Goal: Task Accomplishment & Management: Complete application form

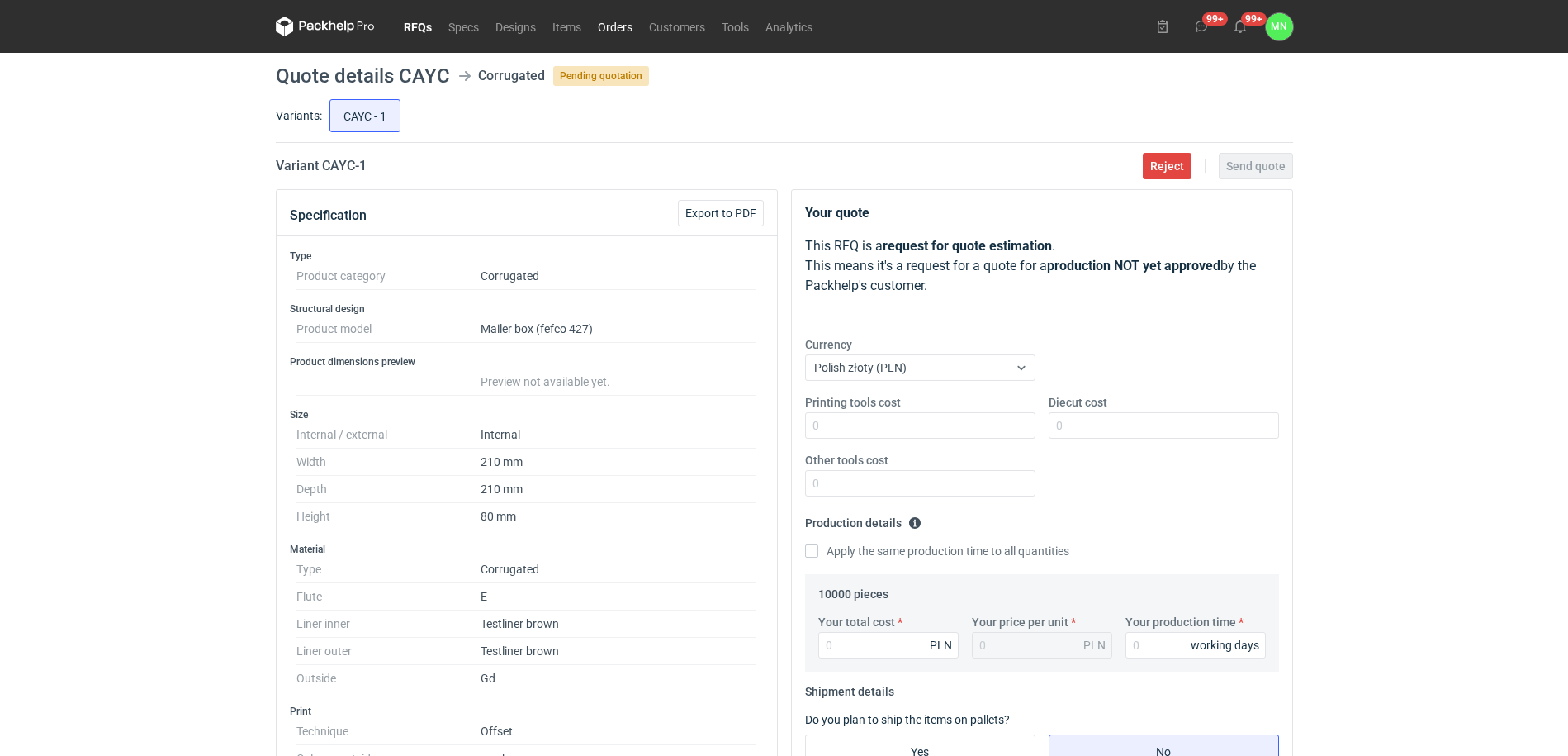
click at [623, 26] on link "Orders" at bounding box center [615, 26] width 51 height 20
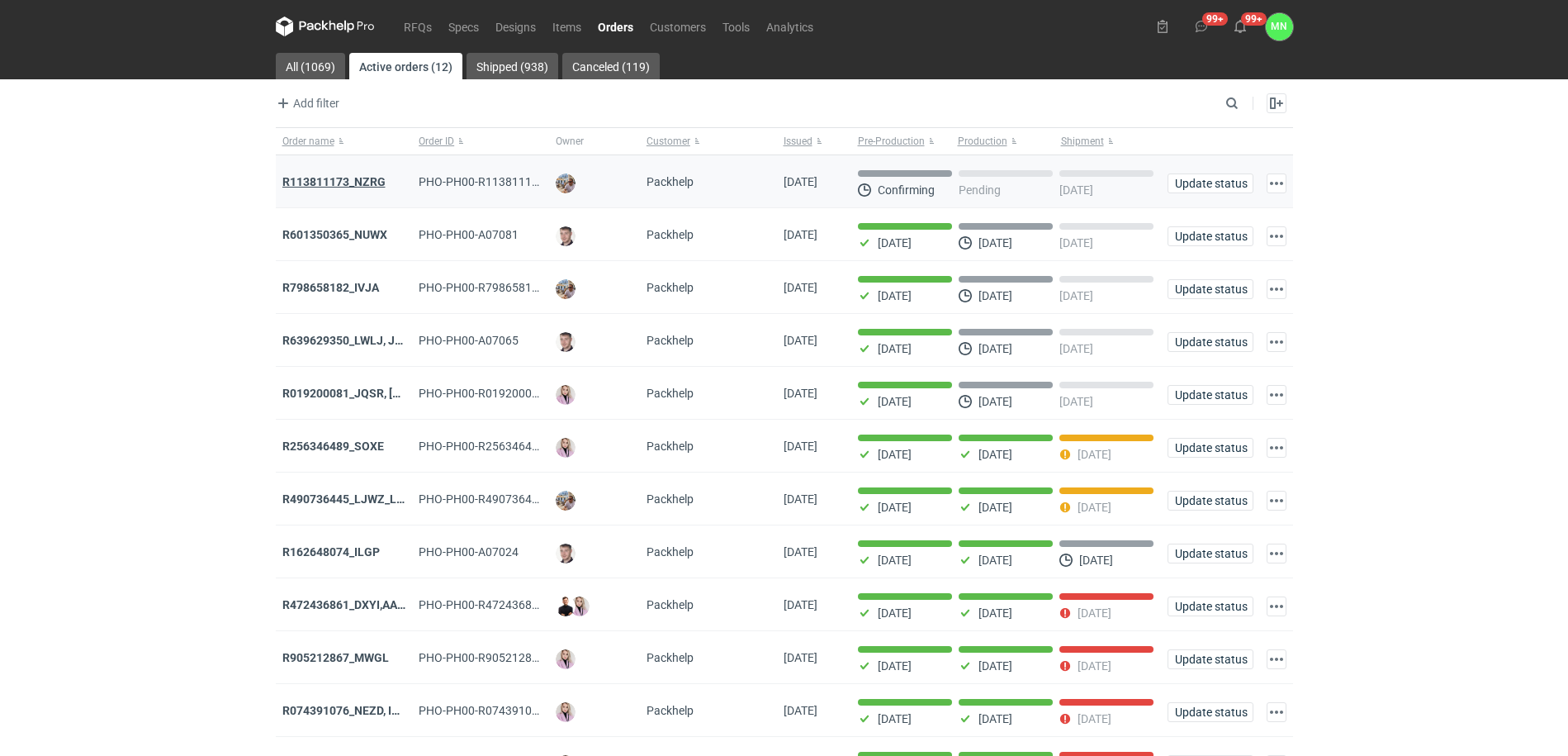
drag, startPoint x: 370, startPoint y: 181, endPoint x: 359, endPoint y: 185, distance: 11.7
click at [359, 185] on strong "R113811173_NZRG" at bounding box center [333, 182] width 103 height 14
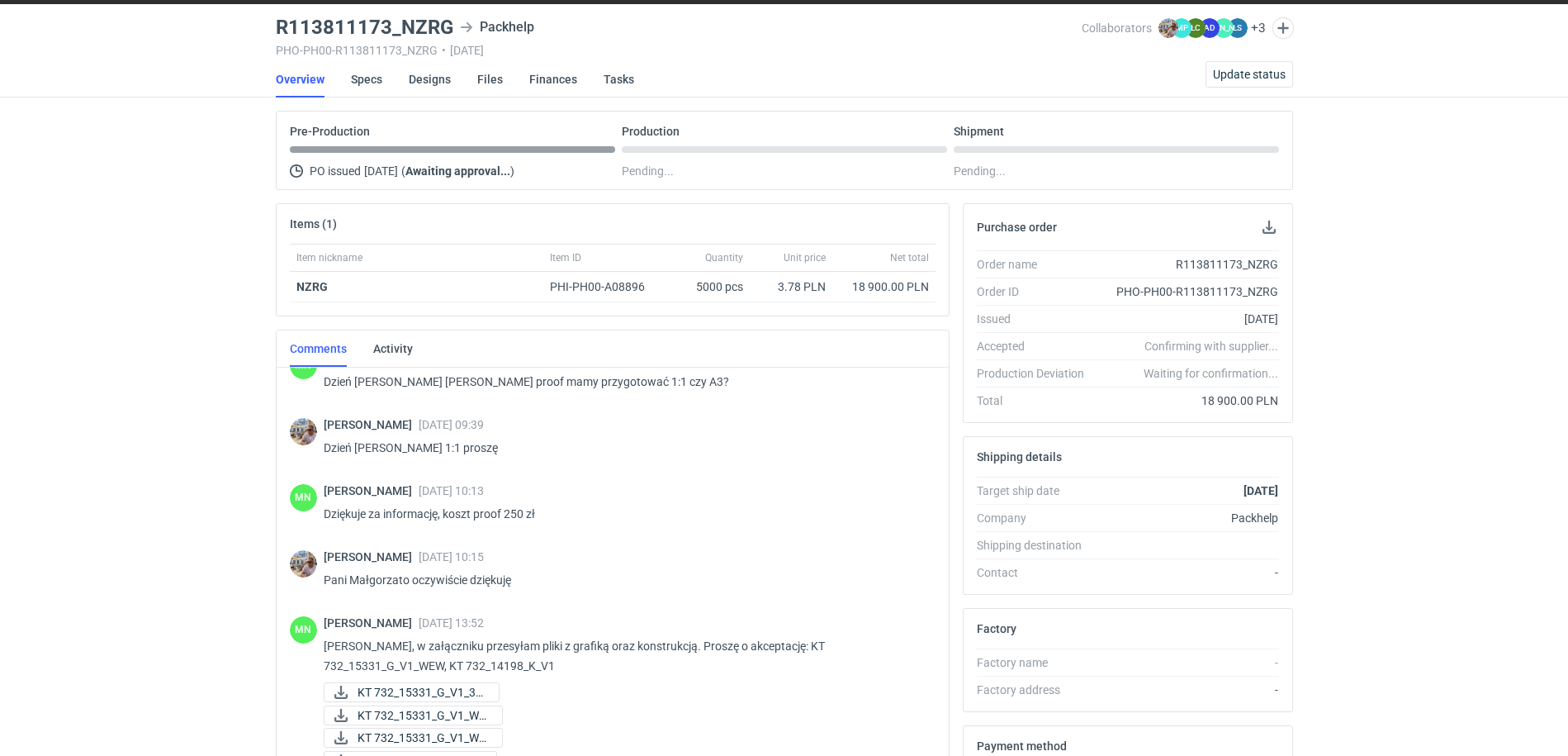
scroll to position [596, 0]
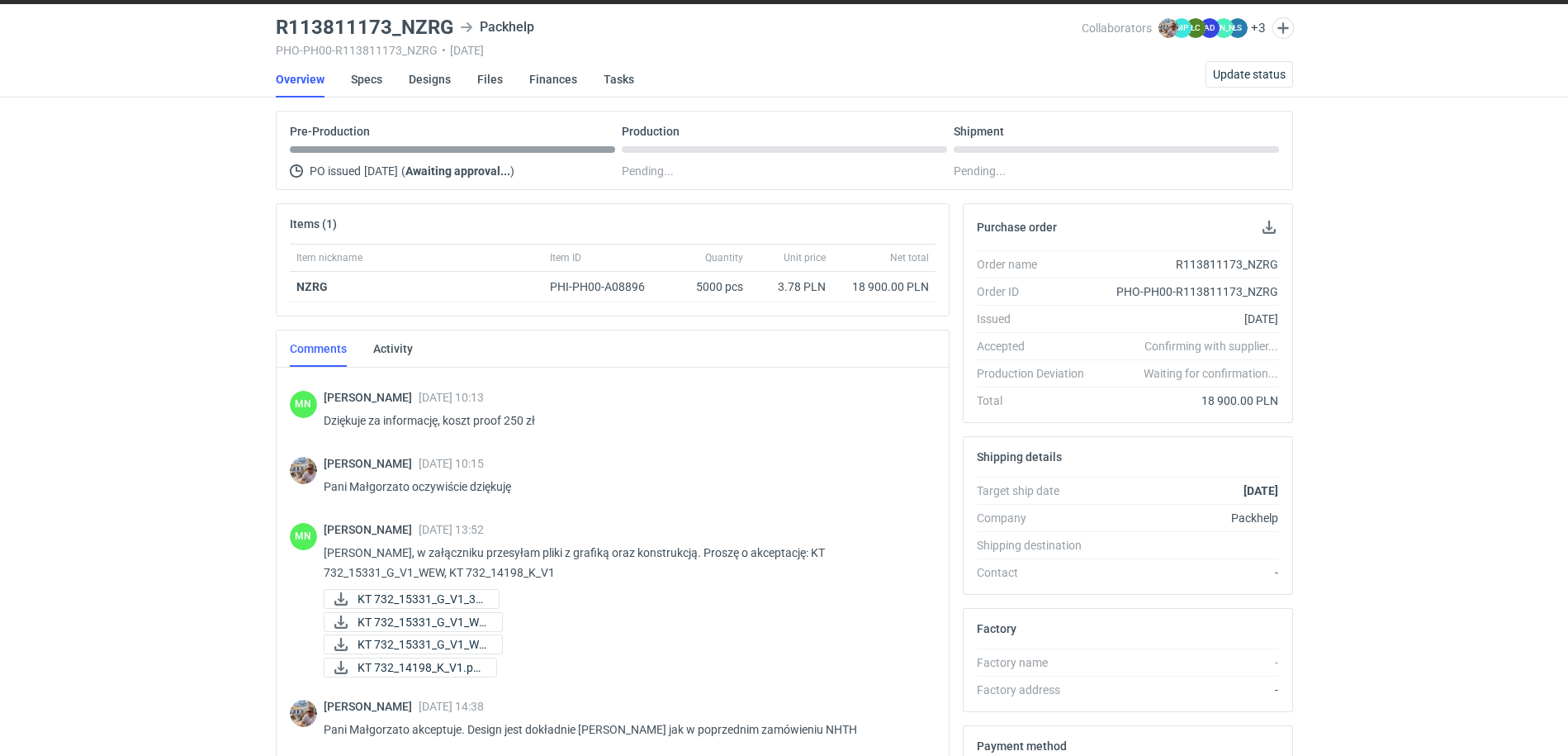
click at [163, 344] on div "RFQs Specs Designs Items Orders Customers Tools Analytics 99+ 99+ MN Małgorzata…" at bounding box center [784, 329] width 1568 height 756
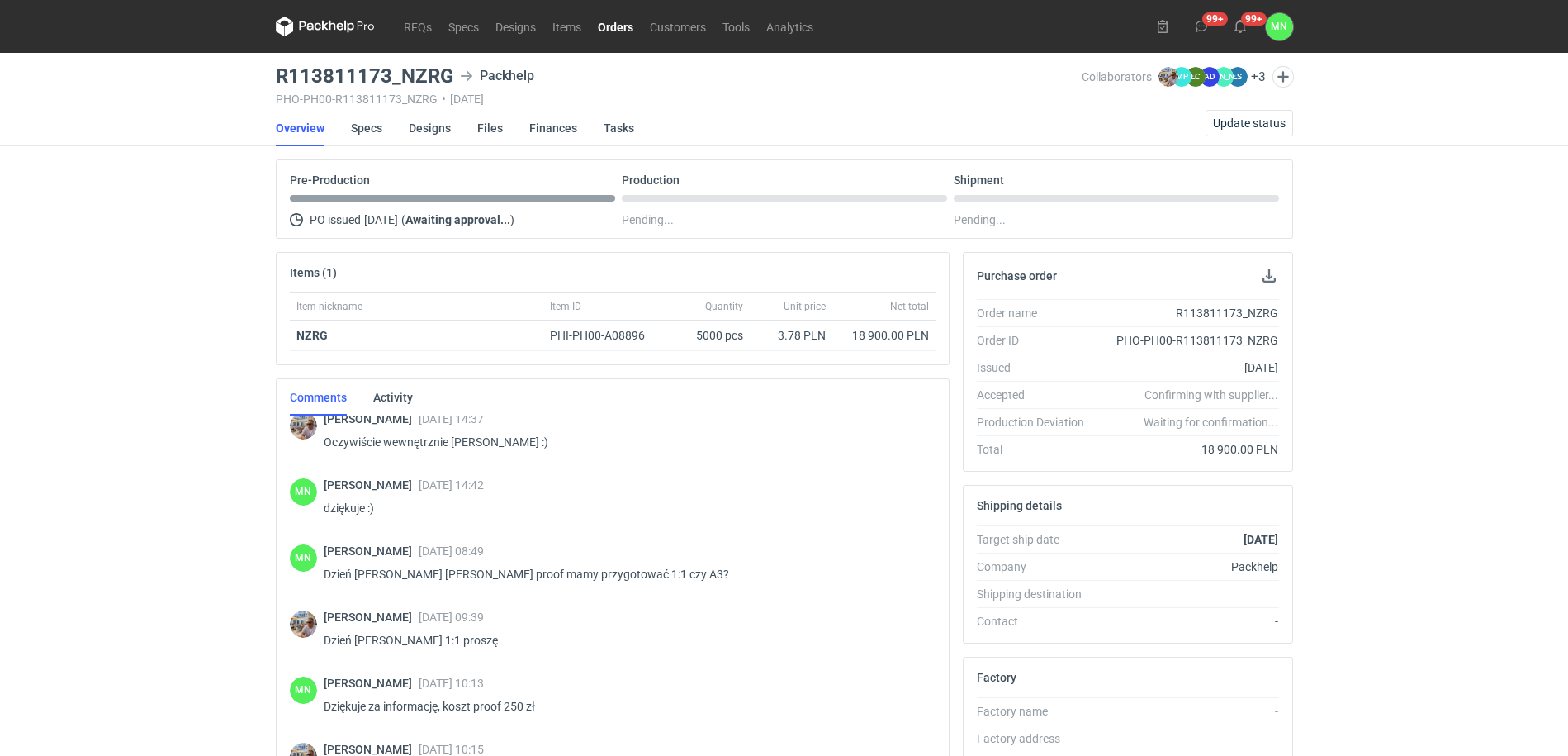
scroll to position [516, 0]
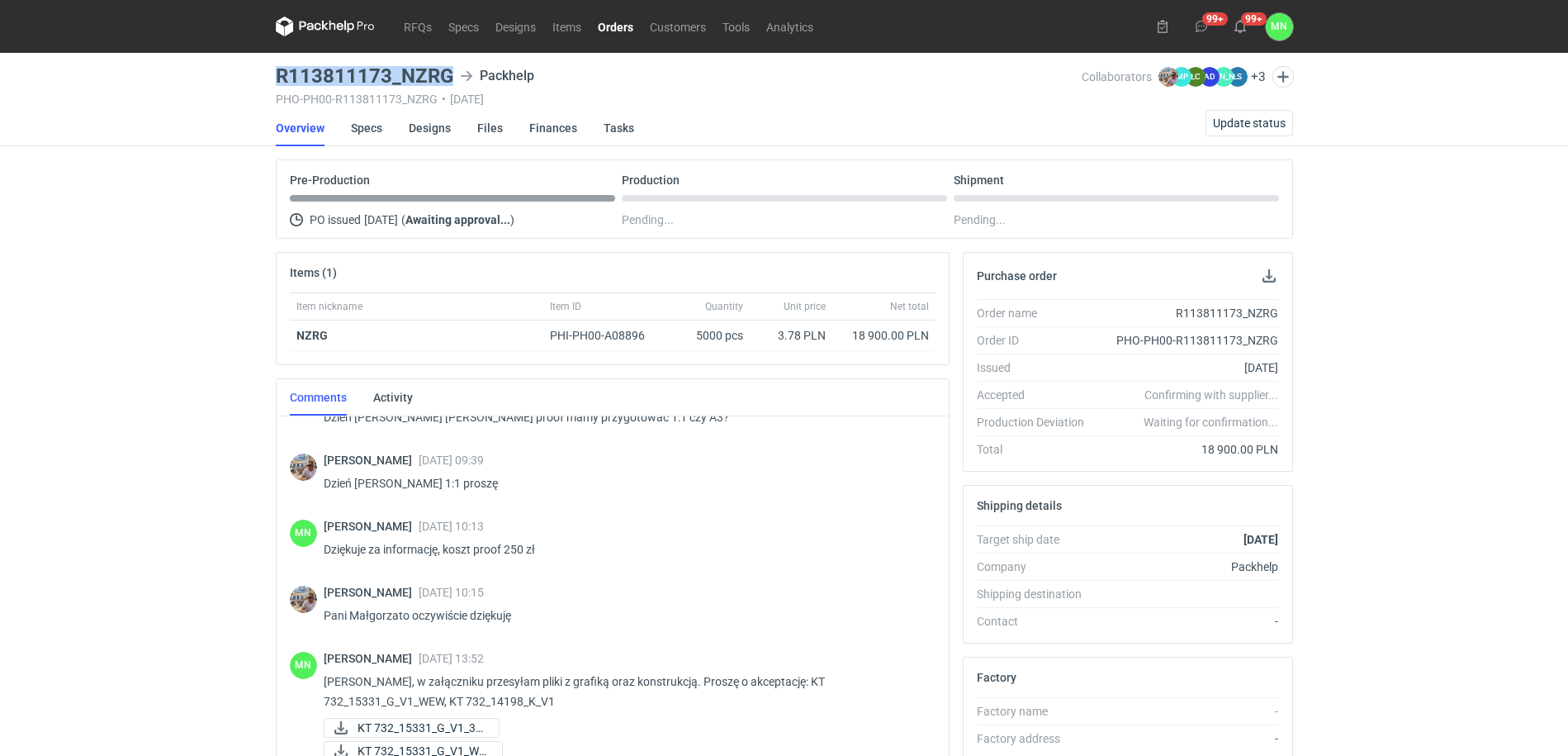
drag, startPoint x: 454, startPoint y: 72, endPoint x: 277, endPoint y: 77, distance: 177.1
click at [277, 77] on div "R113811173_NZRG Packhelp" at bounding box center [678, 76] width 806 height 20
copy h3 "R113811173_NZRG"
click at [410, 24] on link "RFQs" at bounding box center [417, 26] width 44 height 20
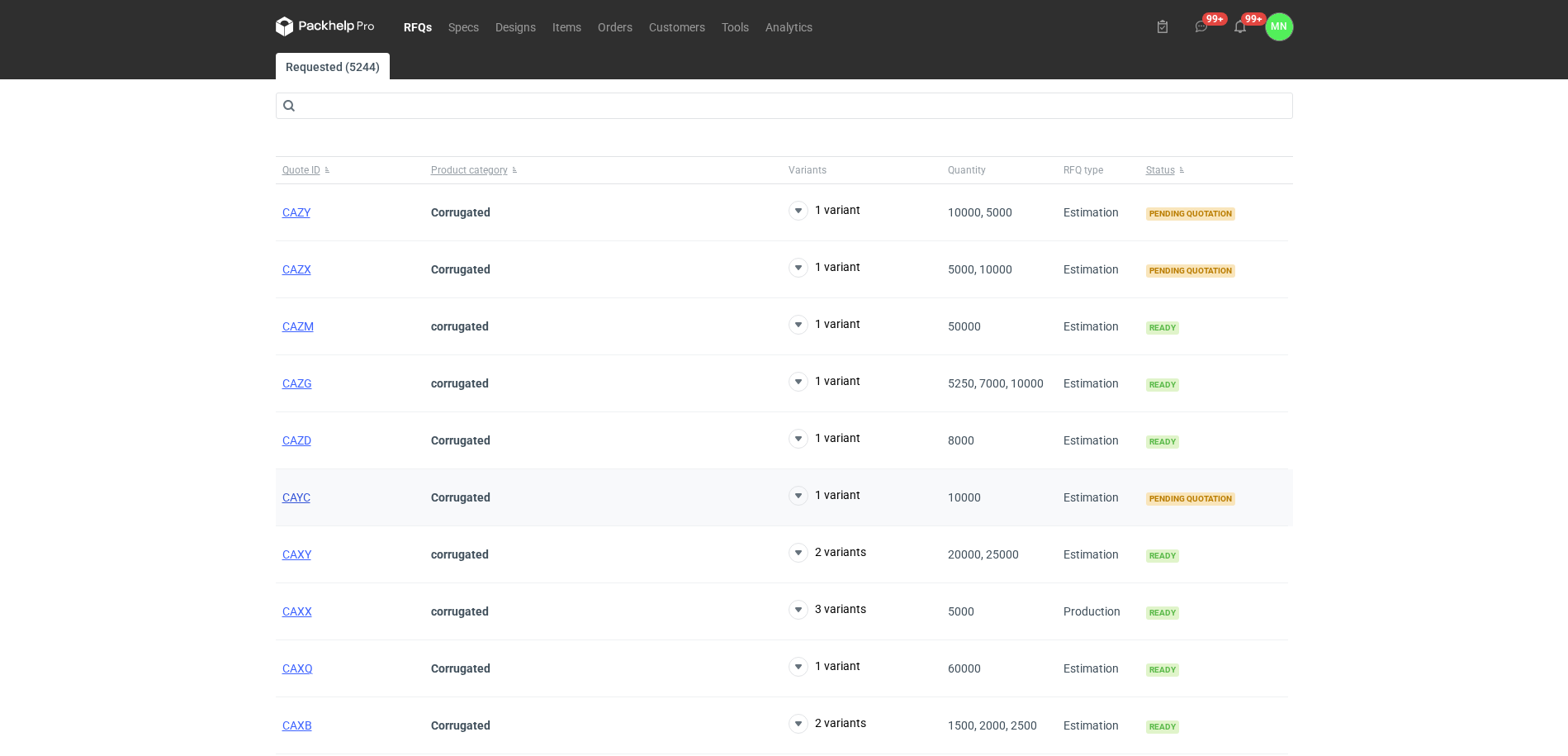
click at [299, 495] on span "CAYC" at bounding box center [296, 497] width 28 height 14
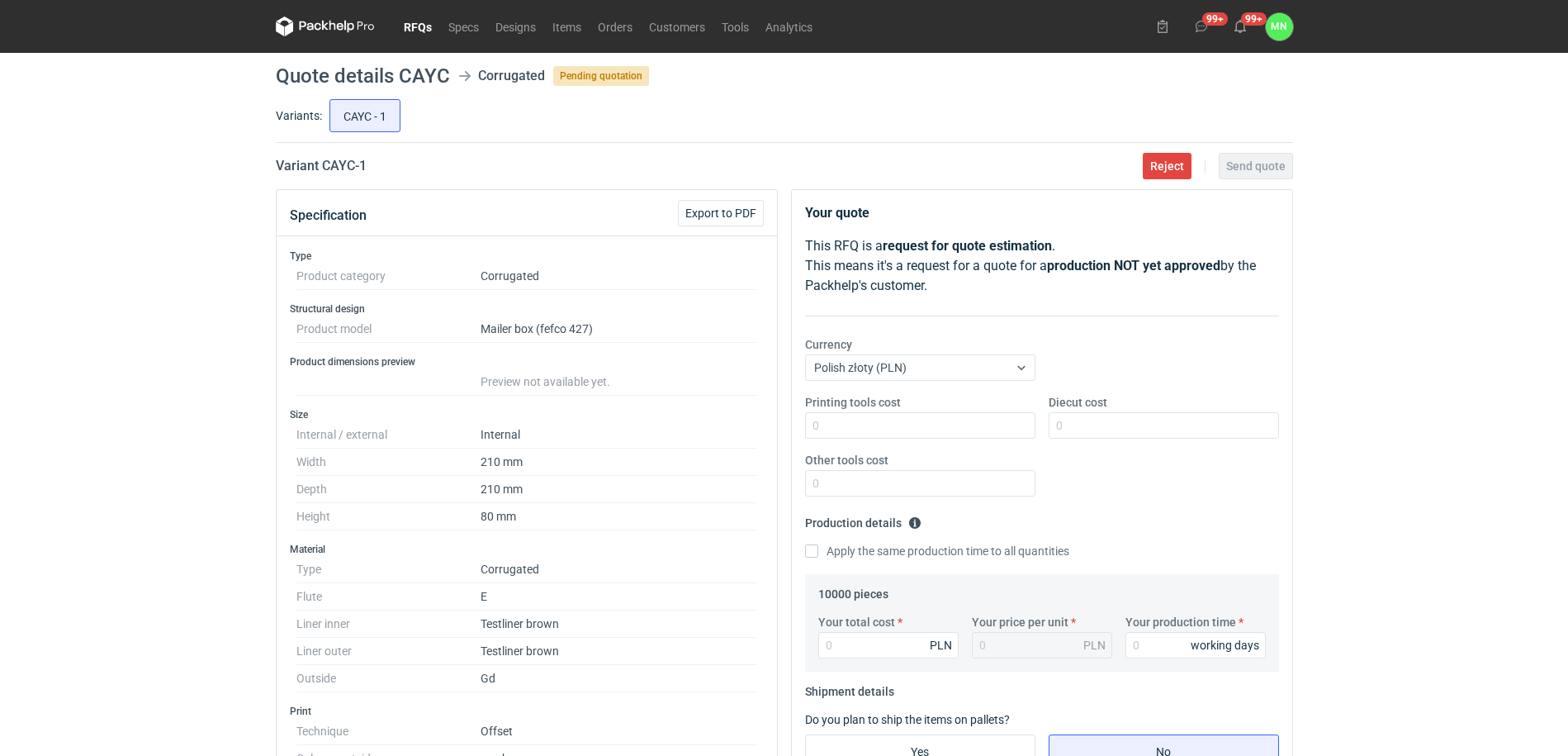
click at [325, 169] on h2 "Variant CAYC - 1" at bounding box center [320, 166] width 91 height 20
copy h2 "CAYC"
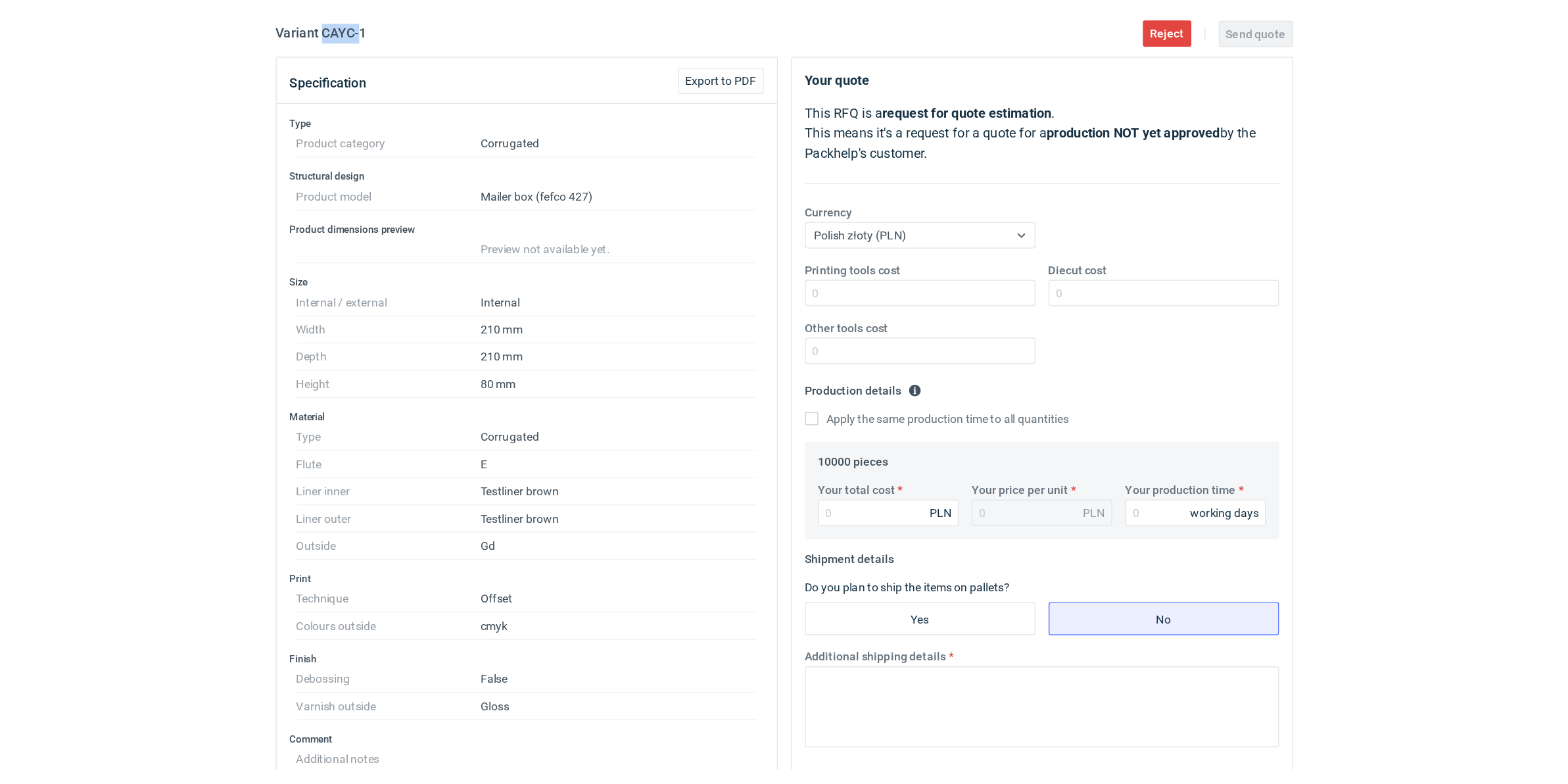
scroll to position [82, 0]
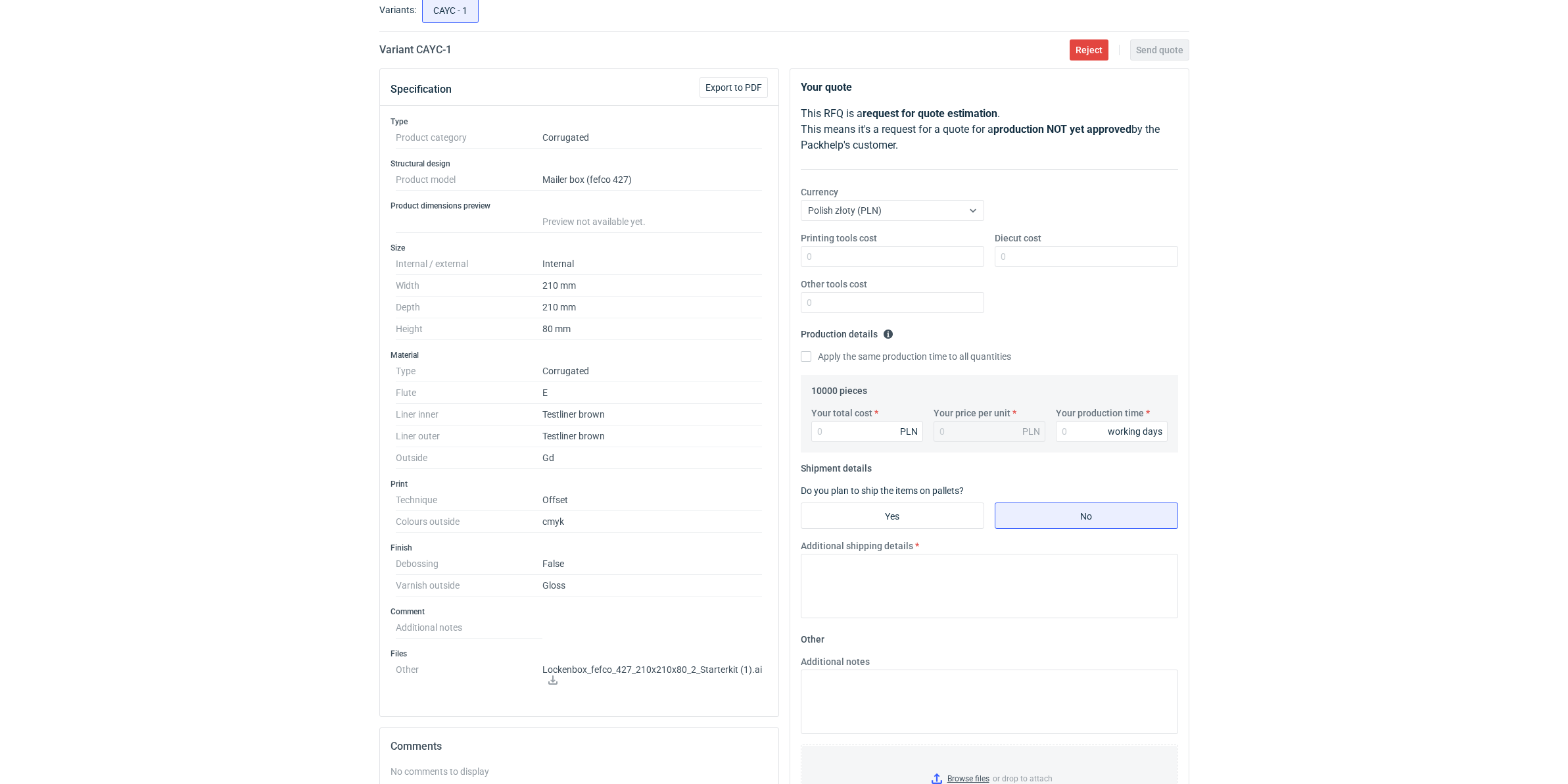
click at [1054, 244] on div "Diecut cost" at bounding box center [1086, 249] width 194 height 35
click at [1046, 262] on input "Diecut cost" at bounding box center [1086, 256] width 183 height 21
type input "3510"
click at [843, 425] on input "Your total cost" at bounding box center [867, 431] width 112 height 21
type input "1410"
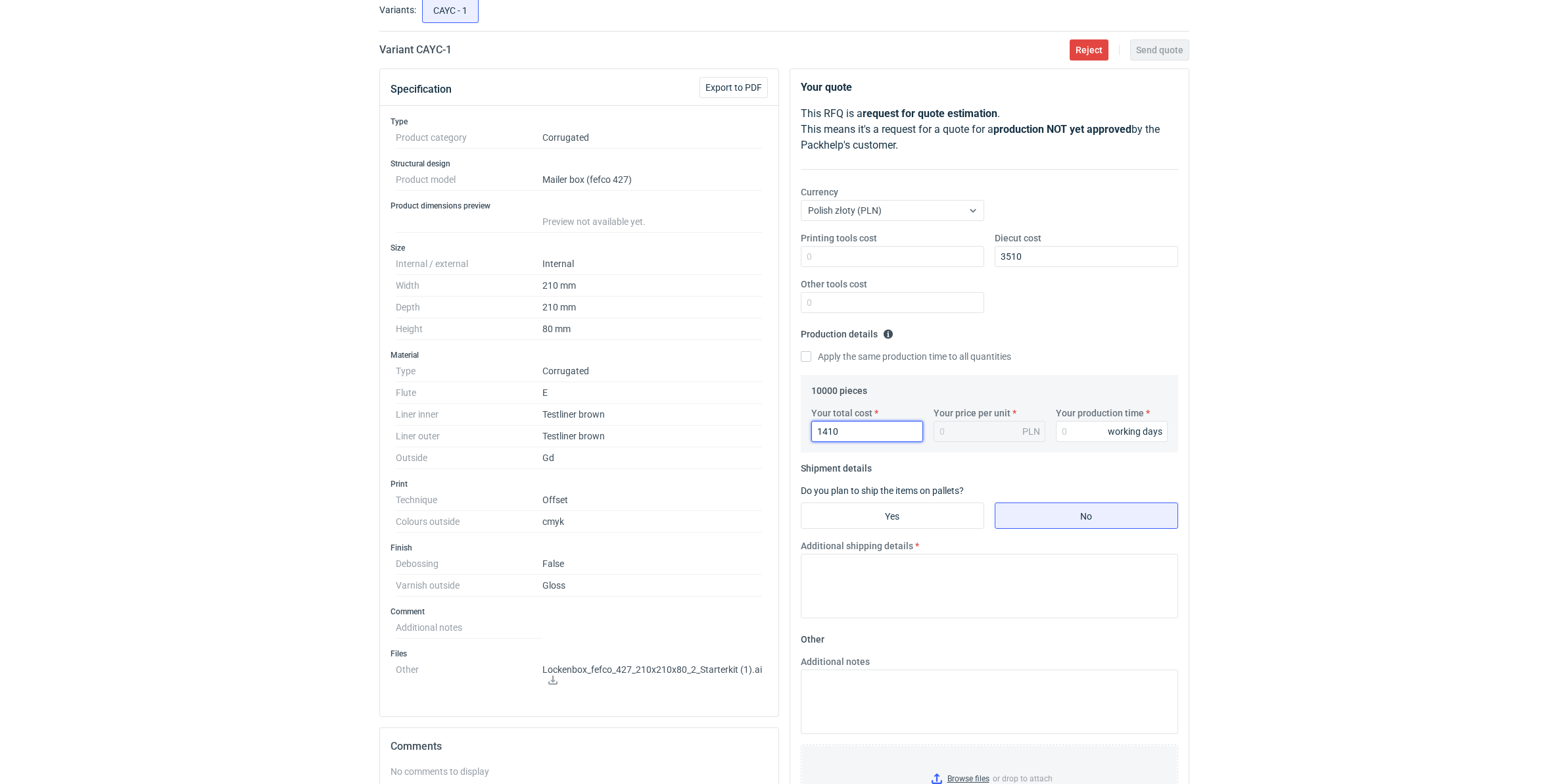
type input "0.14"
type input "14100"
type input "1.41"
type input "14100"
click at [1094, 434] on input "Your production time" at bounding box center [1111, 431] width 112 height 21
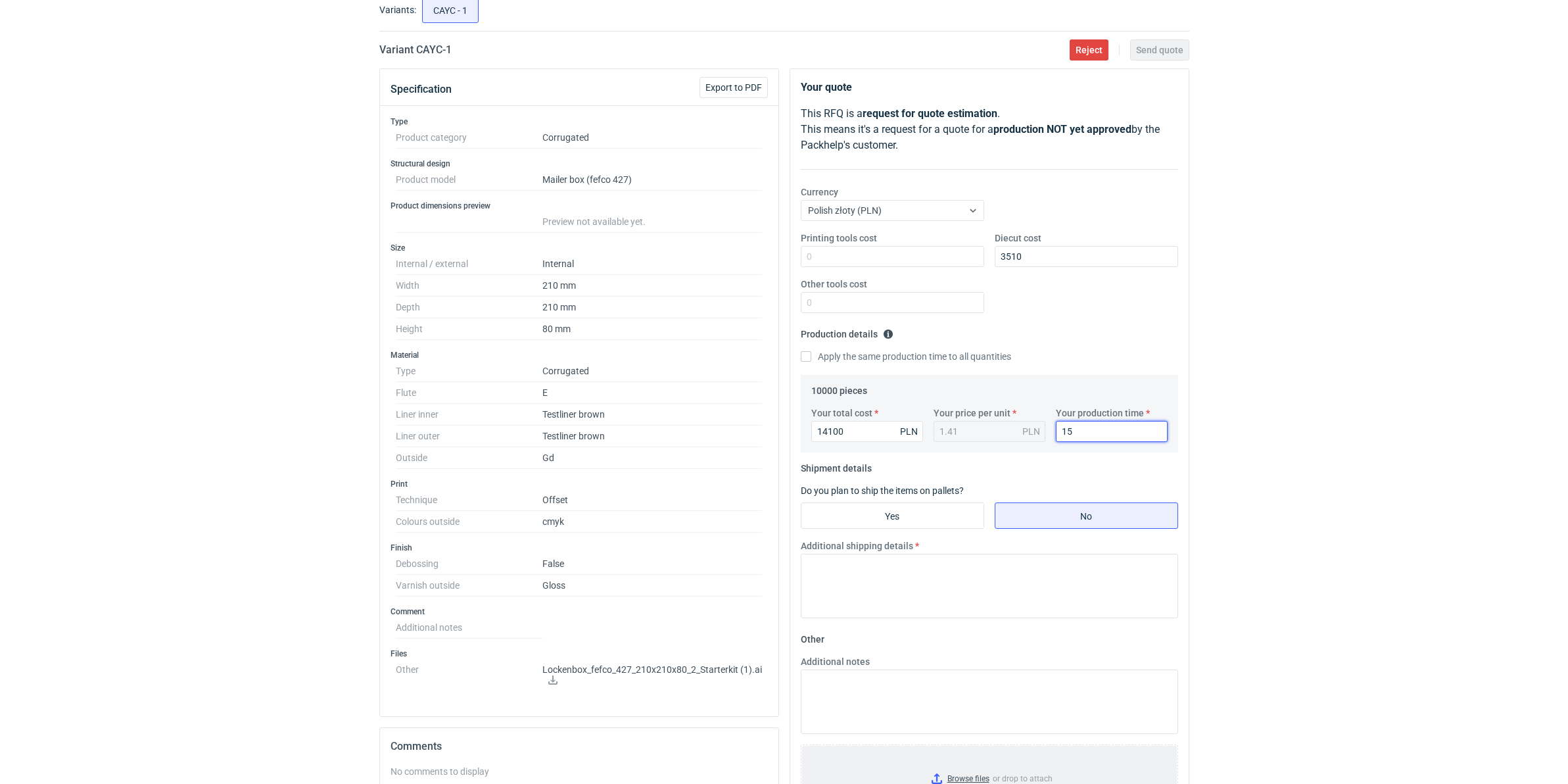
type input "15"
click at [827, 434] on input "14100" at bounding box center [867, 431] width 112 height 21
type input "14000"
type input "1.4"
type input "14000"
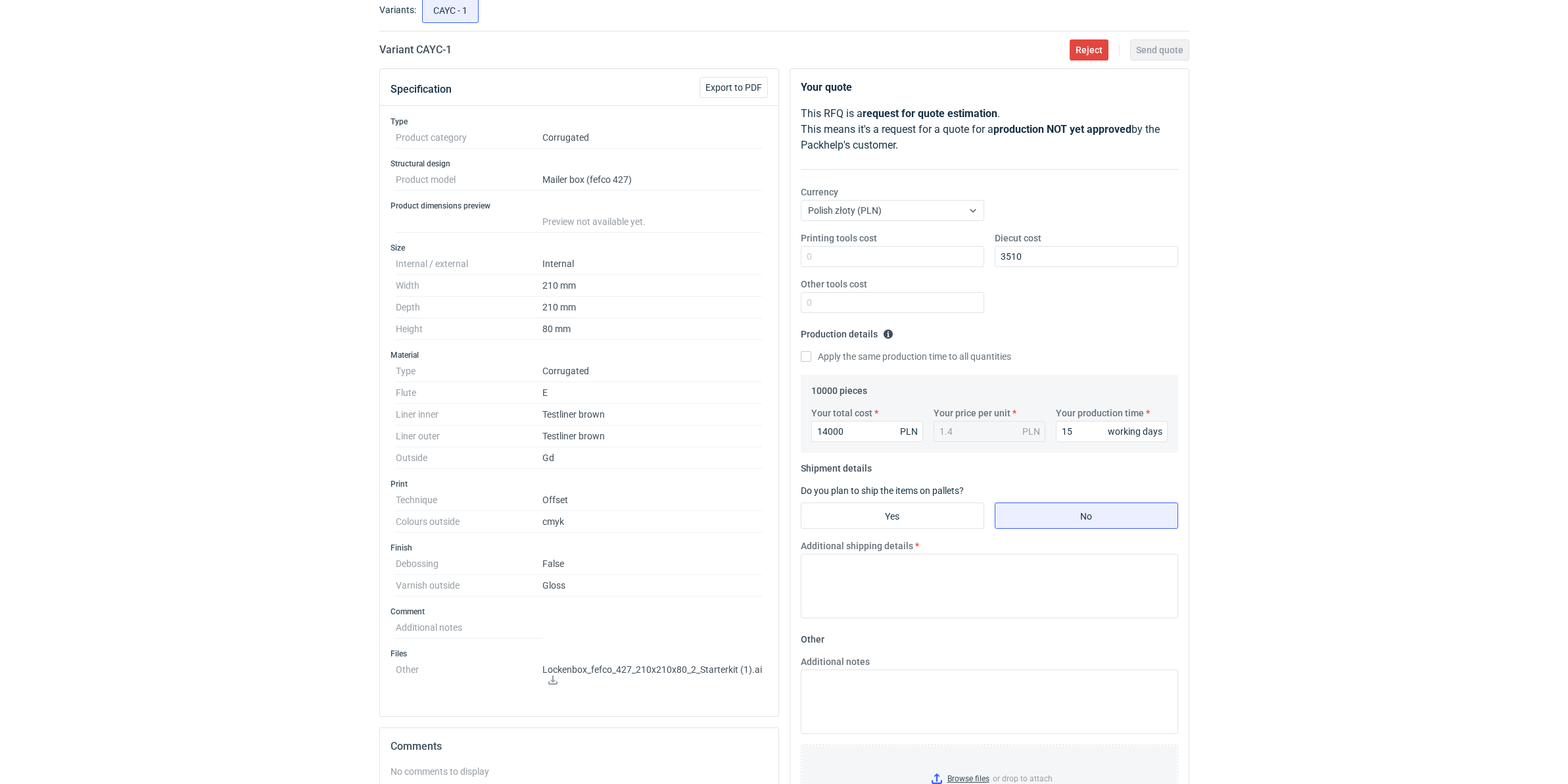
click at [287, 601] on div "RFQs Specs Designs Items Orders Customers Tools Analytics 99+ 99+ MN Małgorzata…" at bounding box center [784, 310] width 1568 height 784
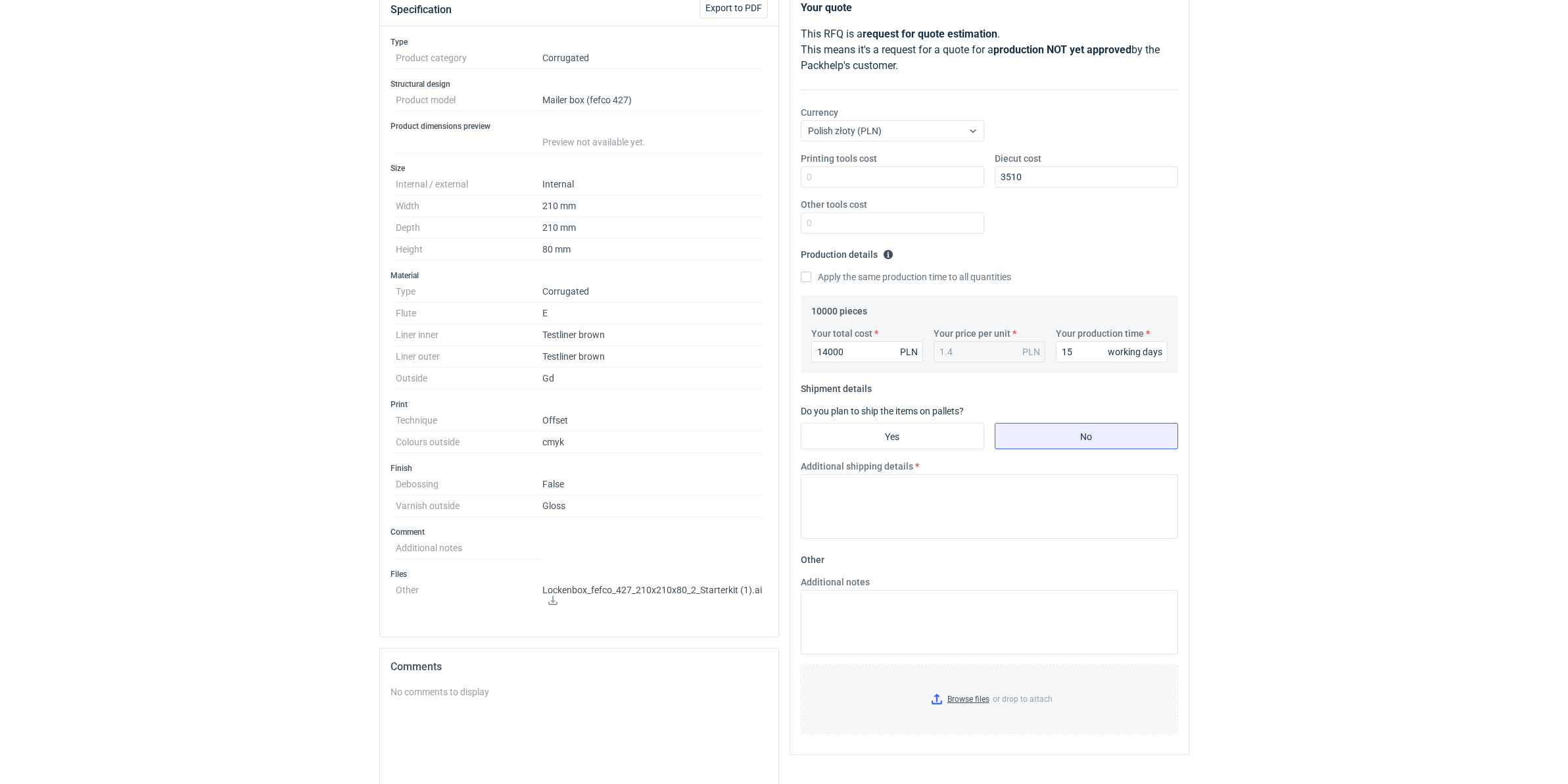
scroll to position [165, 0]
click at [940, 431] on input "Yes" at bounding box center [892, 433] width 182 height 25
radio input "true"
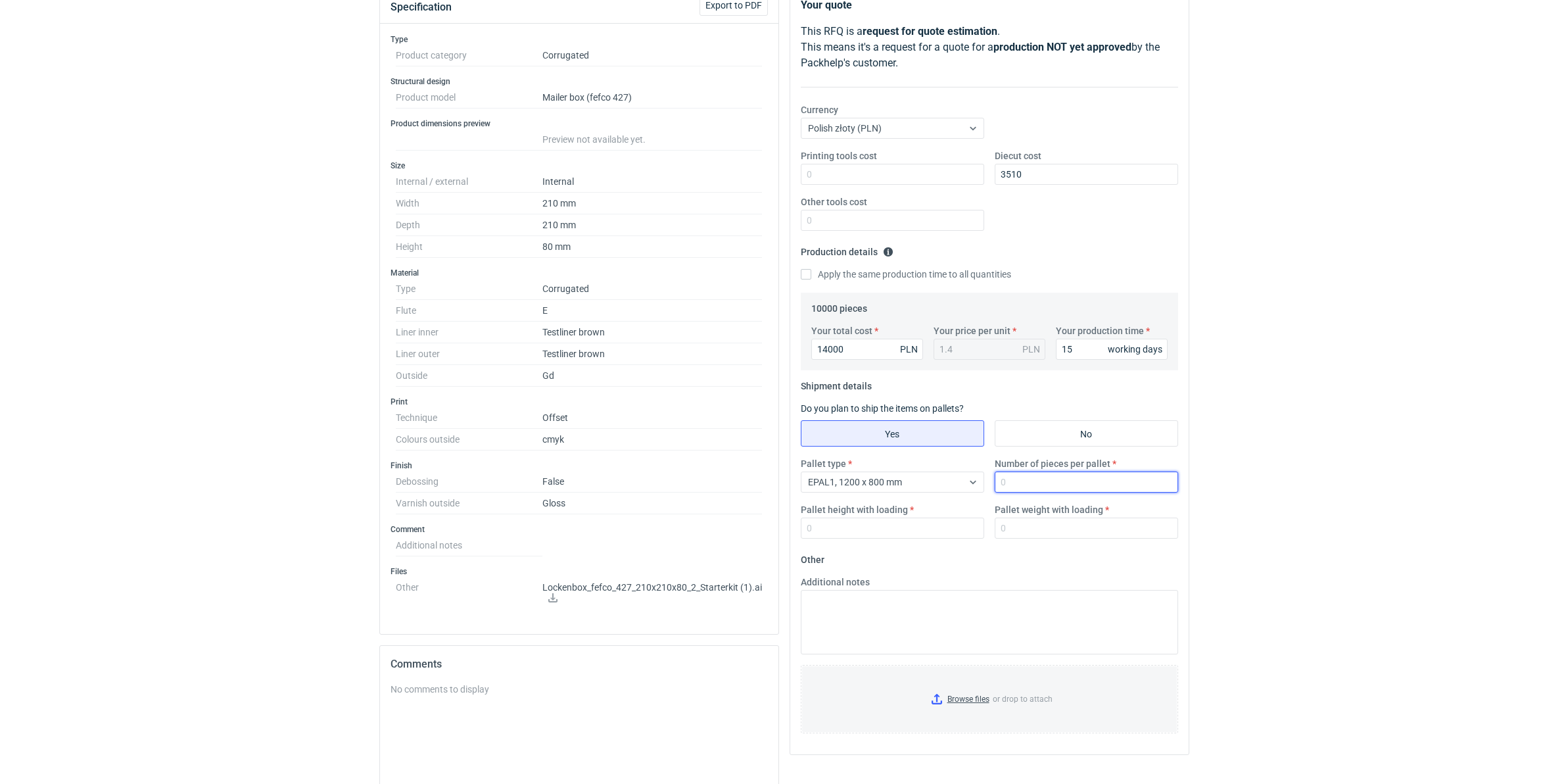
click at [1027, 483] on input "Number of pieces per pallet" at bounding box center [1086, 481] width 183 height 21
type input "1650"
type input "1800"
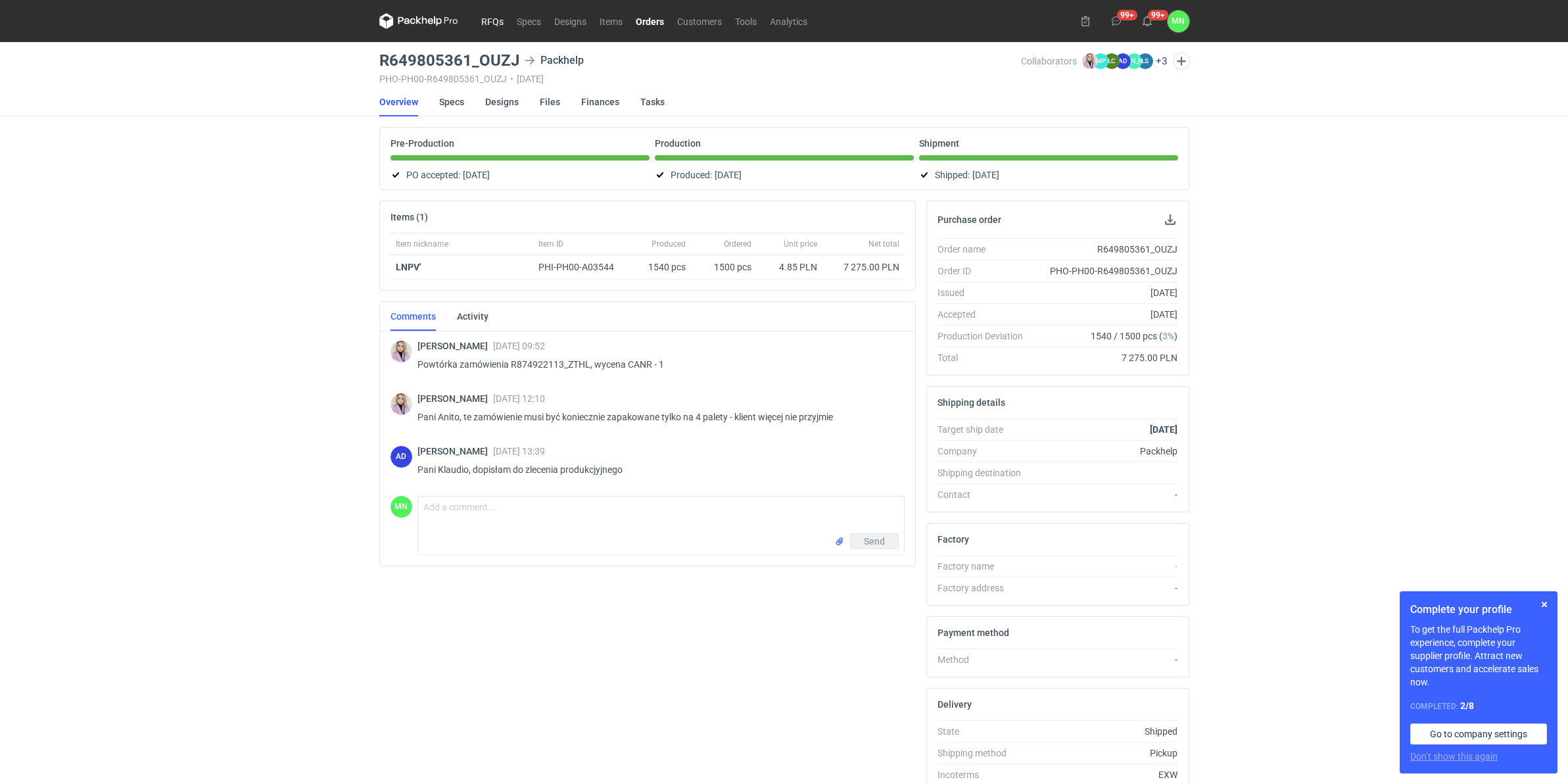
click at [497, 22] on link "RFQs" at bounding box center [492, 20] width 35 height 16
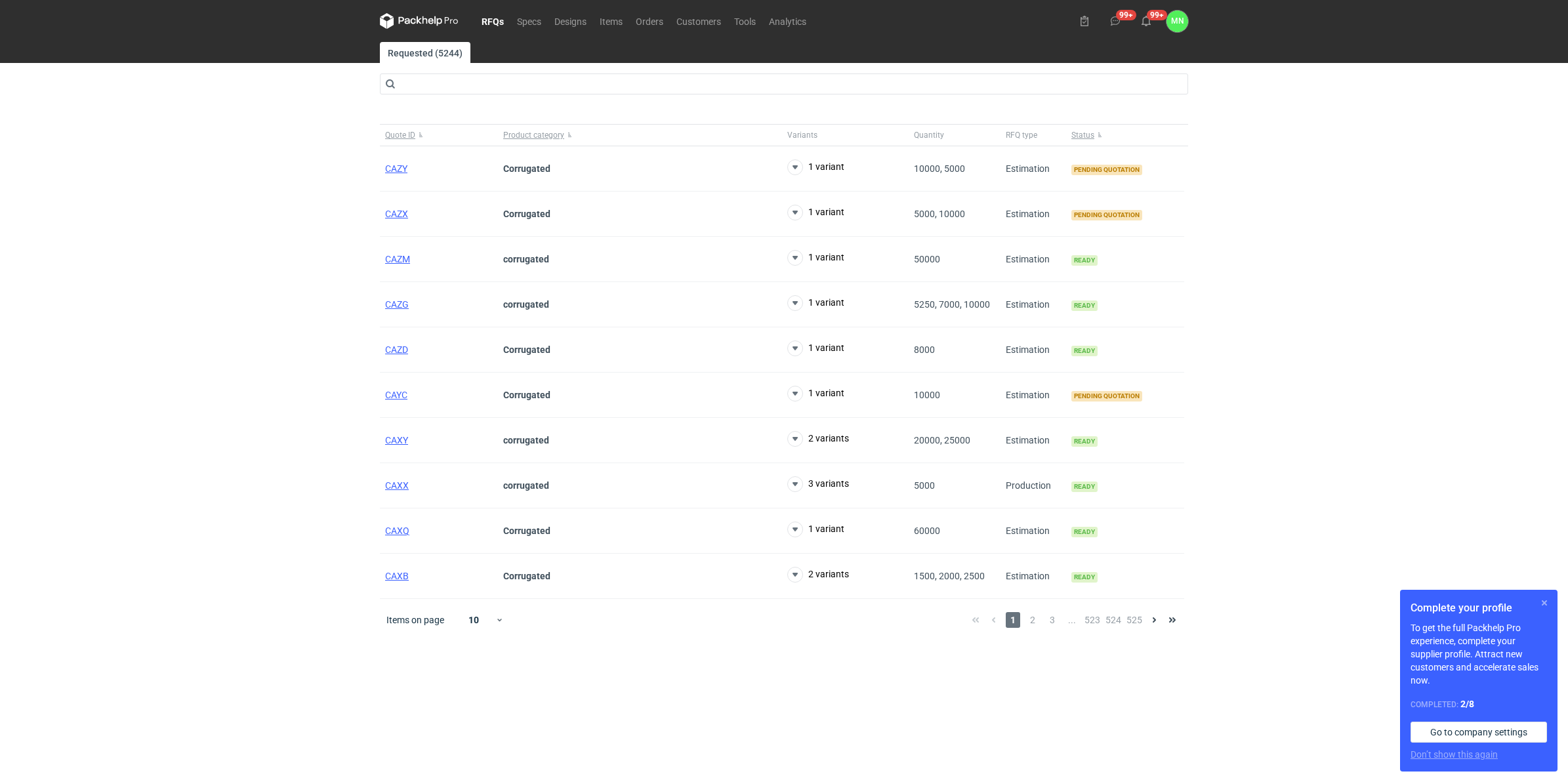
click at [1246, 598] on button "button" at bounding box center [1544, 602] width 16 height 16
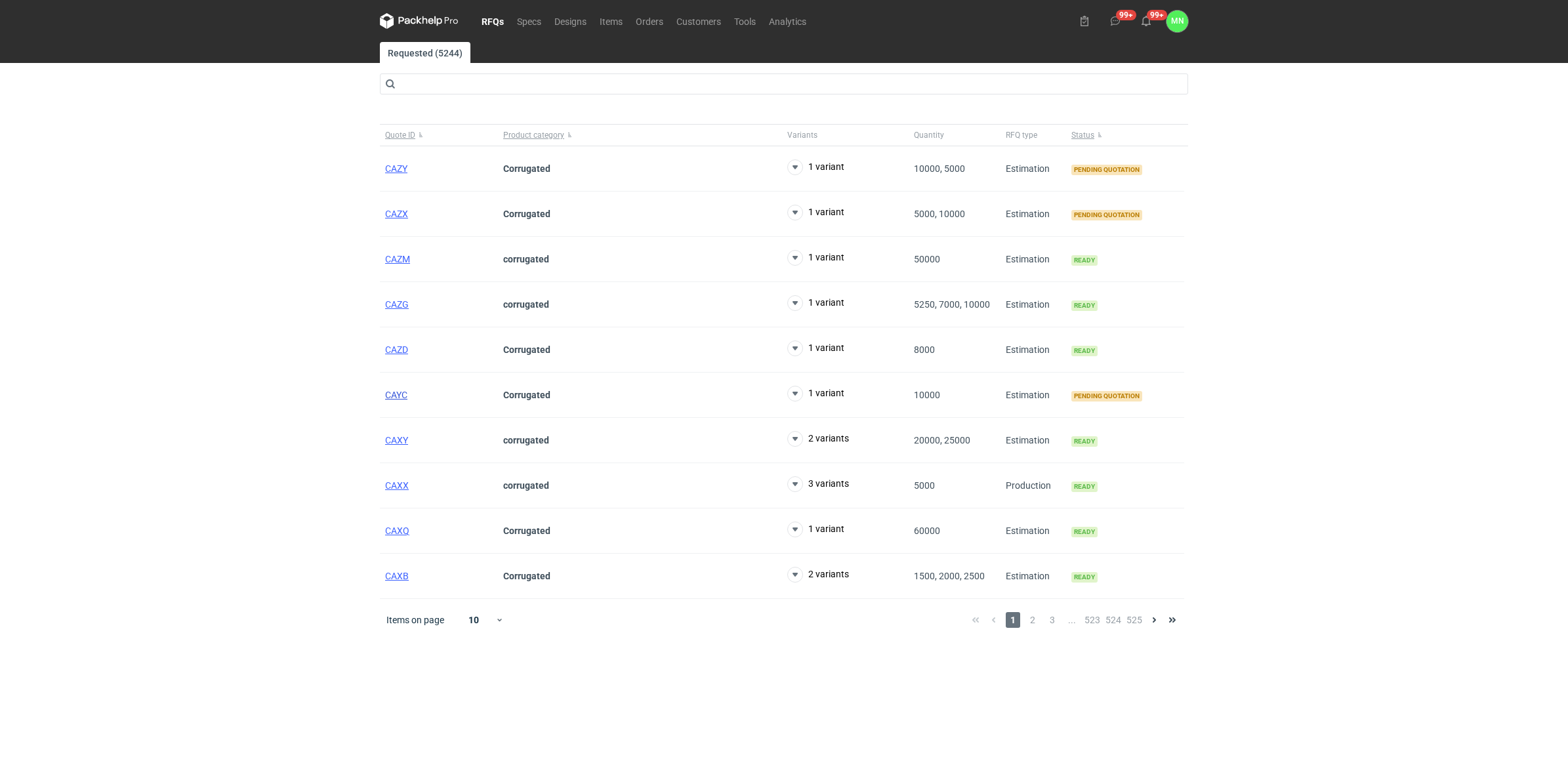
click at [405, 394] on span "CAYC" at bounding box center [396, 395] width 22 height 11
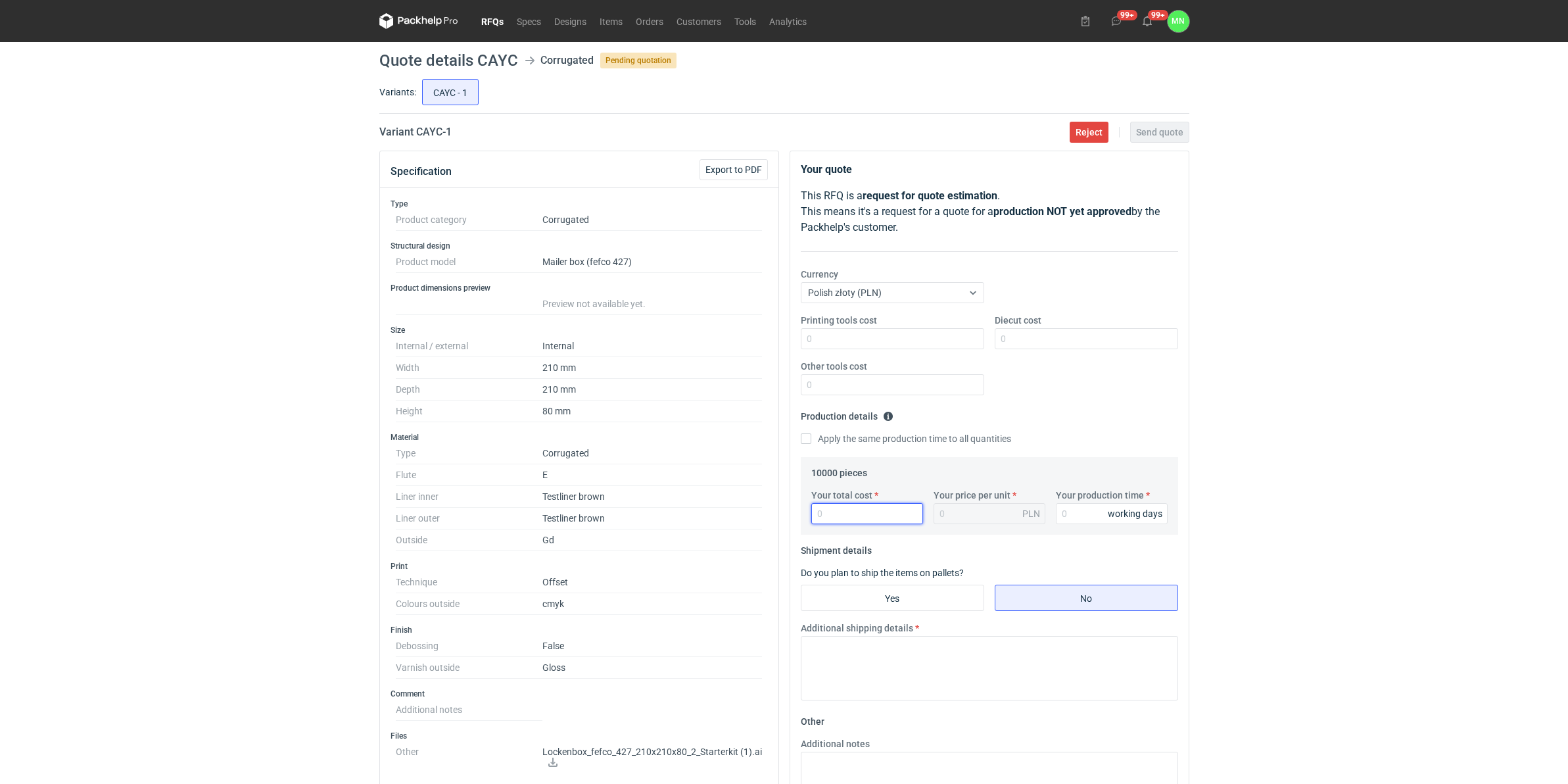
click at [882, 517] on input "Your total cost" at bounding box center [867, 513] width 112 height 21
type input "15700"
type input "1.57"
type input "15700"
click at [1092, 518] on input "Your production time" at bounding box center [1111, 513] width 112 height 21
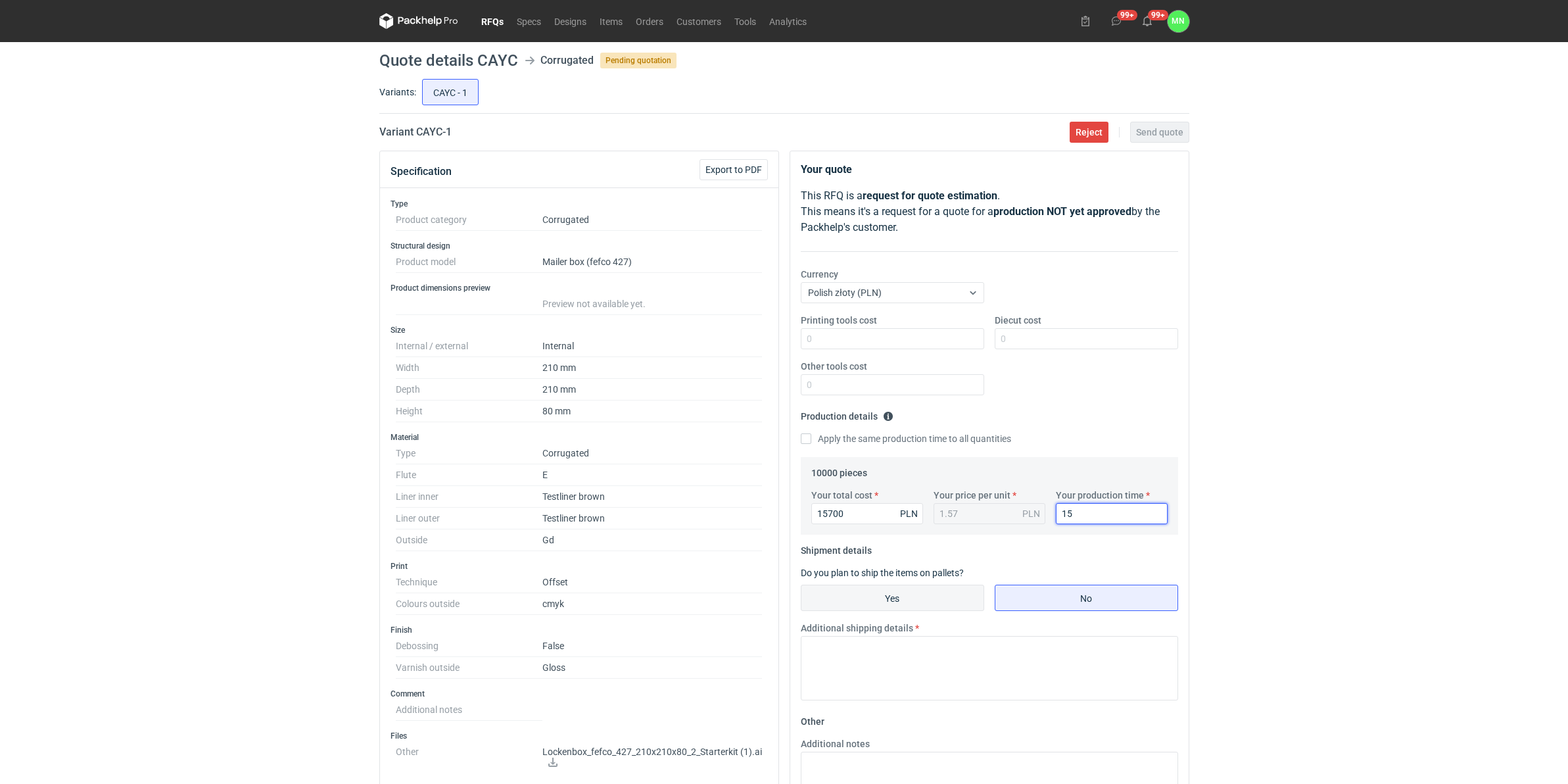
type input "15"
click at [868, 601] on input "Yes" at bounding box center [892, 597] width 182 height 25
radio input "true"
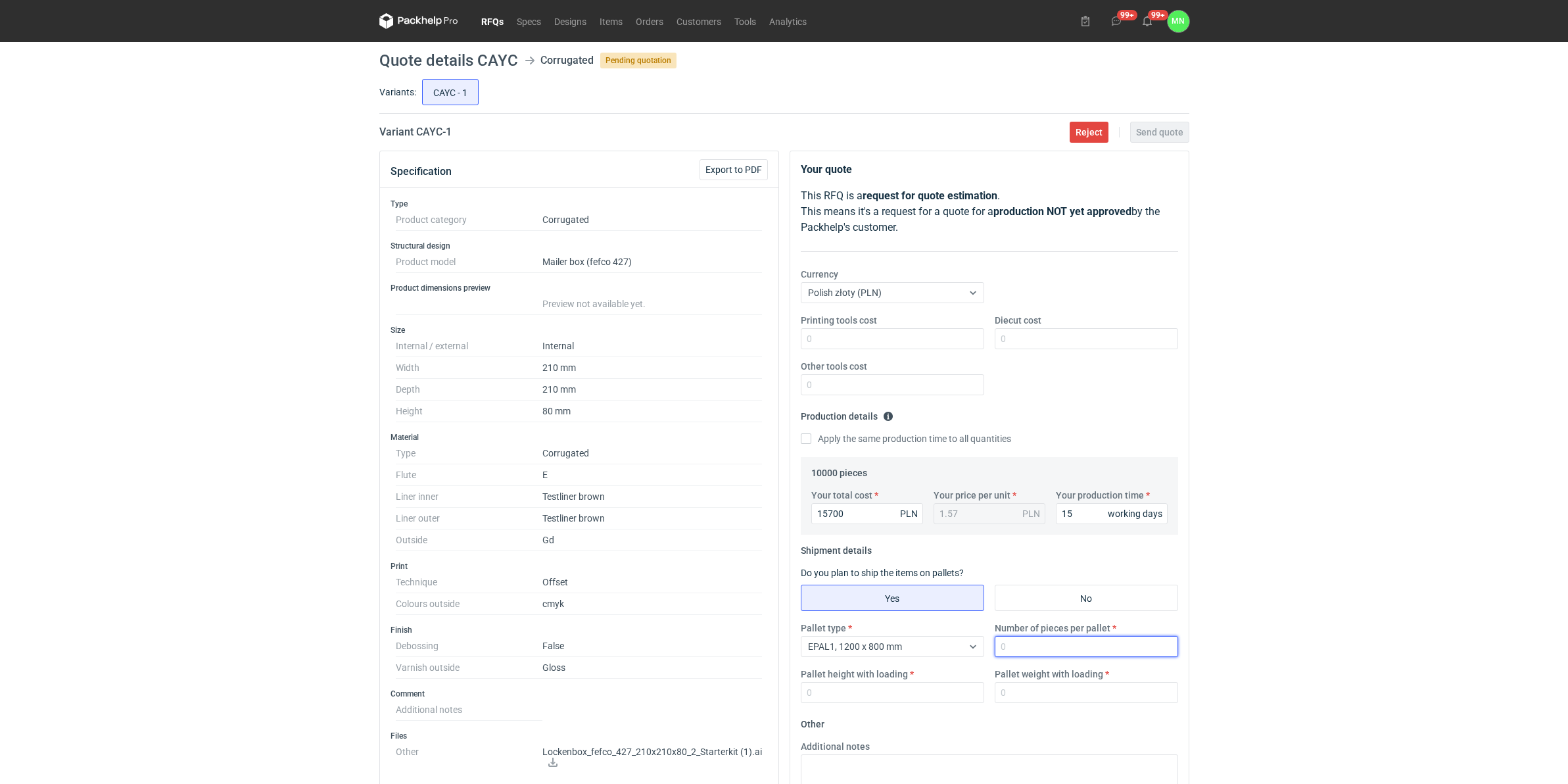
click at [1098, 601] on input "Number of pieces per pallet" at bounding box center [1086, 646] width 183 height 21
type input "1650"
click at [845, 601] on input "Pallet height with loading" at bounding box center [892, 692] width 183 height 21
type input "1800"
click at [1037, 601] on div "Pallet type EPAL1, 1200 x 800 mm Number of pieces per pallet 1650 Pallet height…" at bounding box center [989, 668] width 388 height 92
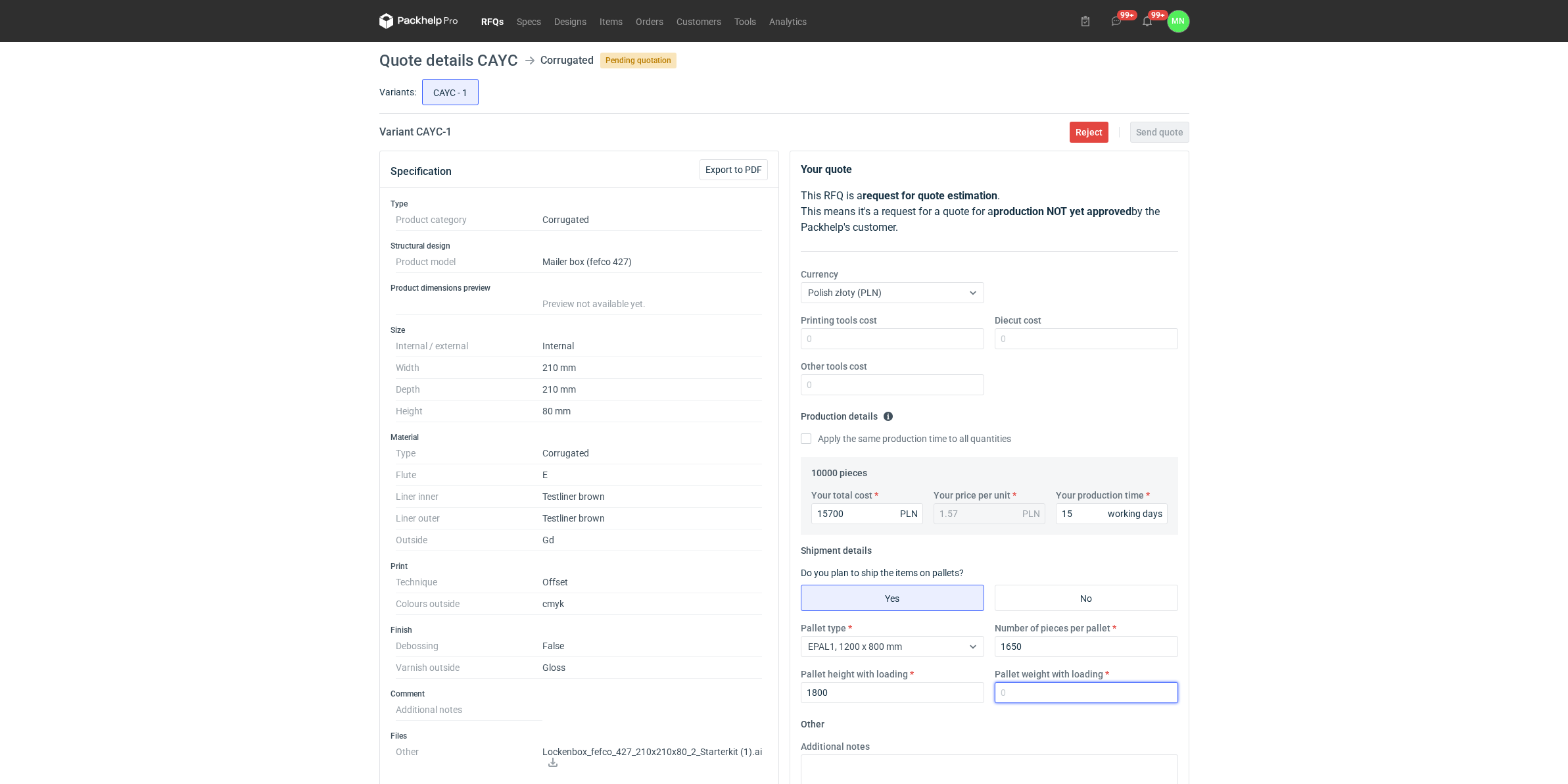
click at [1059, 601] on input "Pallet weight with loading" at bounding box center [1086, 692] width 183 height 21
type input "380"
click at [1027, 345] on input "Diecut cost" at bounding box center [1086, 339] width 183 height 21
type input "2340"
click at [1248, 390] on div "RFQs Specs Designs Items Orders Customers Tools Analytics 99+ 99+ MN [PERSON_NA…" at bounding box center [784, 392] width 1568 height 784
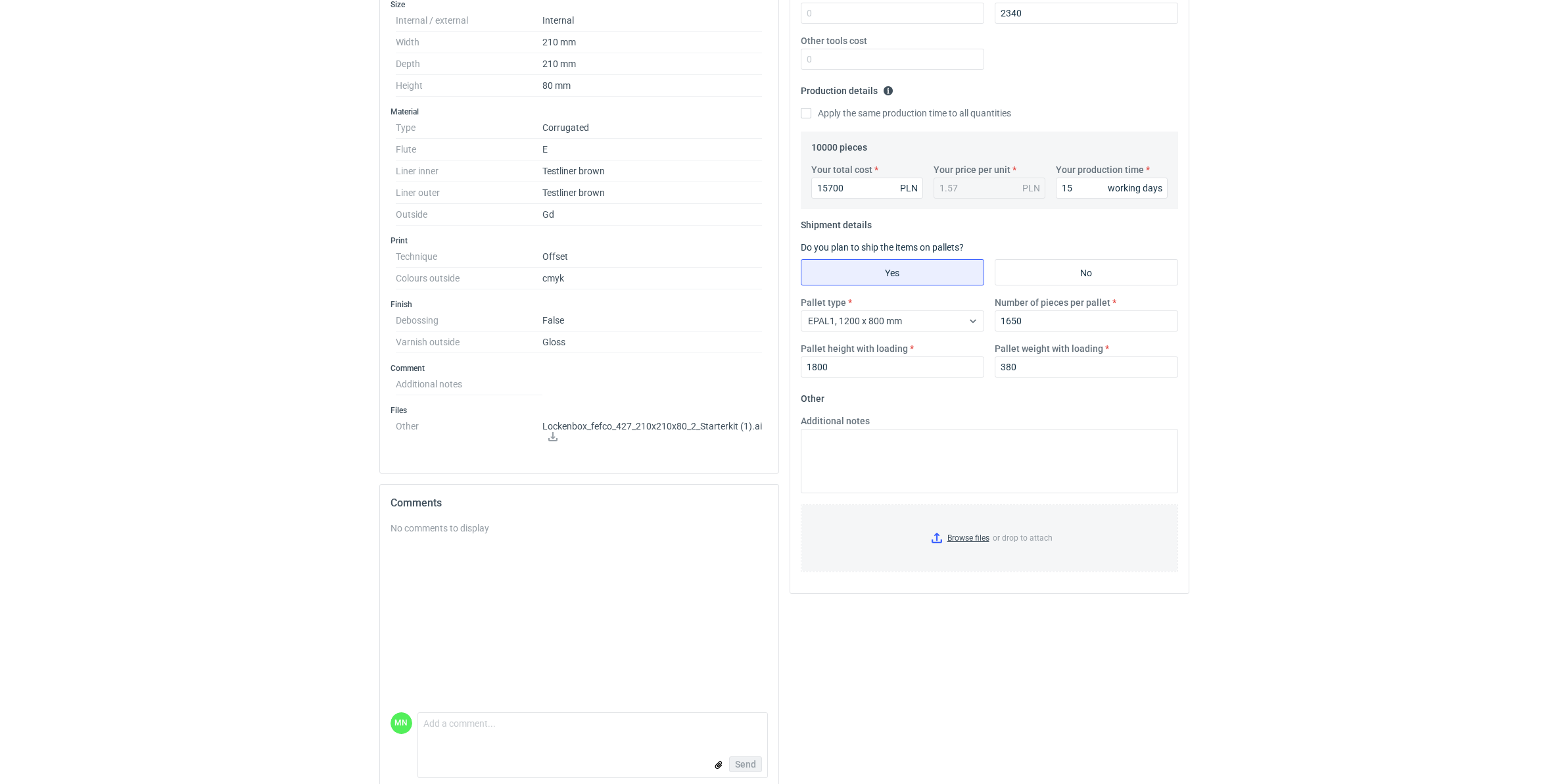
scroll to position [329, 0]
click at [960, 535] on input "Browse files or drop to attach" at bounding box center [989, 534] width 375 height 66
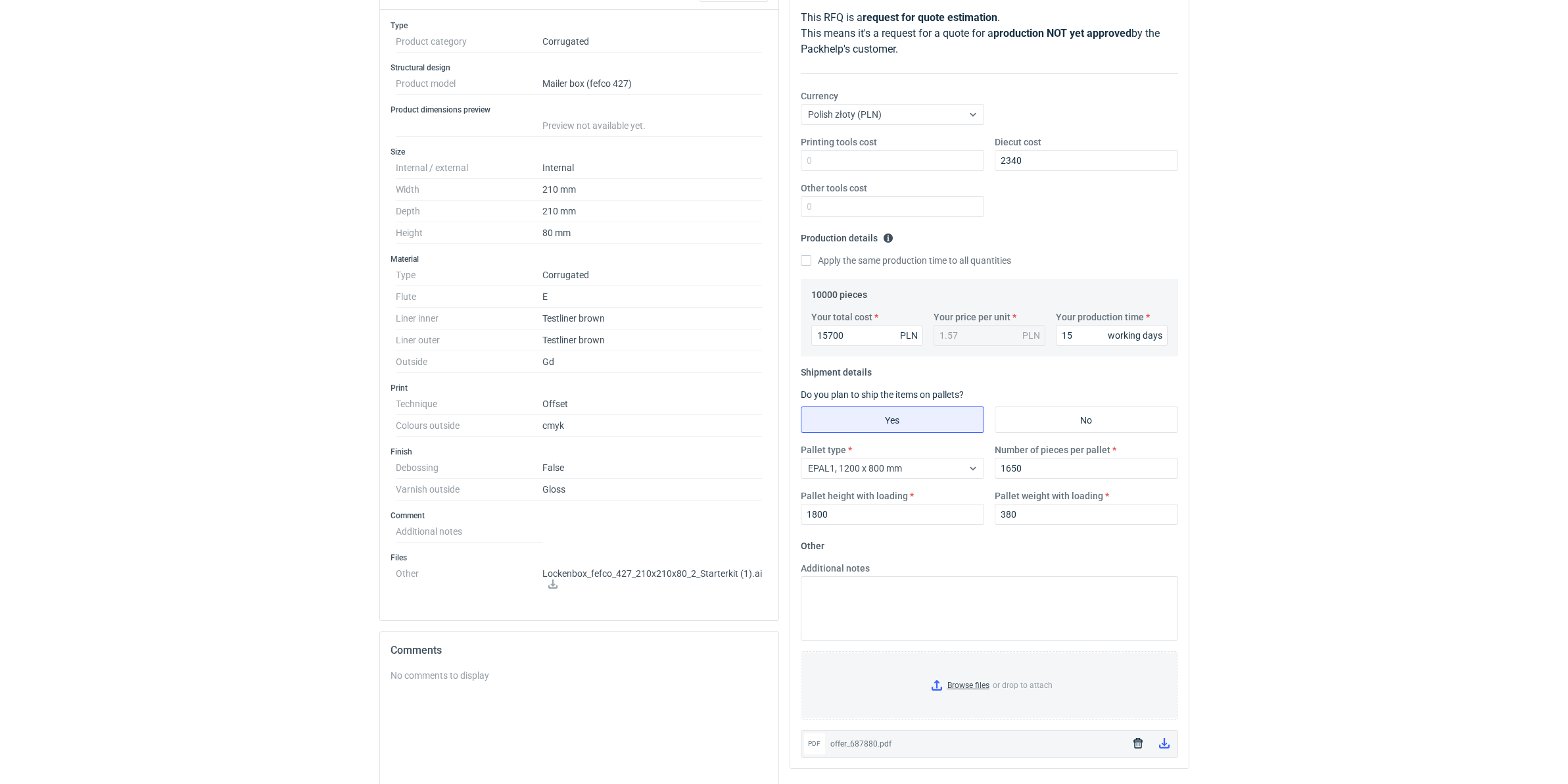
scroll to position [0, 0]
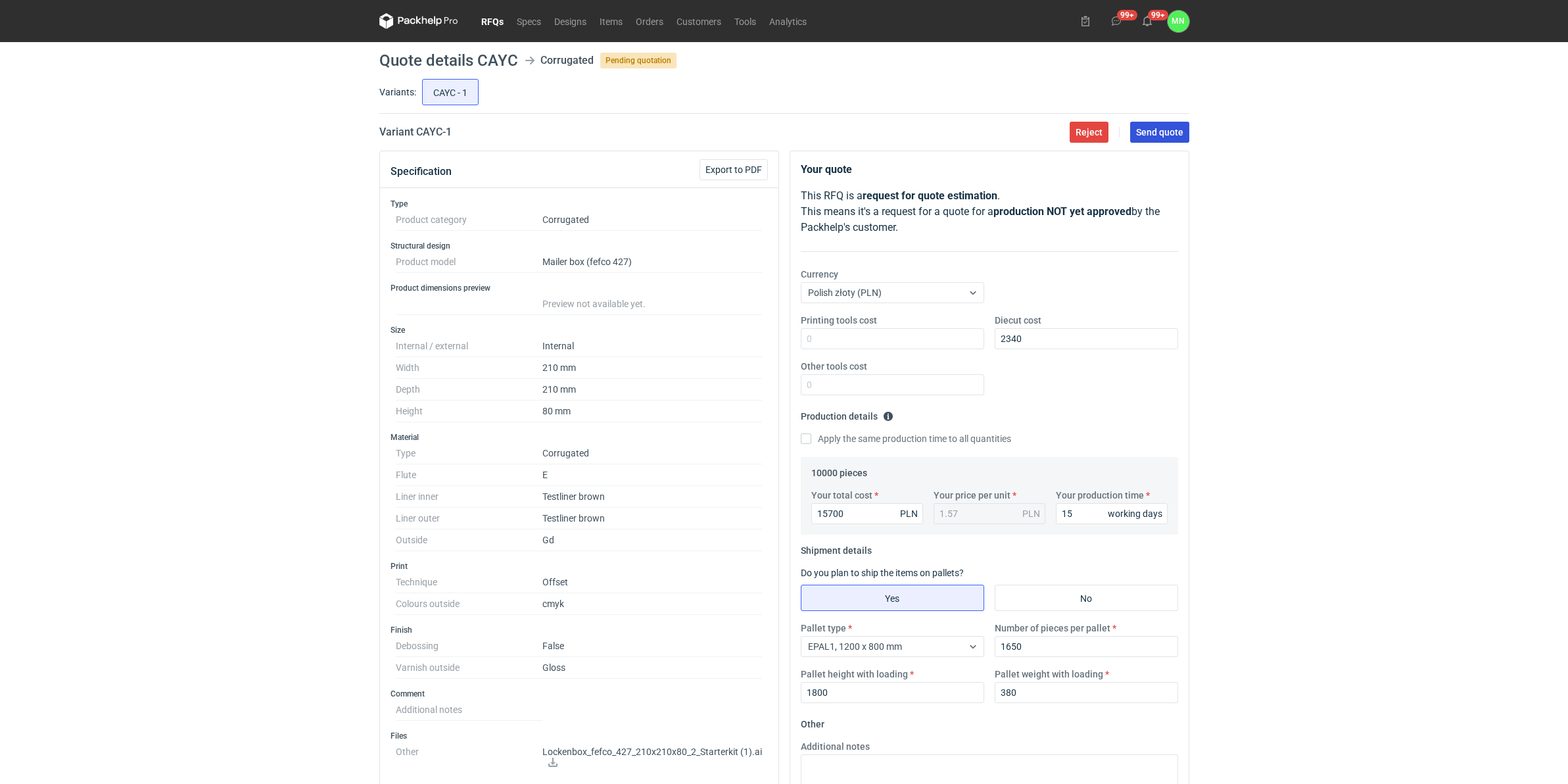
click at [1148, 141] on button "Send quote" at bounding box center [1159, 132] width 59 height 21
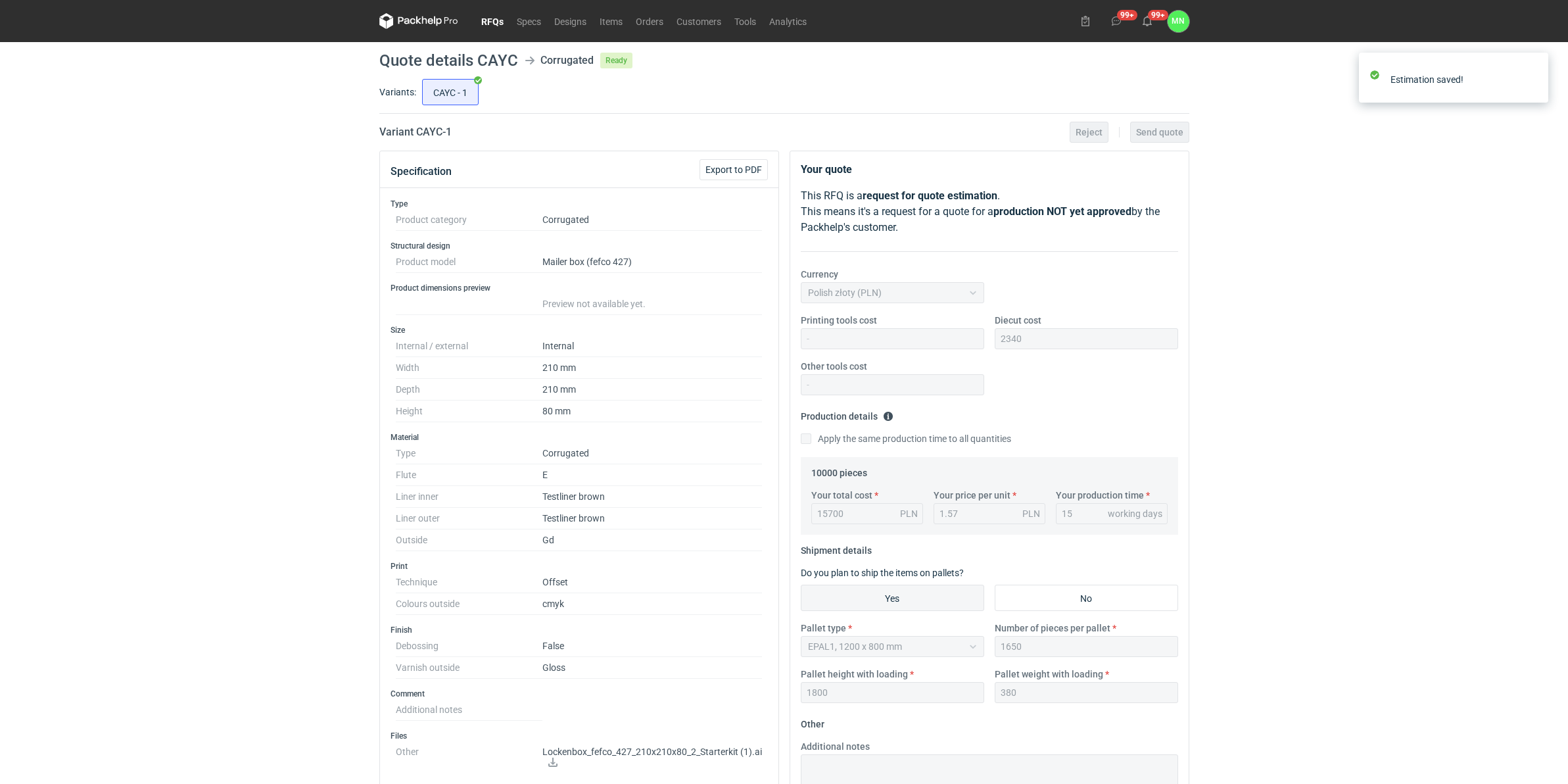
click at [489, 20] on link "RFQs" at bounding box center [492, 20] width 35 height 16
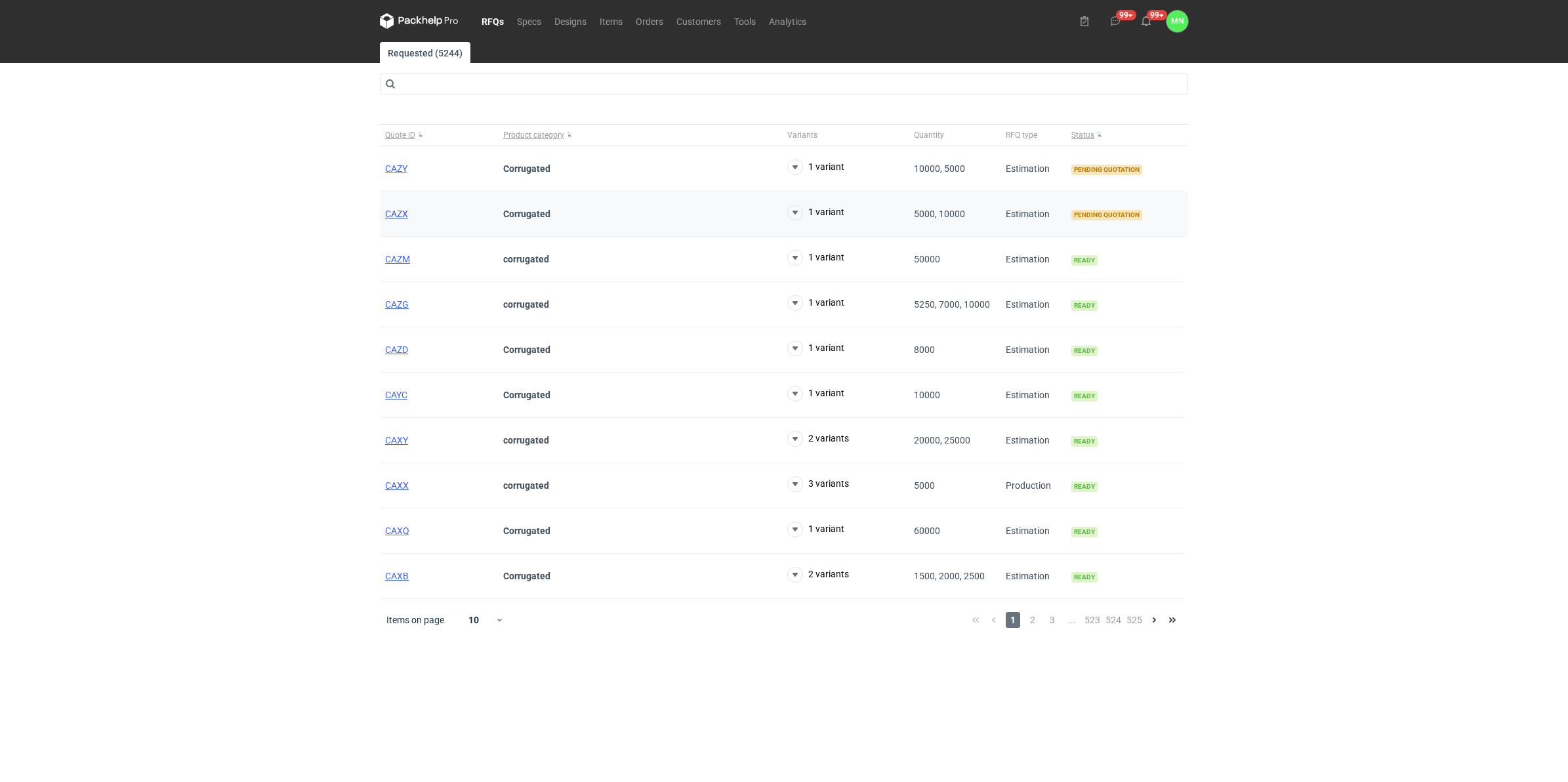
click at [402, 217] on span "CAZX" at bounding box center [397, 214] width 23 height 11
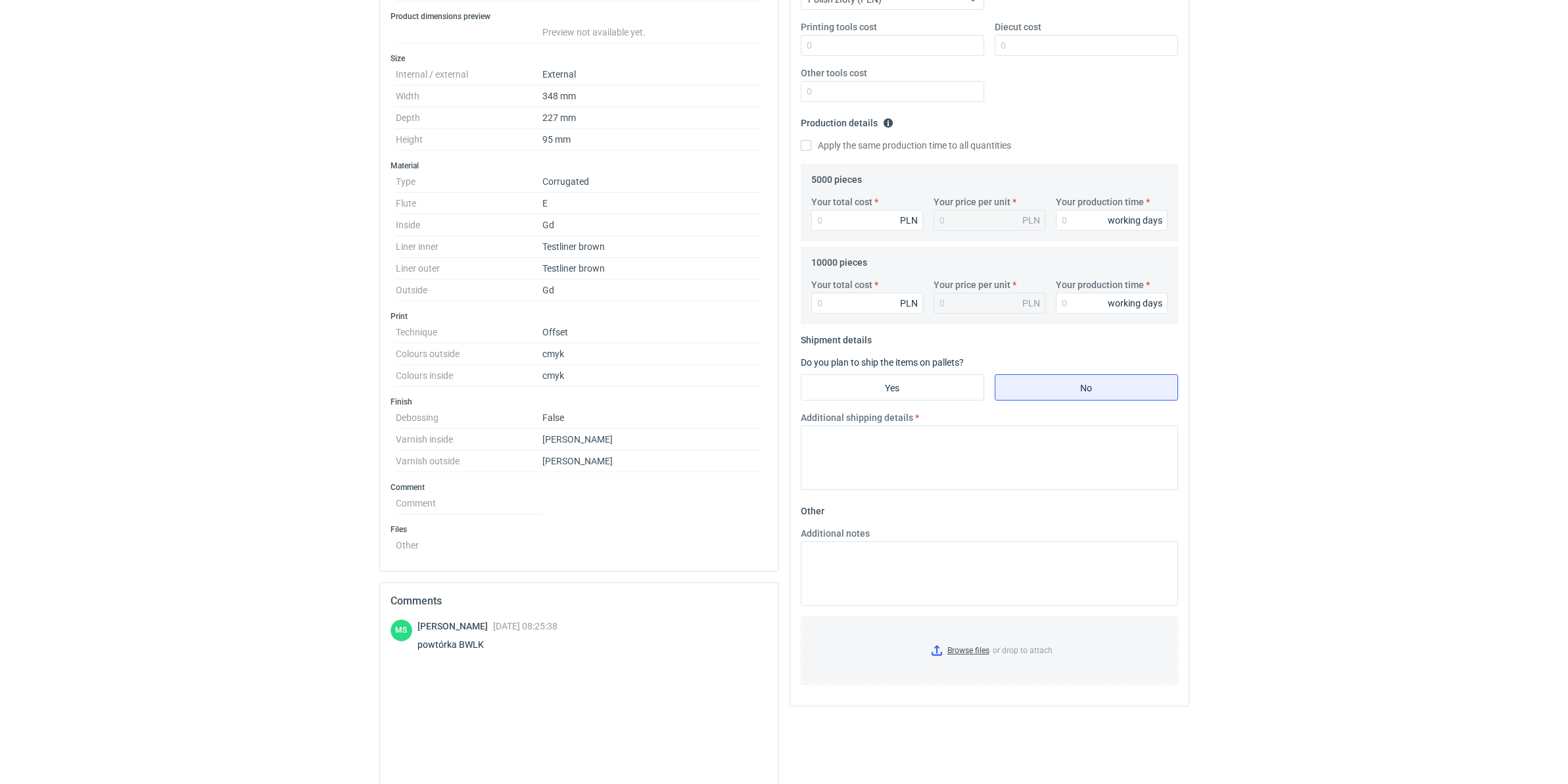
scroll to position [329, 0]
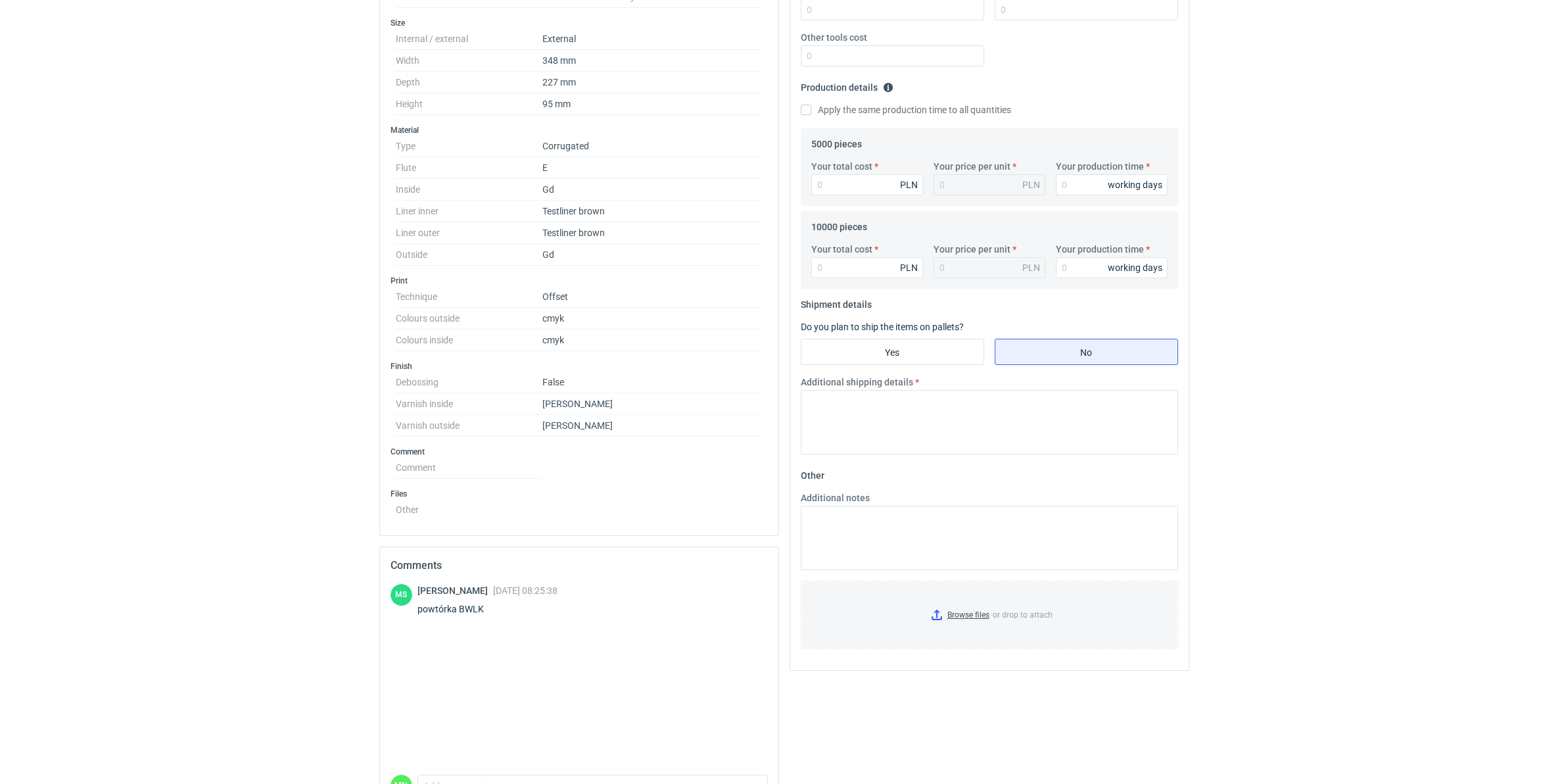
click at [470, 601] on div "powtórka BWLK" at bounding box center [487, 609] width 140 height 13
copy div "BWLK"
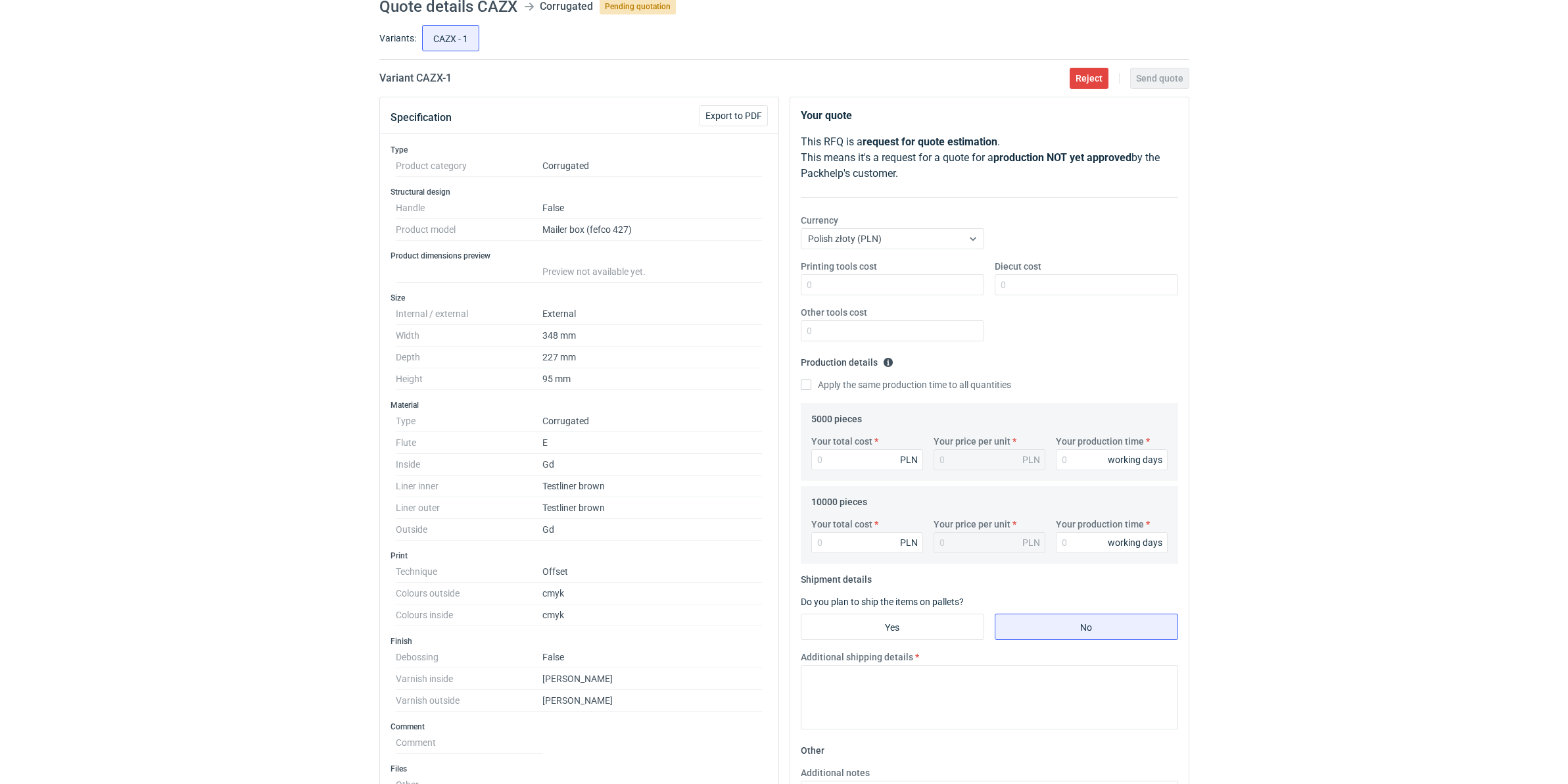
scroll to position [0, 0]
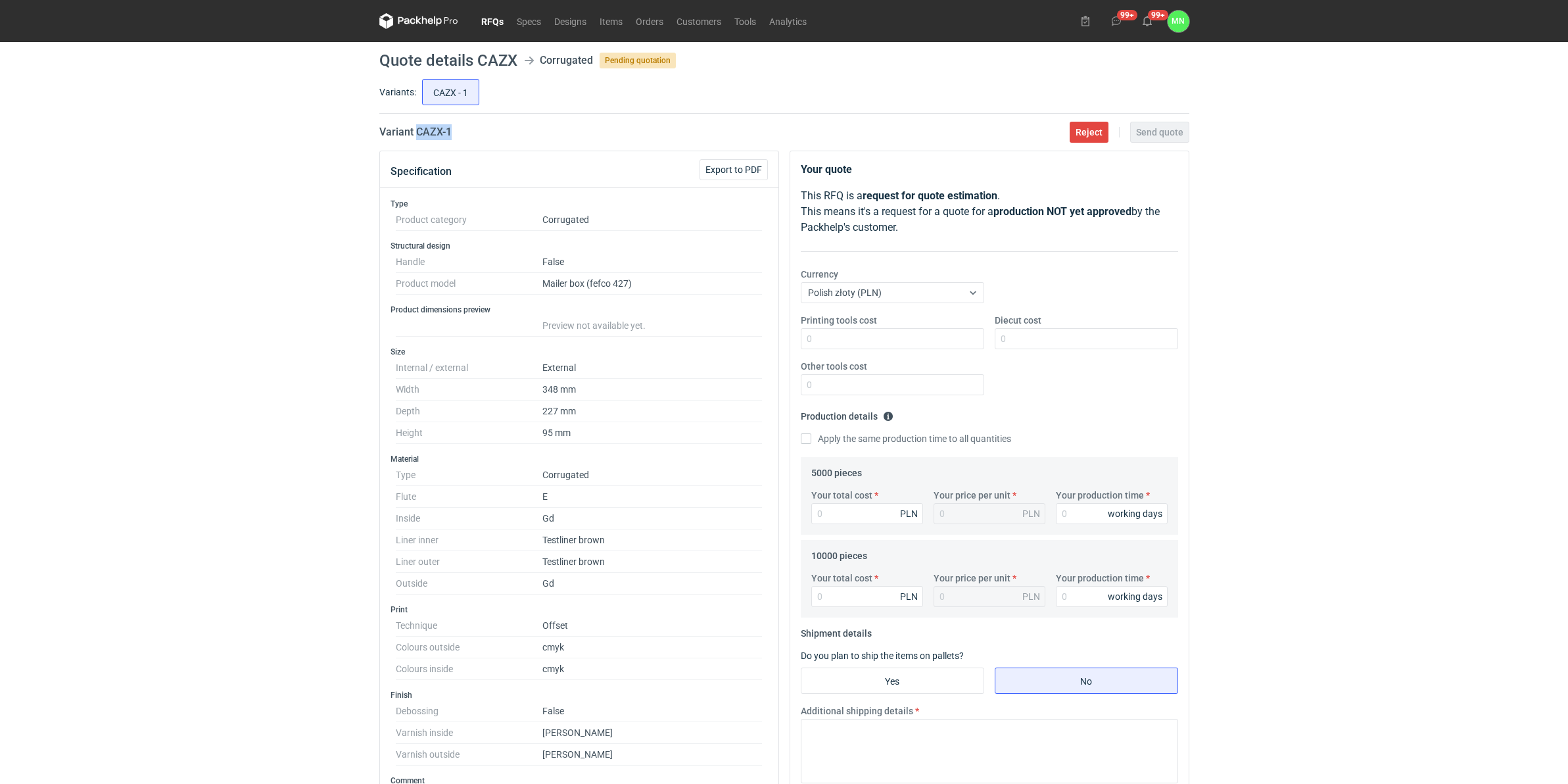
drag, startPoint x: 462, startPoint y: 129, endPoint x: 415, endPoint y: 133, distance: 47.2
click at [415, 133] on div "Variant CAZX - 1 Reject Send quote" at bounding box center [784, 132] width 810 height 16
copy h2 "CAZX - 1"
click at [427, 139] on h2 "Variant CAZX - 1" at bounding box center [415, 132] width 72 height 16
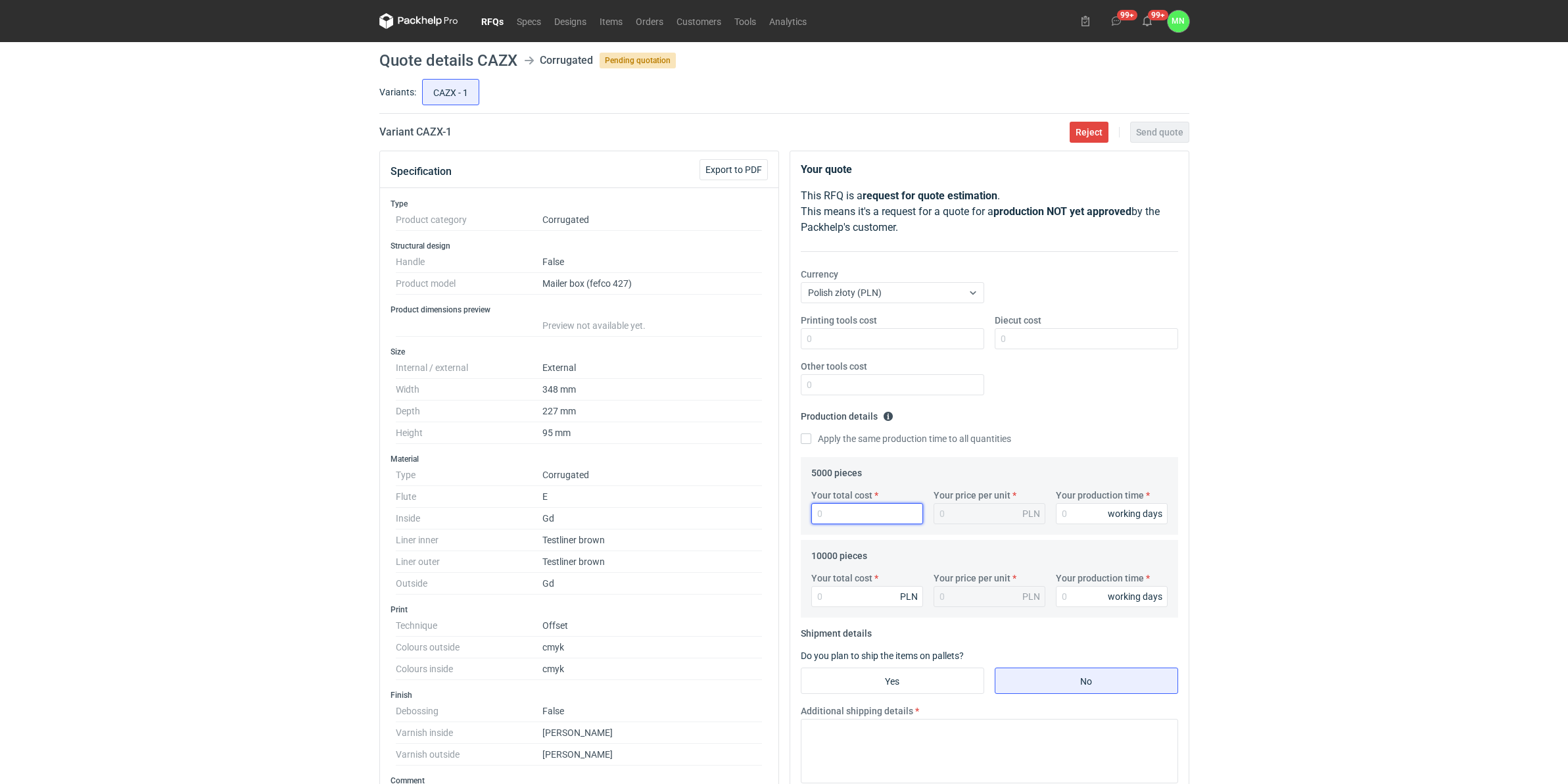
click at [856, 518] on input "Your total cost" at bounding box center [867, 513] width 112 height 21
type input "18850"
type input "3.77"
type input "18850"
click at [839, 590] on input "Your total cost" at bounding box center [867, 596] width 112 height 21
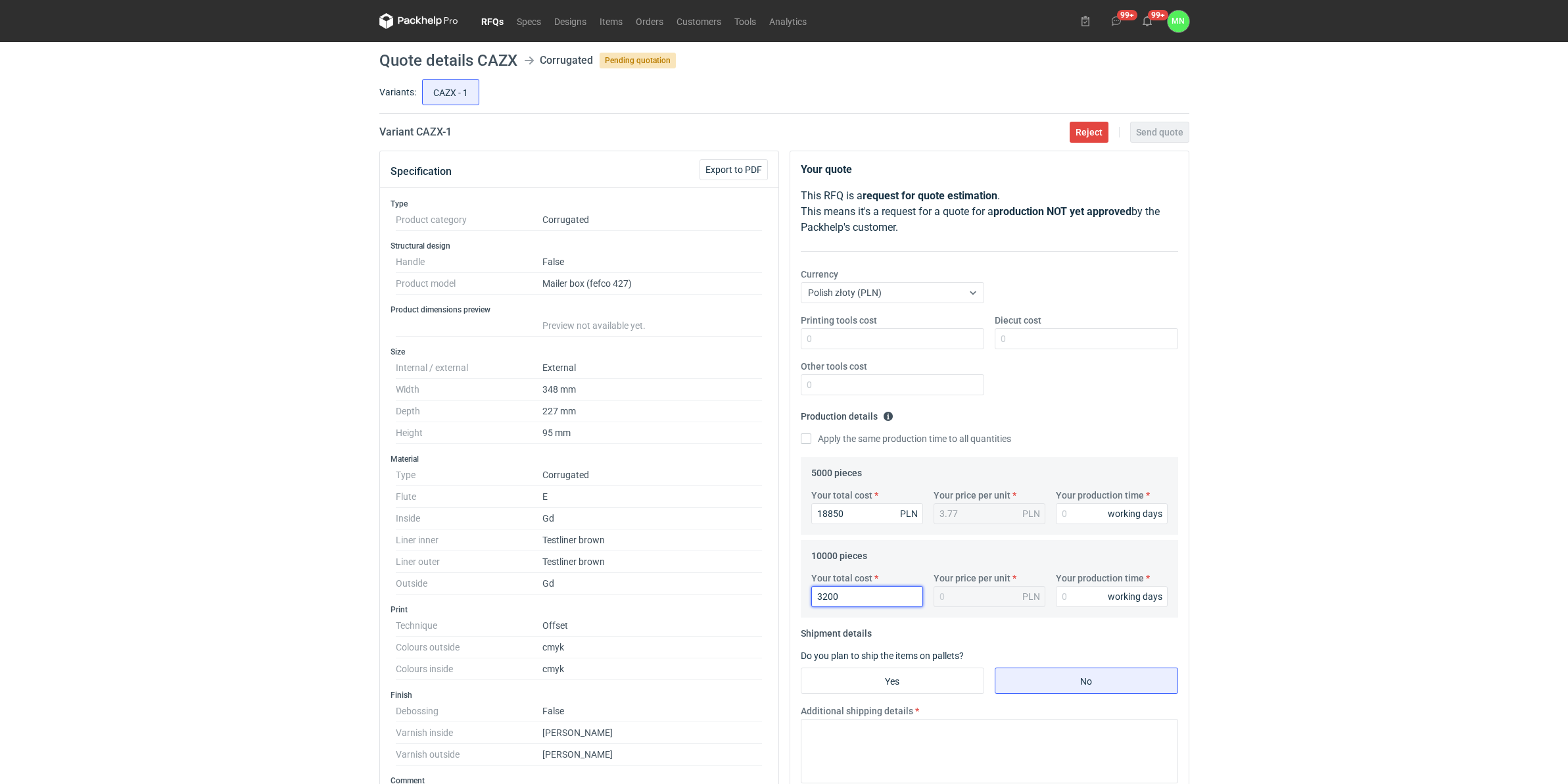
type input "32000"
type input "3.2"
type input "32000"
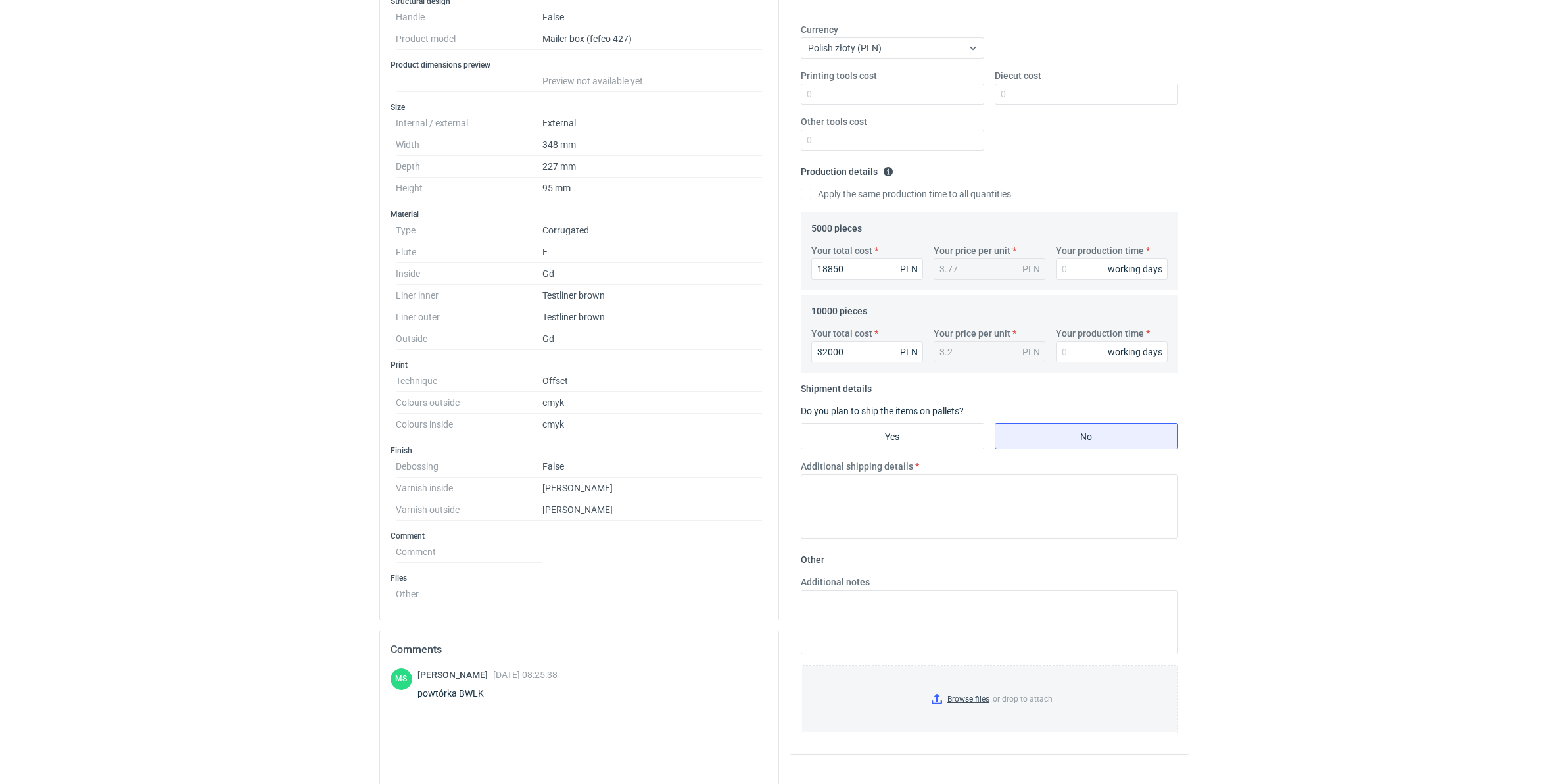
scroll to position [246, 0]
click at [1077, 270] on input "Your production time" at bounding box center [1111, 267] width 112 height 21
type input "15"
click at [1073, 355] on input "Your production time" at bounding box center [1111, 349] width 112 height 21
type input "15"
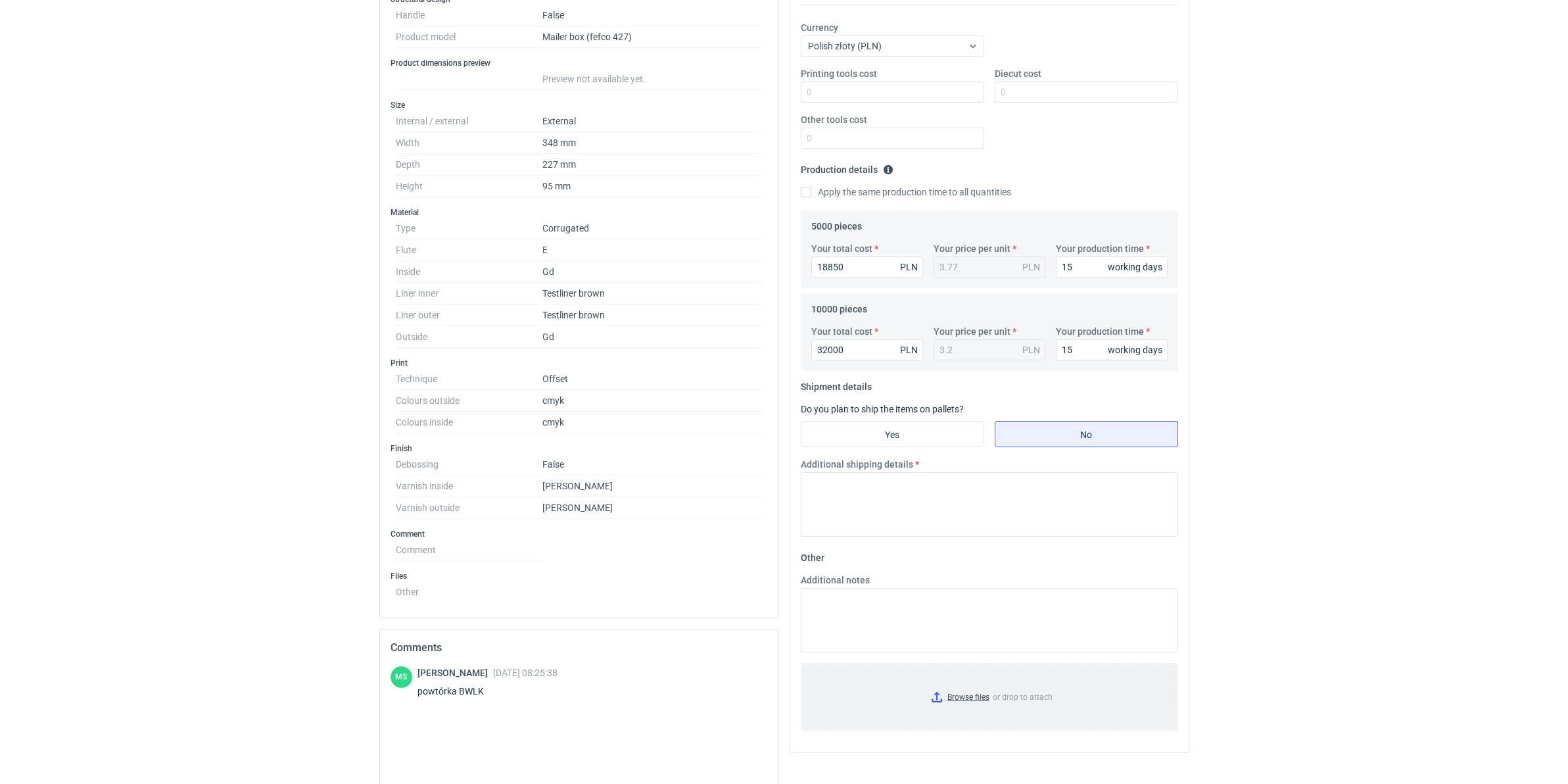
click at [949, 601] on input "Browse files or drop to attach" at bounding box center [989, 697] width 375 height 66
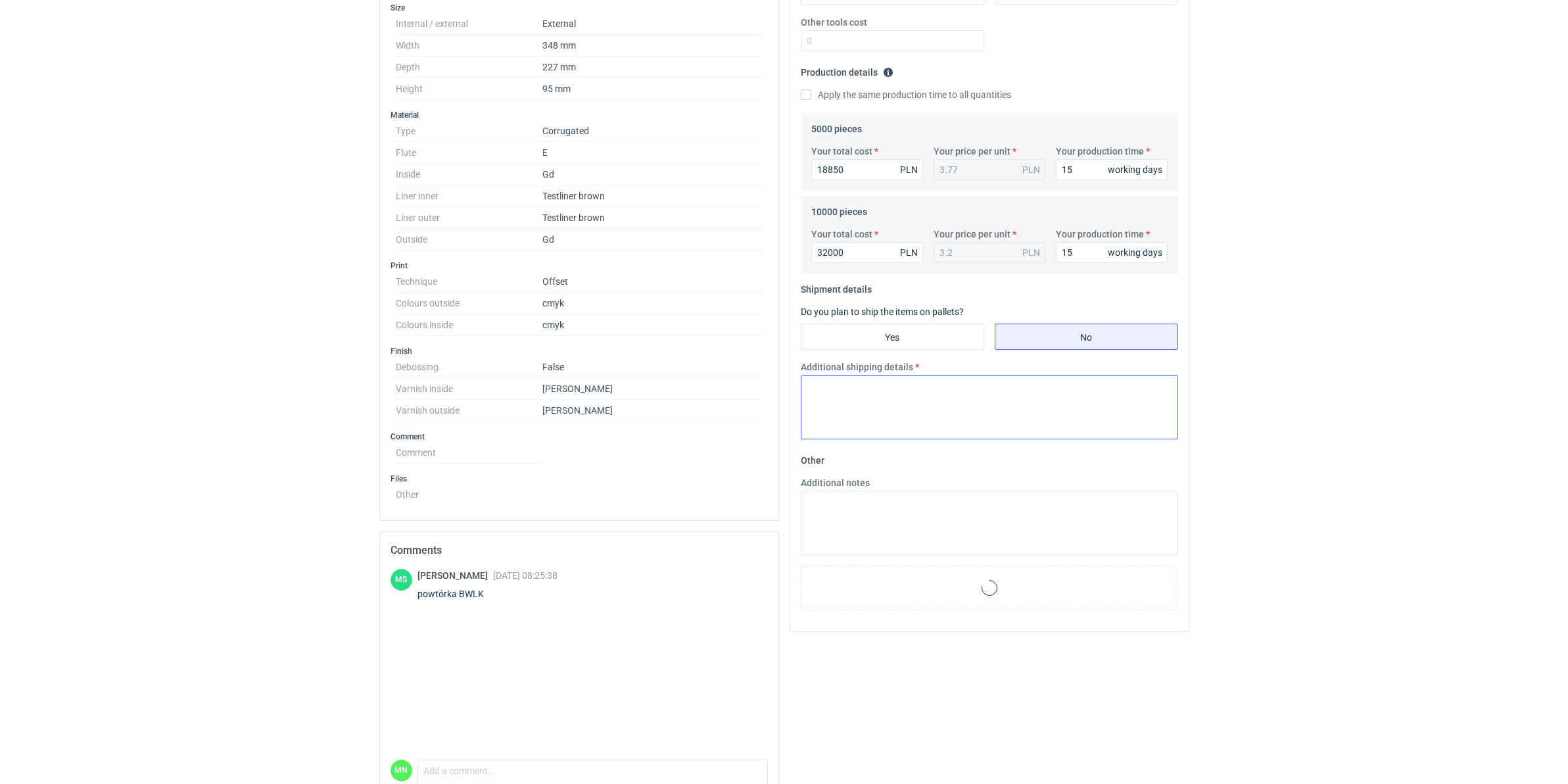
scroll to position [410, 0]
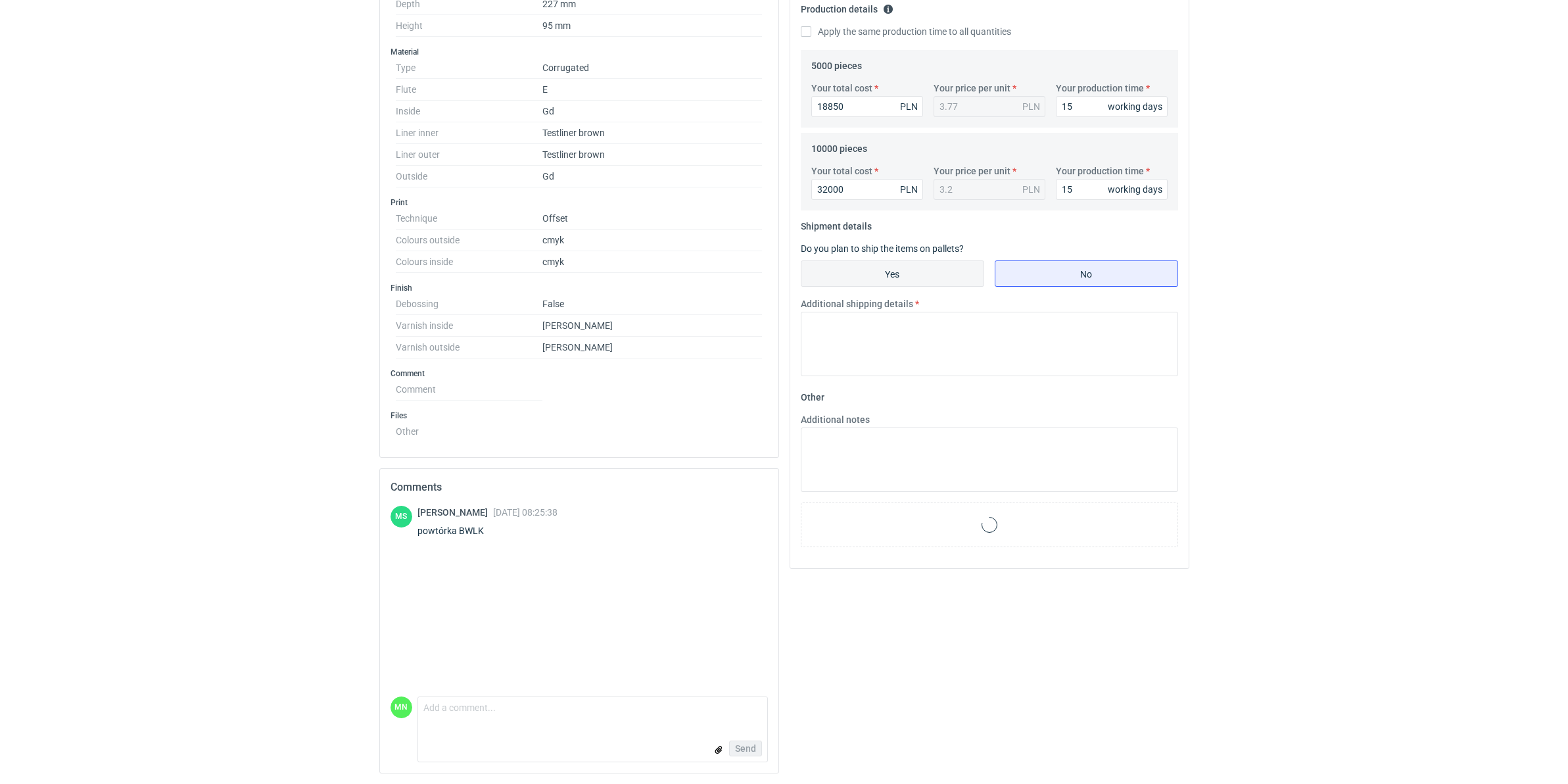
click at [916, 261] on input "Yes" at bounding box center [892, 274] width 182 height 25
radio input "true"
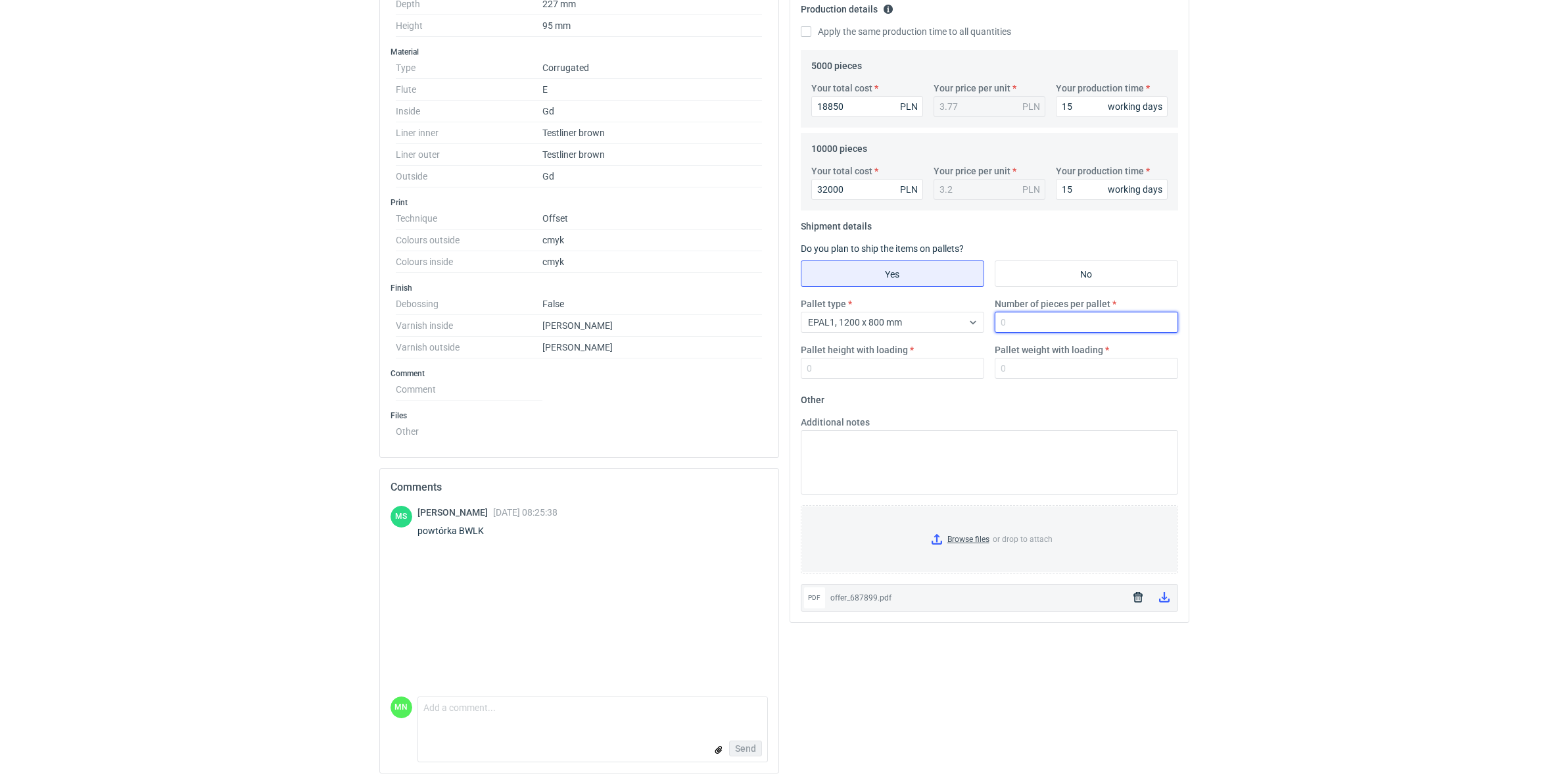
click at [1023, 323] on input "Number of pieces per pallet" at bounding box center [1086, 322] width 183 height 21
type input "630"
click at [802, 365] on input "Pallet height with loading" at bounding box center [892, 368] width 183 height 21
click at [819, 367] on input "01800" at bounding box center [892, 368] width 183 height 21
type input "1800"
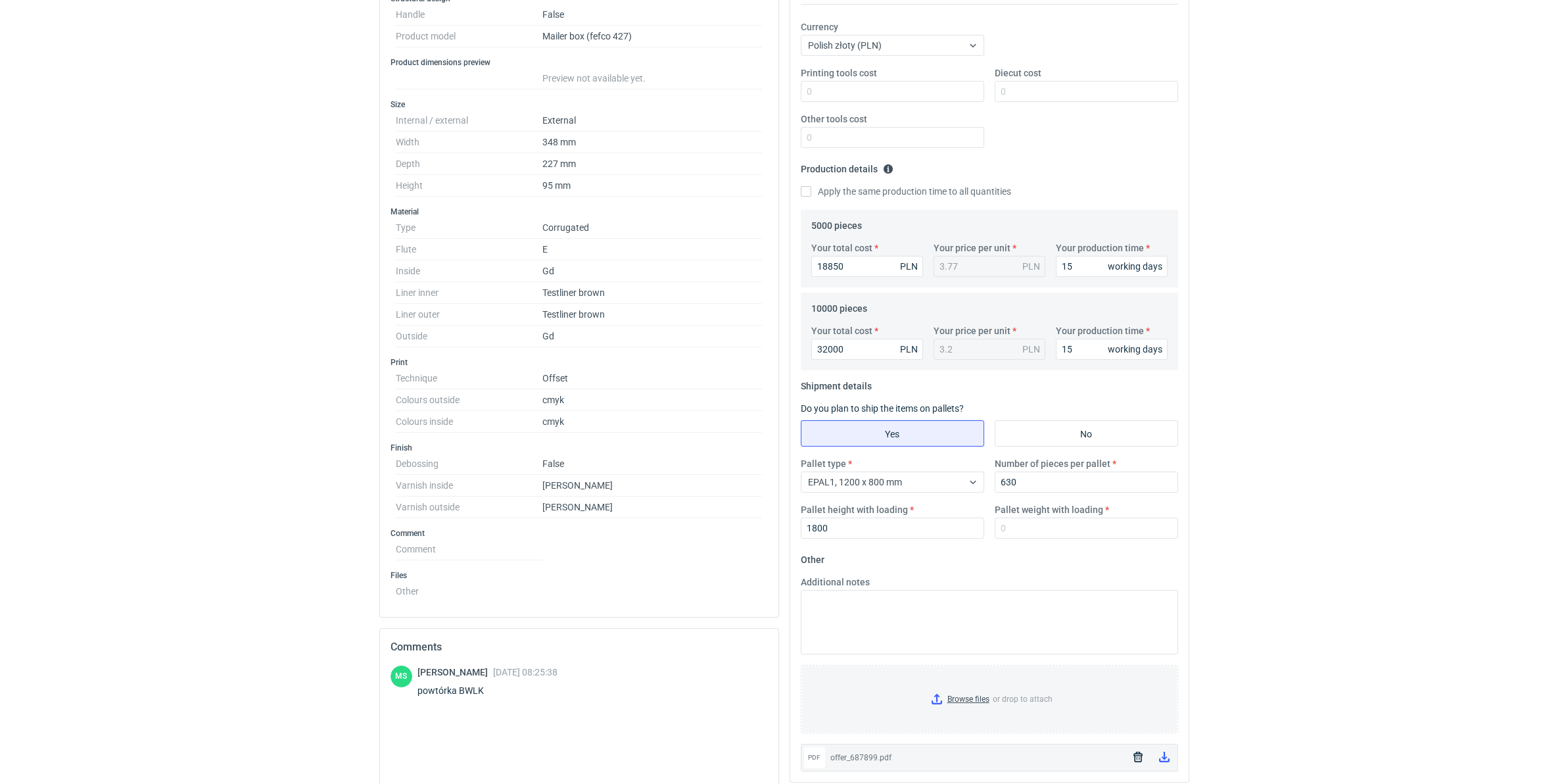
scroll to position [246, 0]
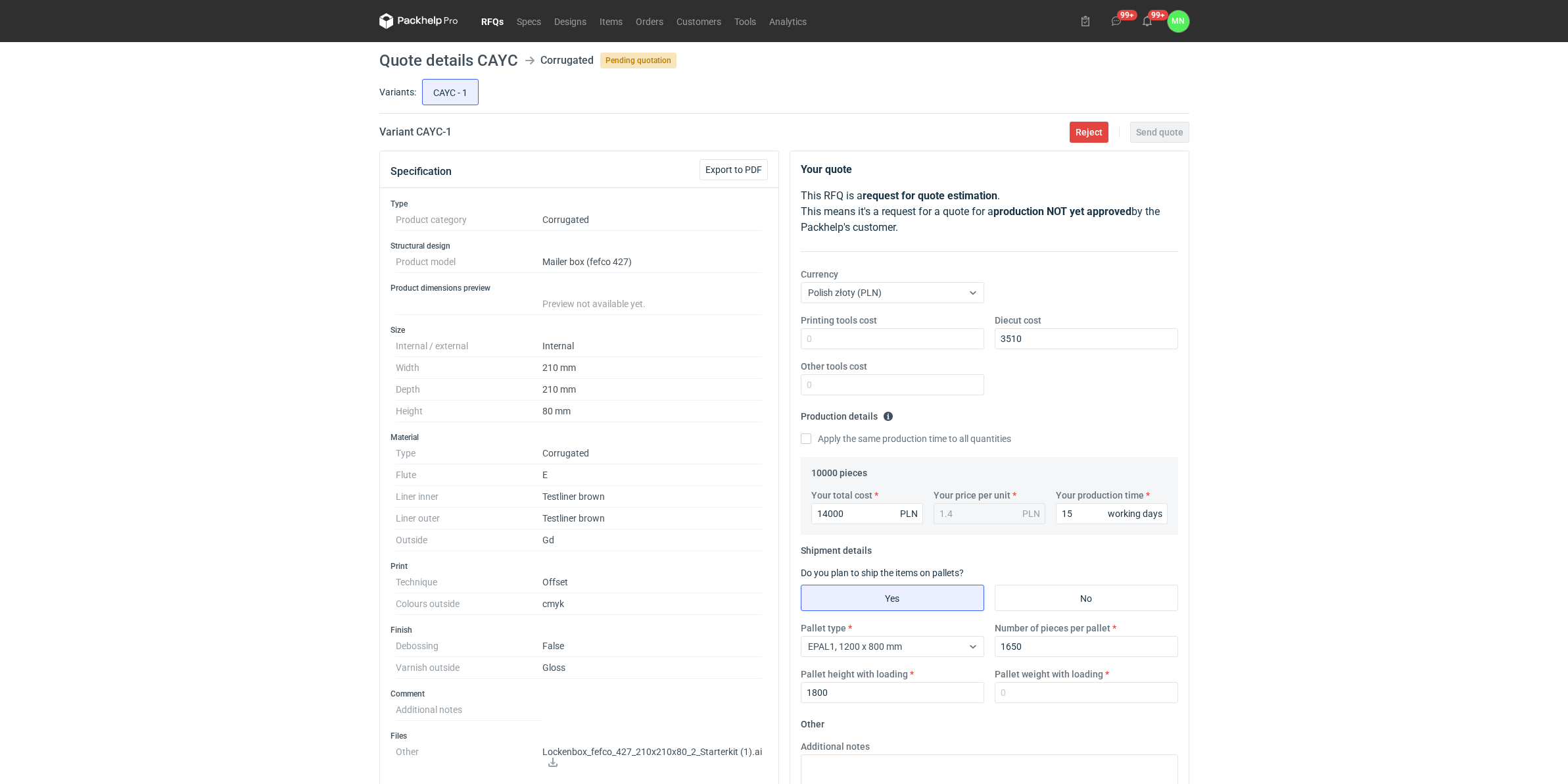
scroll to position [165, 0]
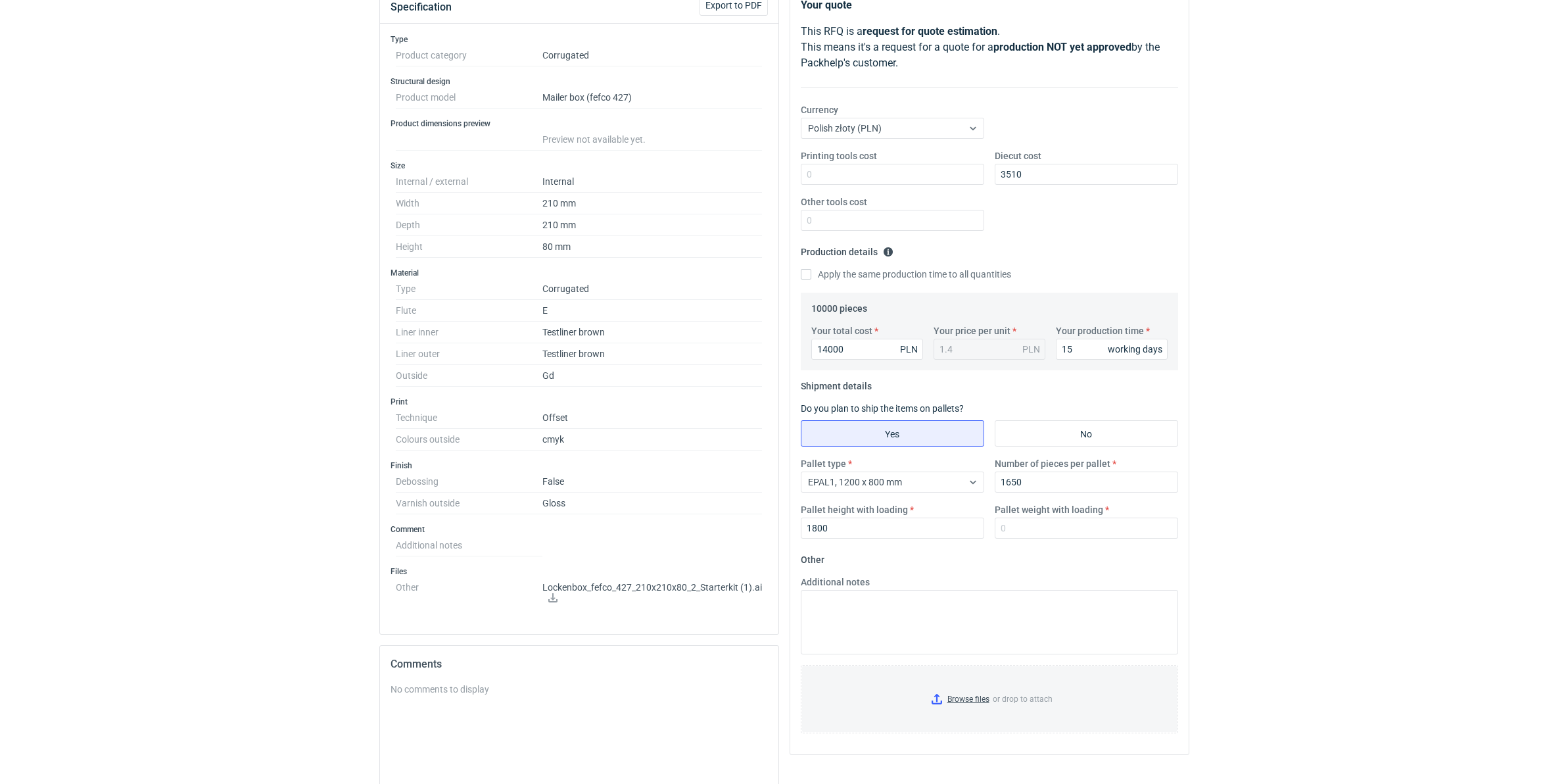
click at [1006, 516] on label "Pallet weight with loading" at bounding box center [1049, 509] width 108 height 13
click at [1006, 517] on input "Pallet weight with loading" at bounding box center [1086, 527] width 183 height 21
type input "470"
drag, startPoint x: 1039, startPoint y: 485, endPoint x: 759, endPoint y: 480, distance: 280.0
click at [811, 485] on div "Pallet type EPAL1, 1200 x 800 mm Number of pieces per pallet 1650 Pallet height…" at bounding box center [989, 503] width 388 height 92
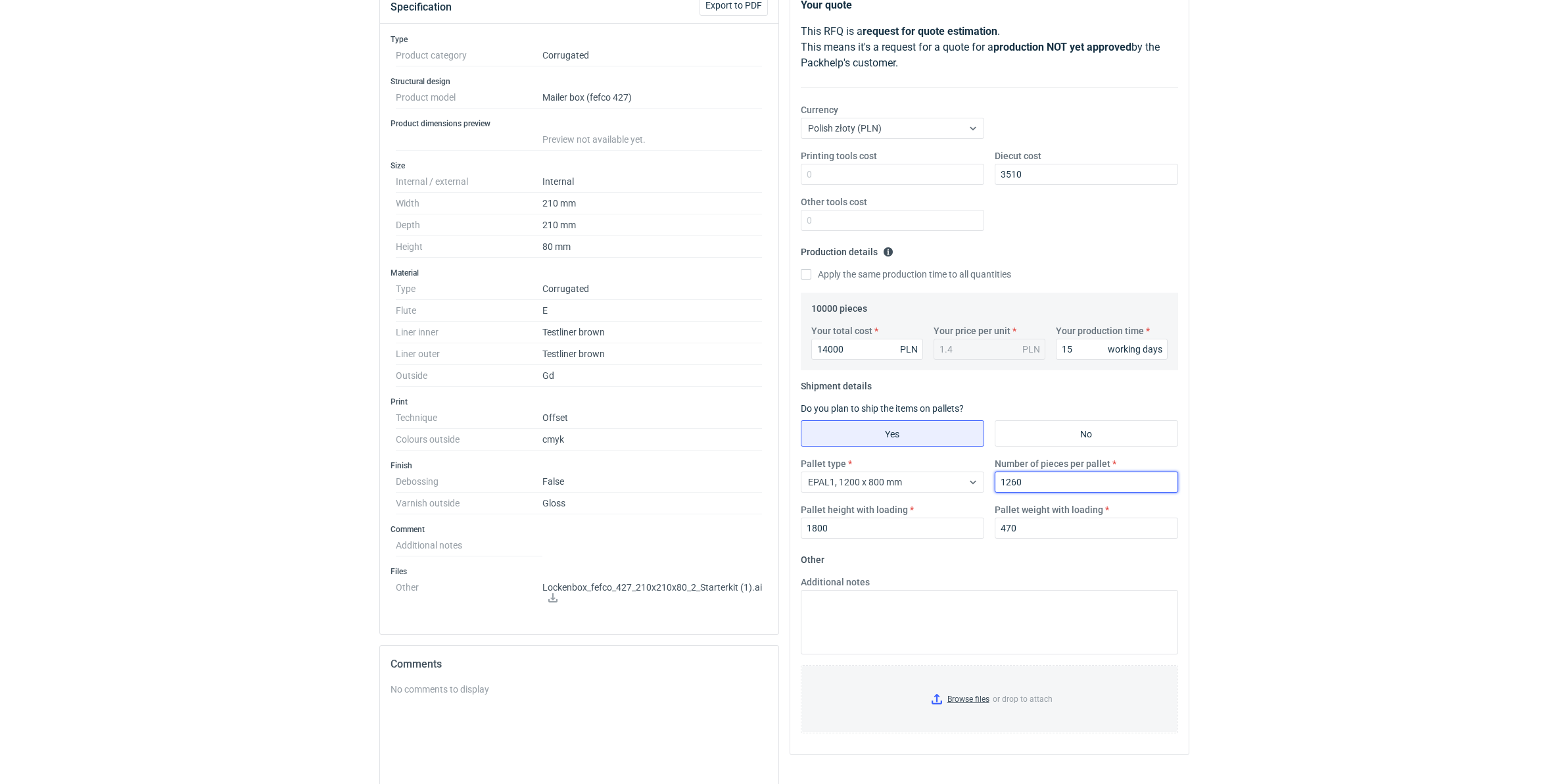
type input "1260"
click at [945, 701] on input "Browse files or drop to attach" at bounding box center [989, 699] width 375 height 66
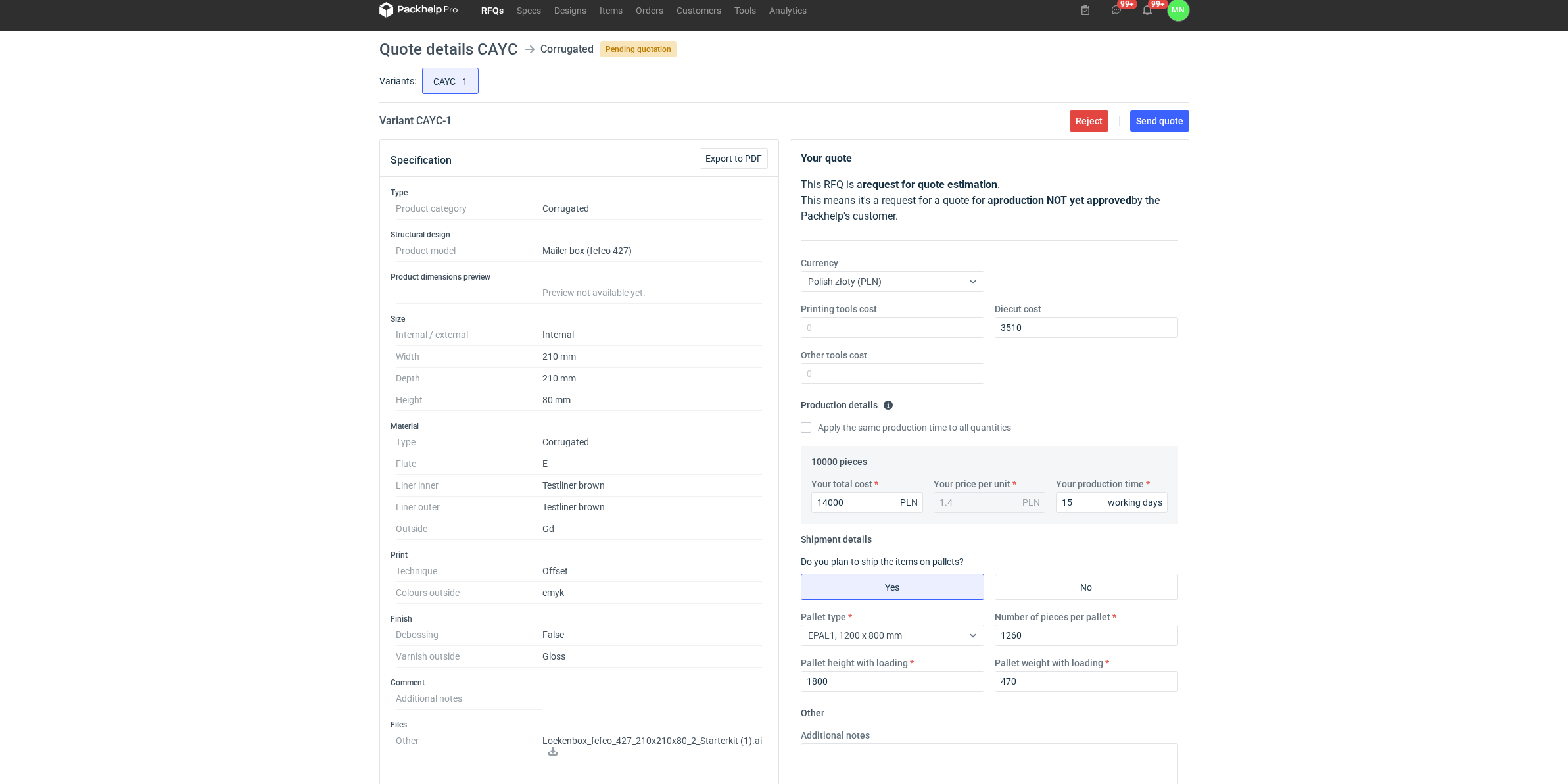
scroll to position [0, 0]
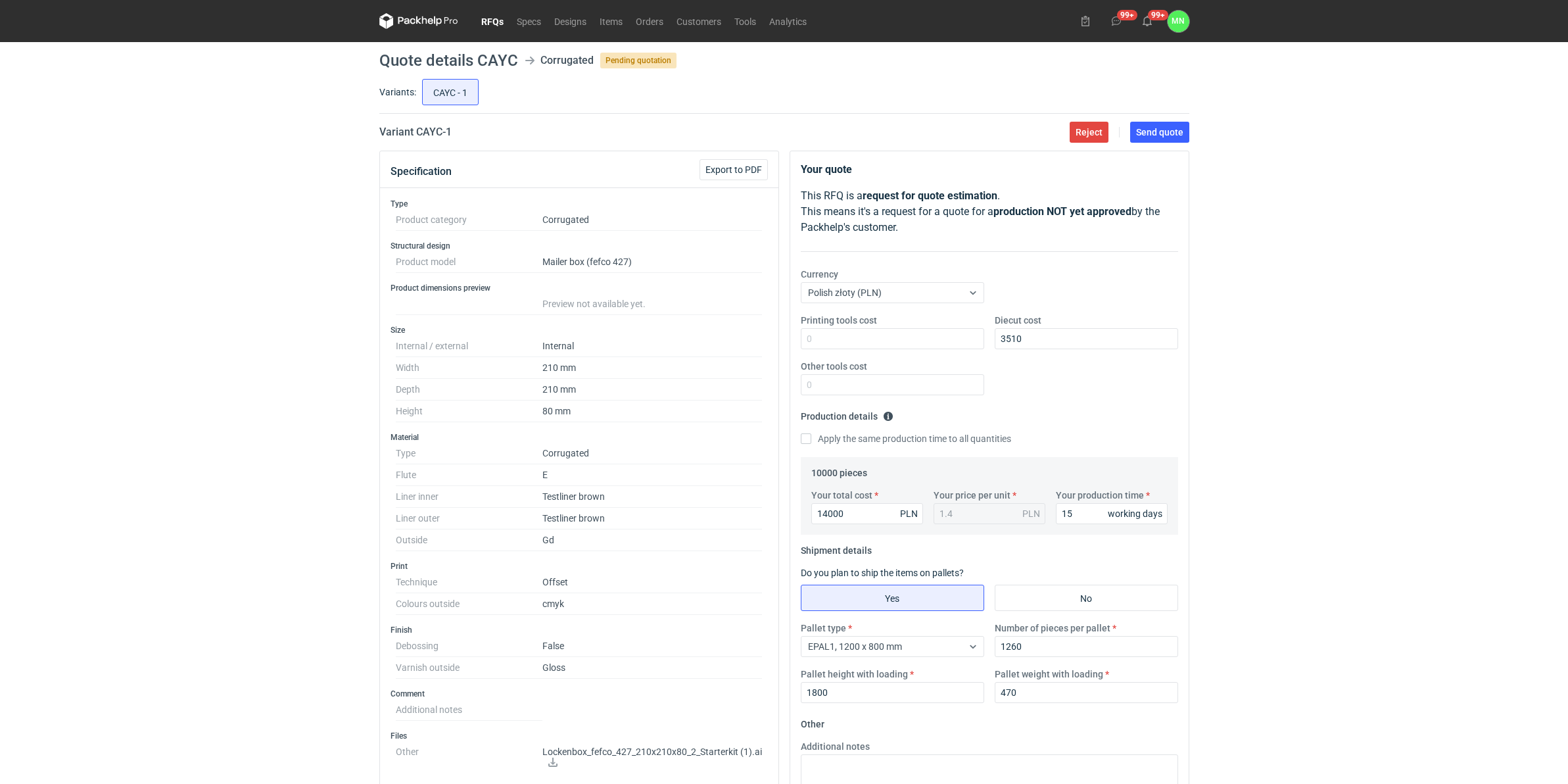
click at [477, 24] on link "RFQs" at bounding box center [492, 20] width 35 height 16
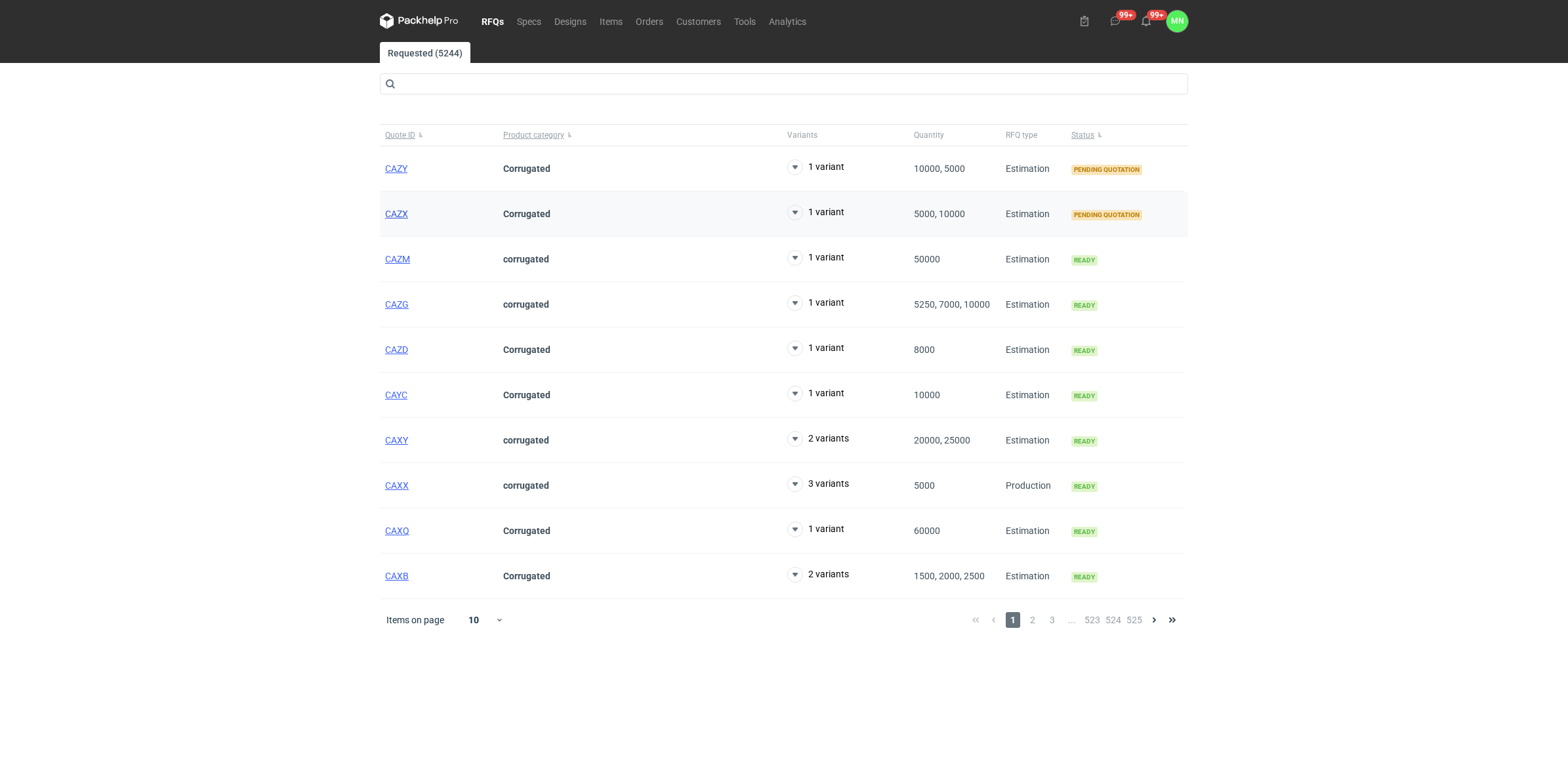
click at [405, 215] on span "CAZX" at bounding box center [397, 214] width 23 height 11
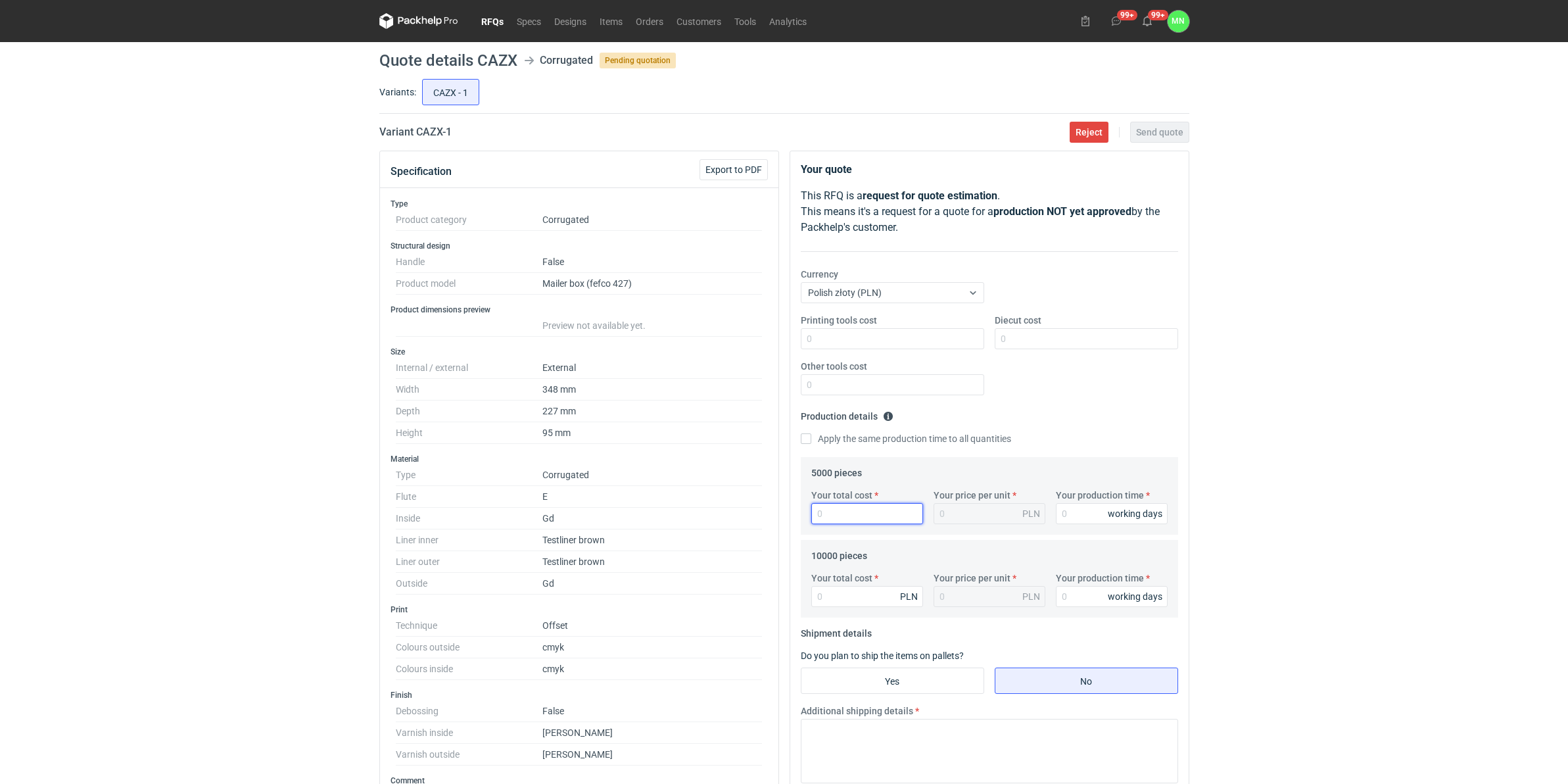
click at [864, 521] on input "Your total cost" at bounding box center [867, 513] width 112 height 21
click at [832, 521] on input "Your total cost" at bounding box center [867, 513] width 112 height 21
type input "18850"
type input "3.77"
type input "18850"
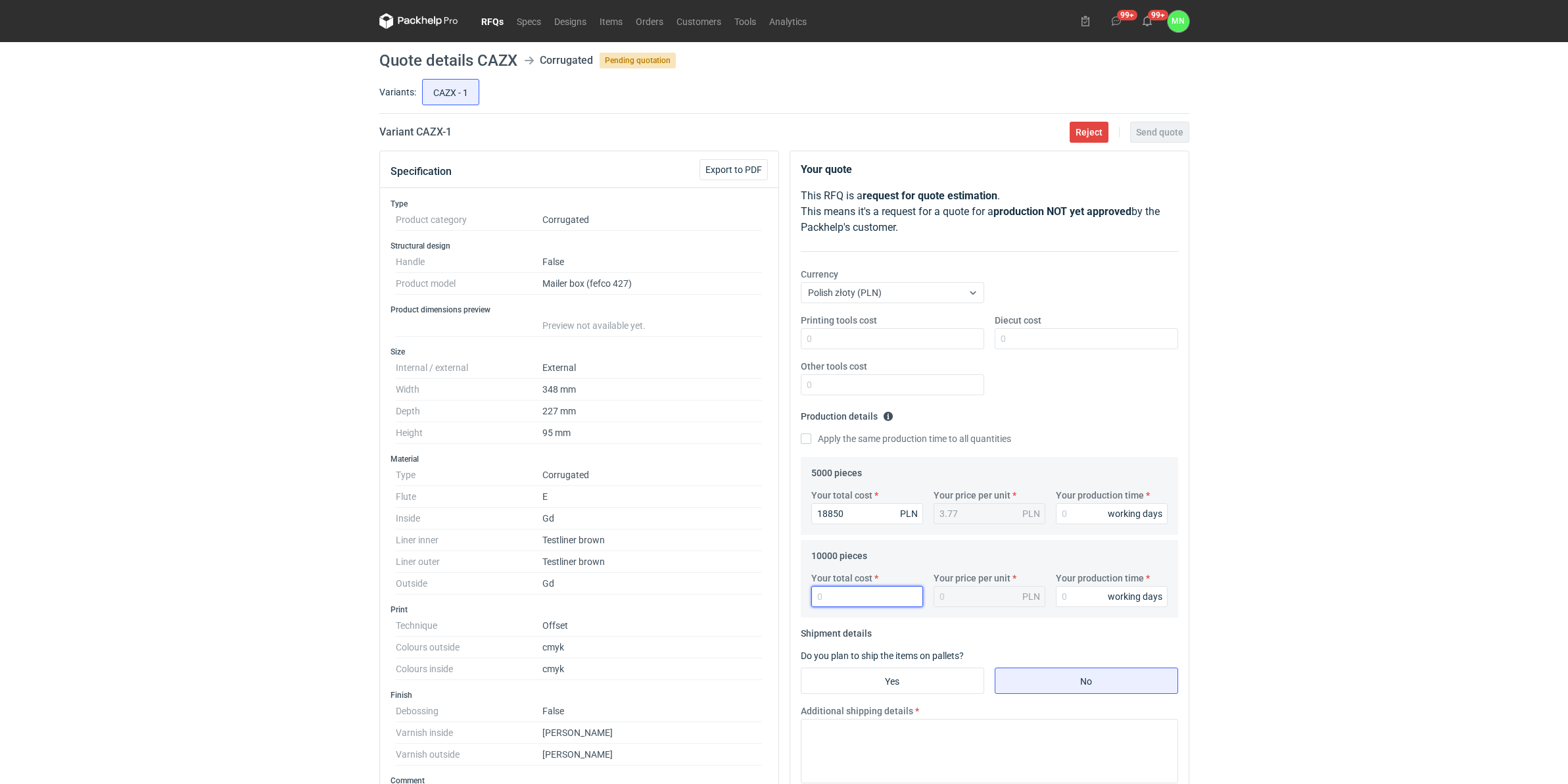
click at [835, 601] on input "Your total cost" at bounding box center [867, 596] width 112 height 21
type input "32000"
type input "3.2"
type input "32000"
click at [916, 680] on input "Yes" at bounding box center [892, 680] width 182 height 25
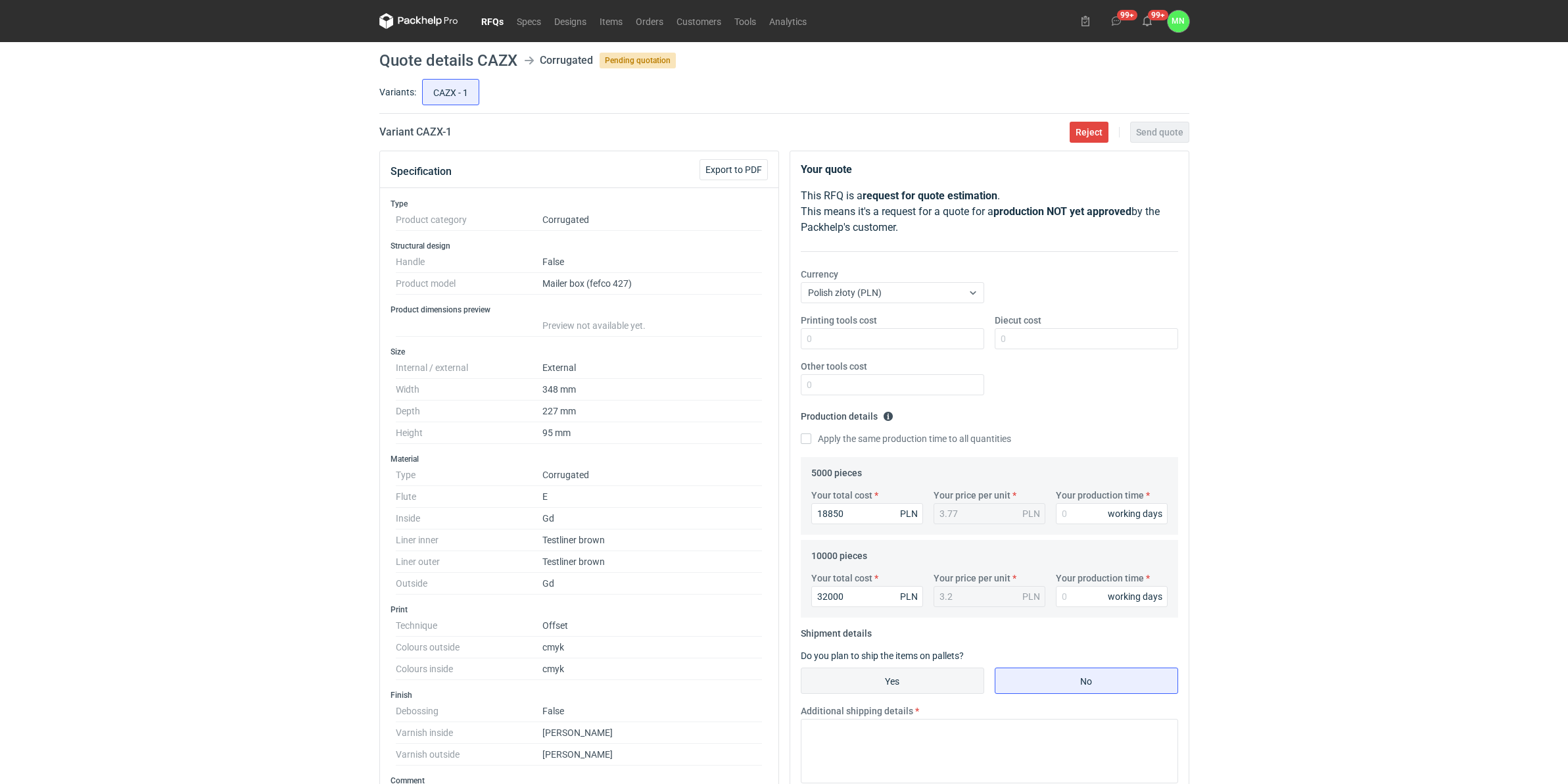
radio input "true"
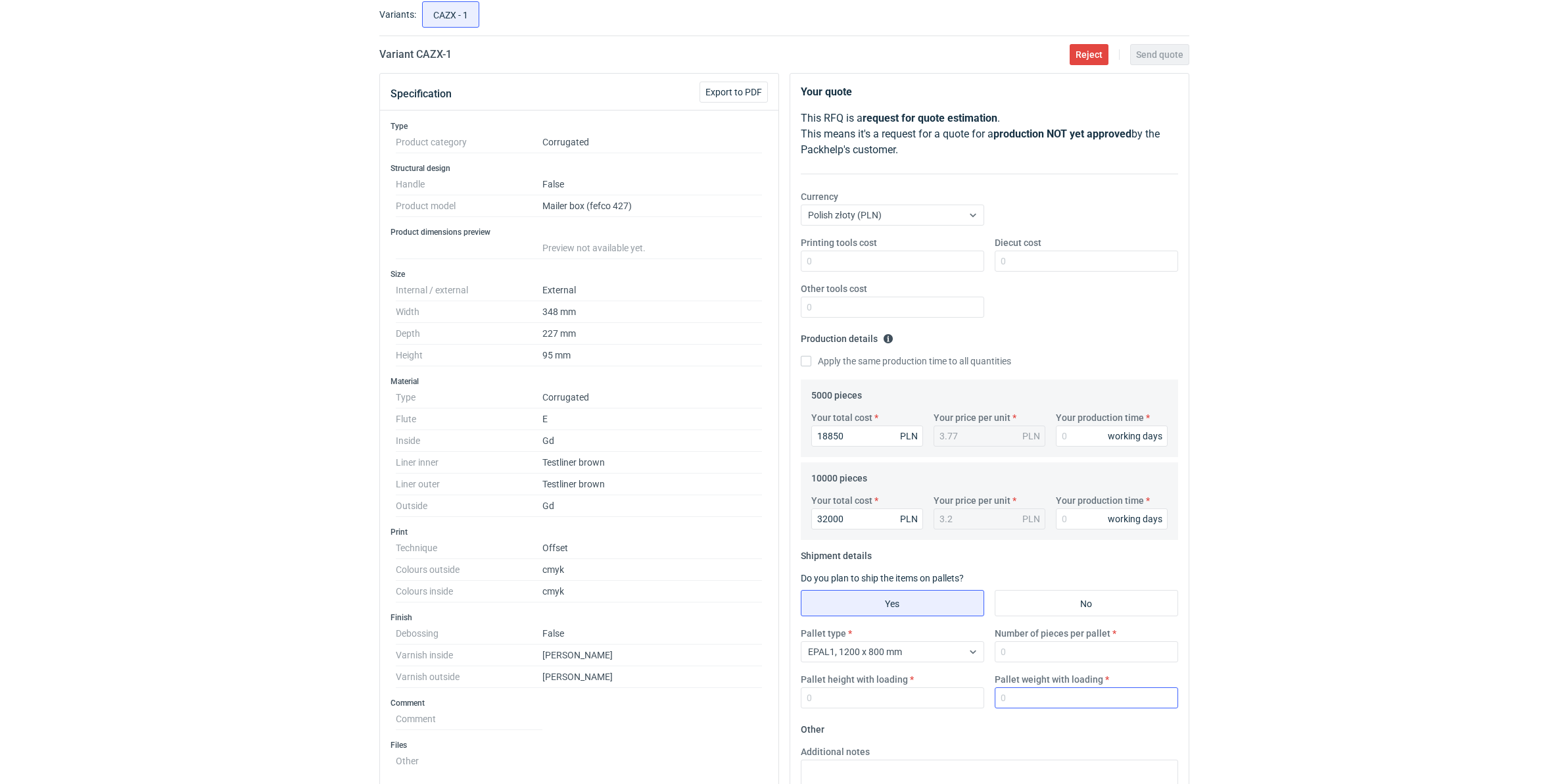
scroll to position [82, 0]
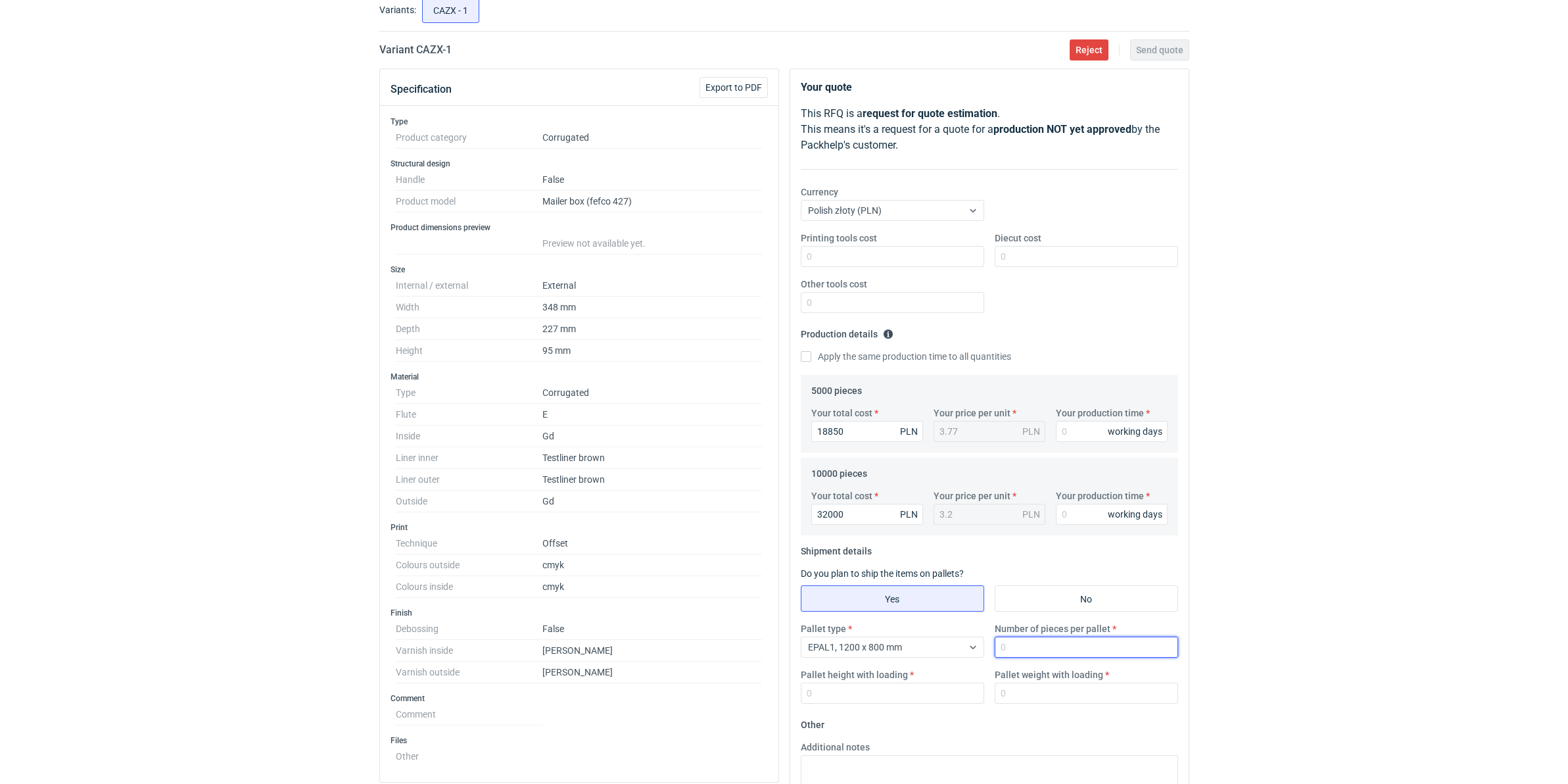
click at [1039, 655] on input "Number of pieces per pallet" at bounding box center [1086, 647] width 183 height 21
type input "1260"
click at [807, 695] on input "Pallet height with loading" at bounding box center [892, 693] width 183 height 21
type input "1800"
click at [1029, 691] on input "Pallet weight with loading" at bounding box center [1086, 693] width 183 height 21
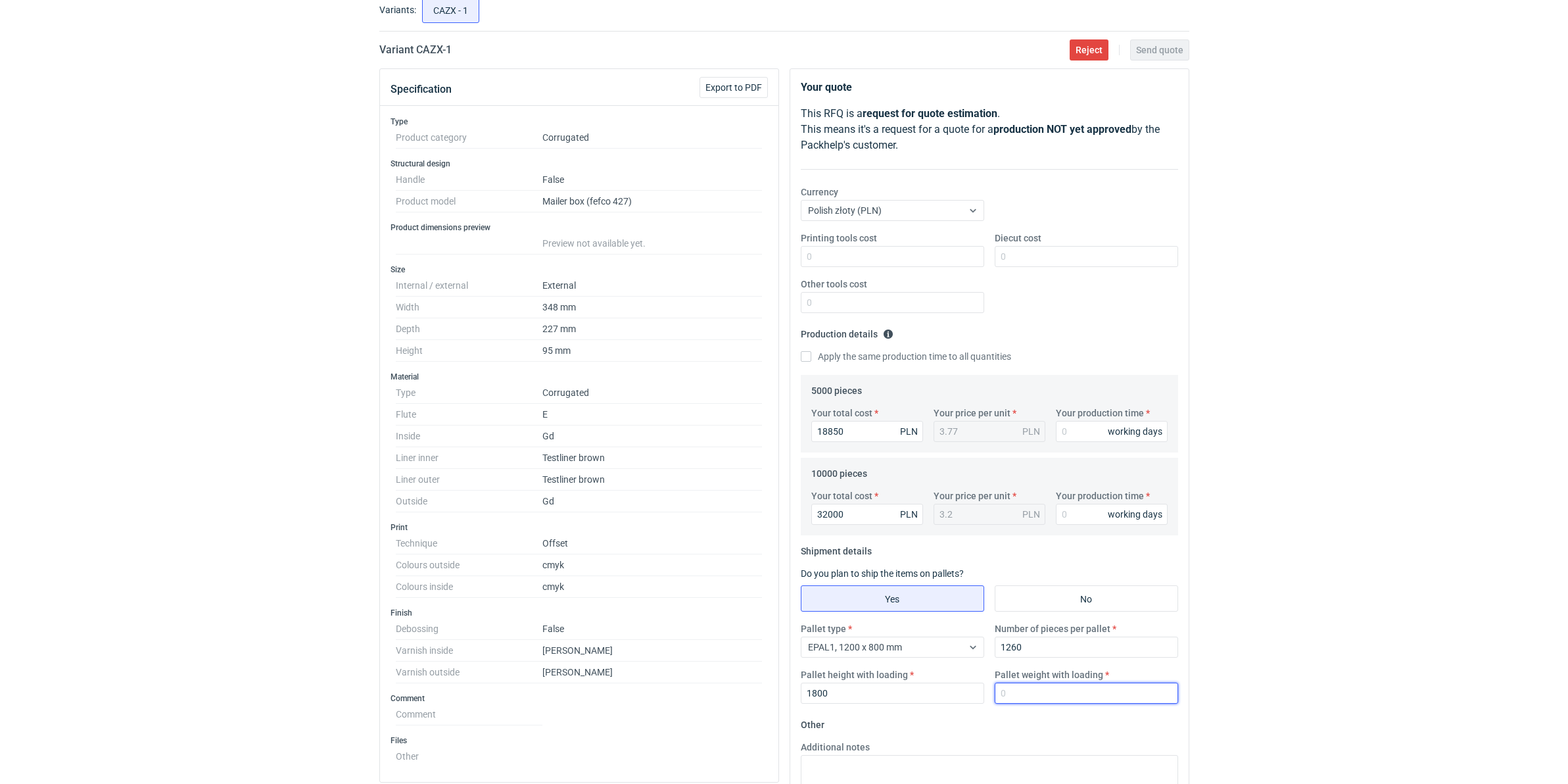
click at [1042, 694] on input "Pallet weight with loading" at bounding box center [1086, 693] width 183 height 21
type input "470"
click at [1095, 431] on input "Your production time" at bounding box center [1111, 431] width 112 height 21
type input "15"
click at [1083, 518] on input "Your production time" at bounding box center [1111, 514] width 112 height 21
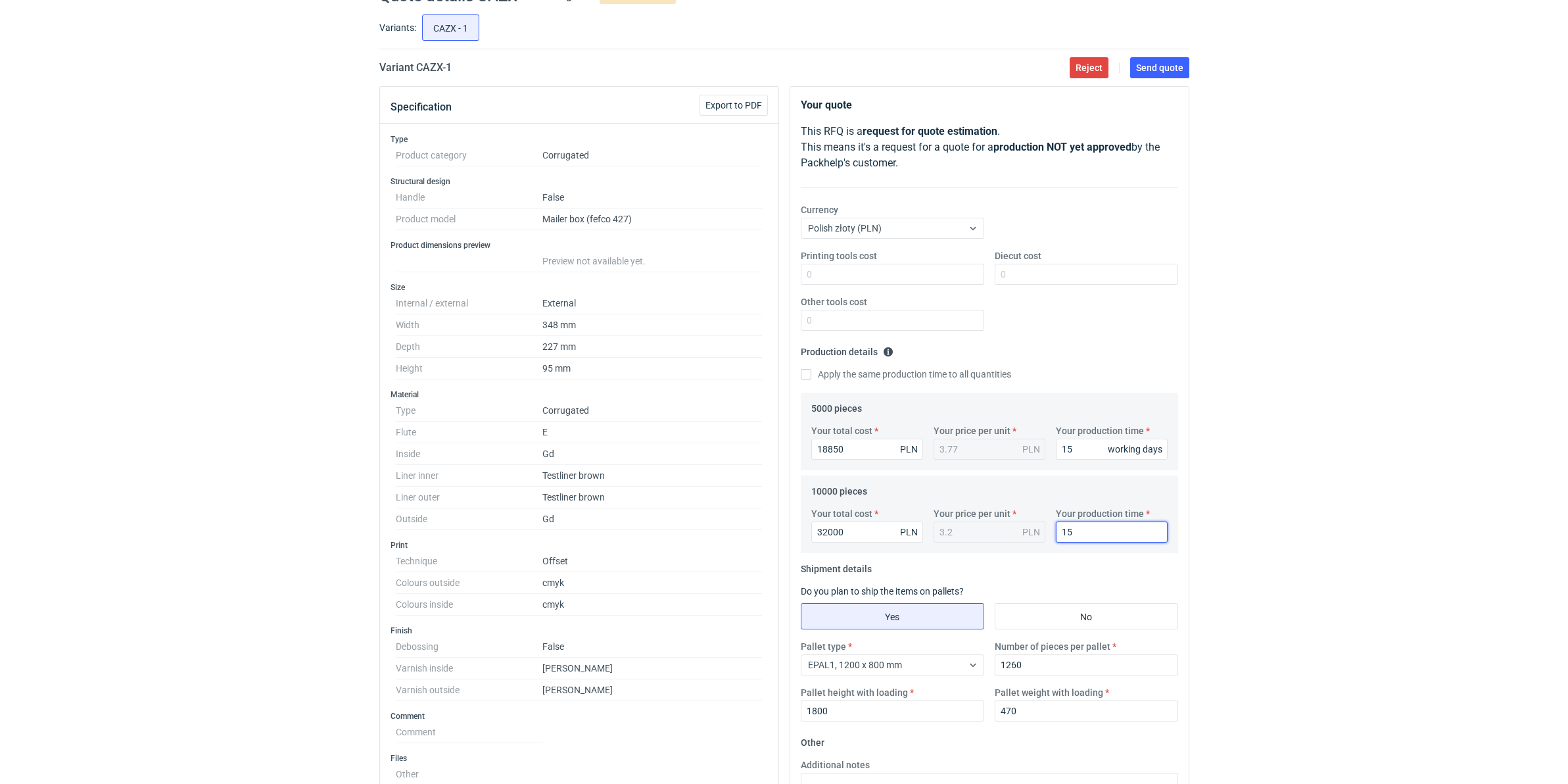
scroll to position [0, 0]
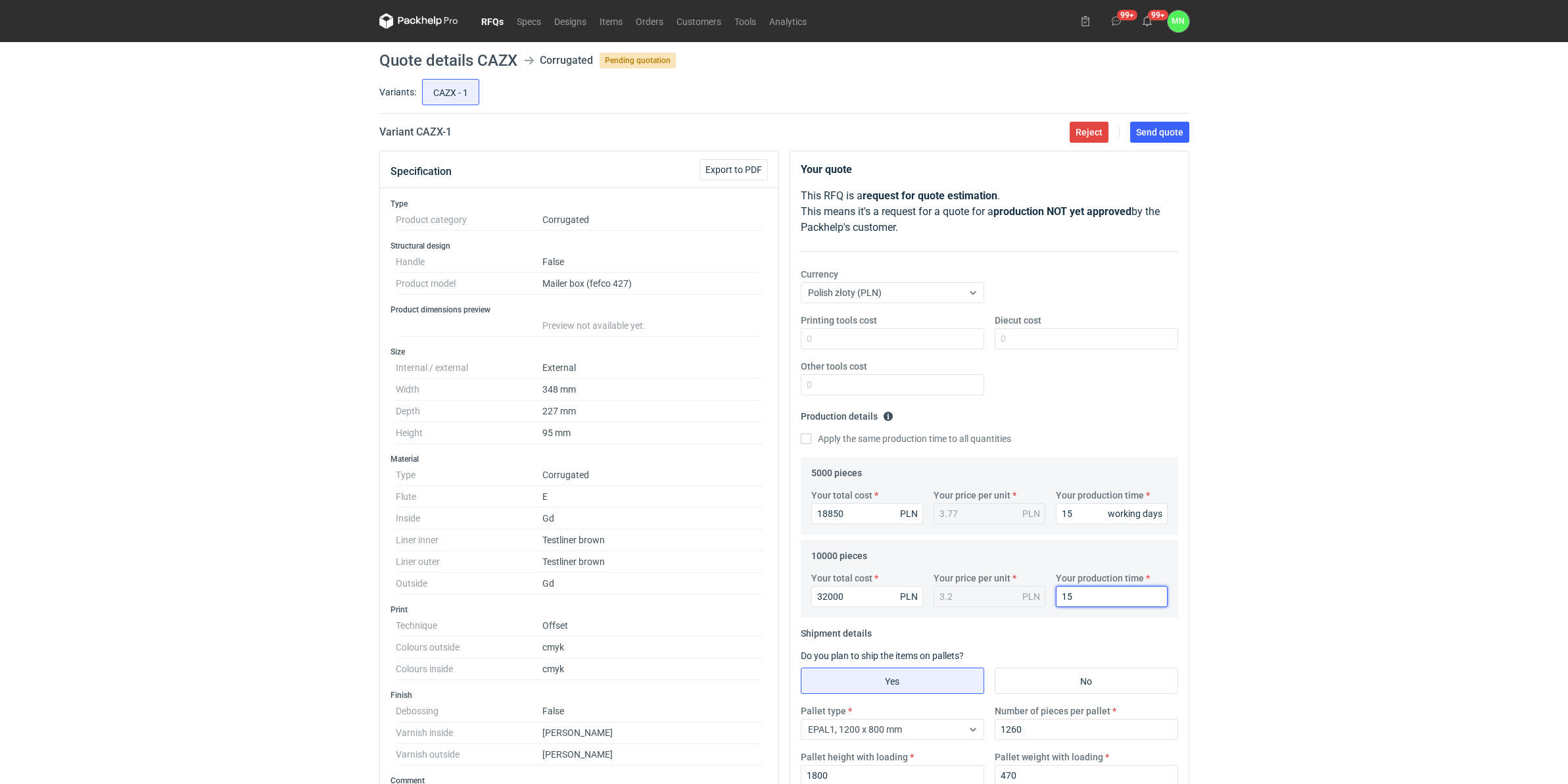
type input "15"
click at [1146, 141] on button "Send quote" at bounding box center [1159, 132] width 59 height 21
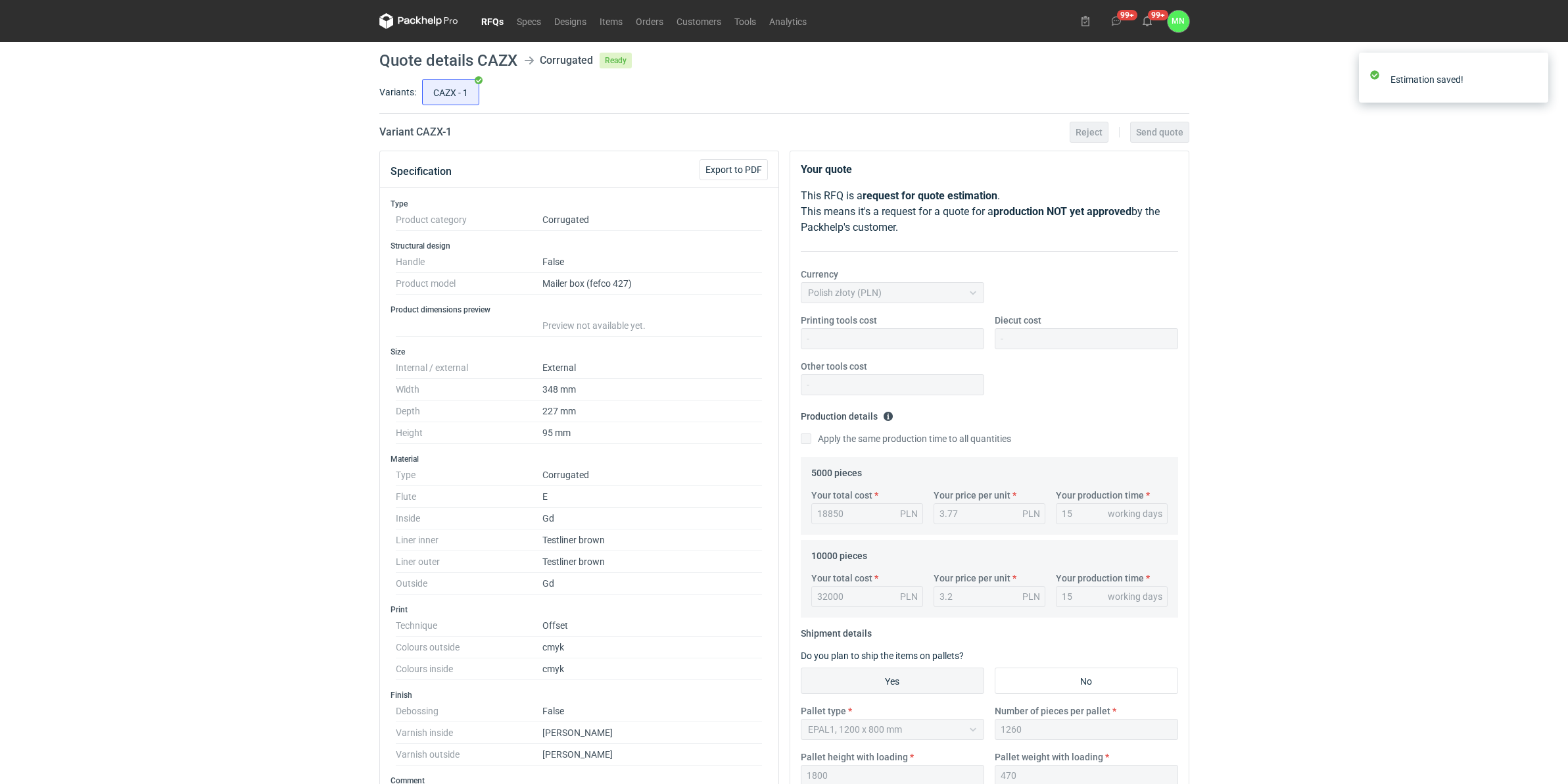
click at [483, 16] on link "RFQs" at bounding box center [492, 20] width 35 height 16
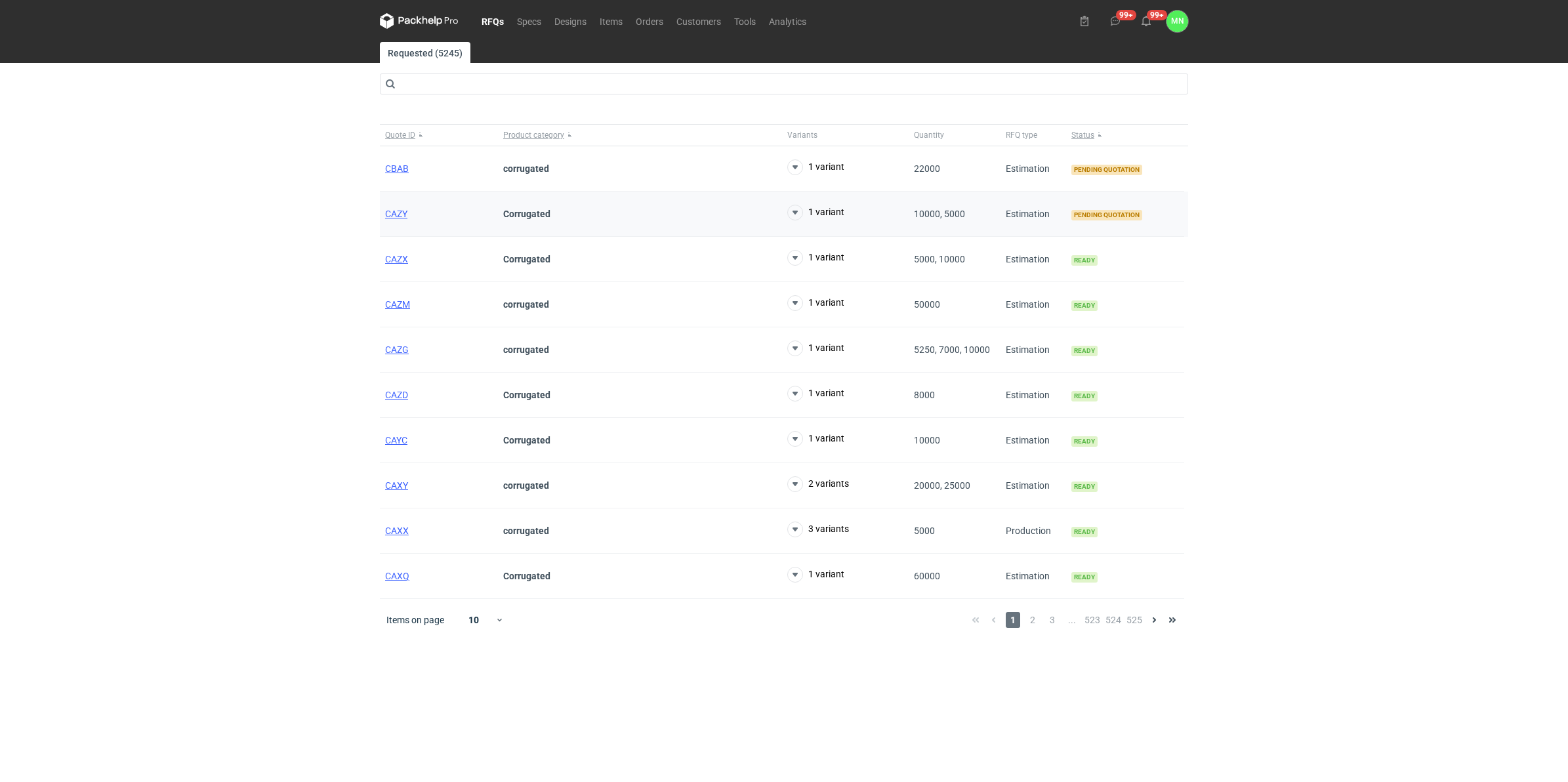
click at [390, 207] on div "CAZY" at bounding box center [438, 214] width 118 height 45
click at [379, 208] on main "Requested (5245) Quote ID Product category Variants Quantity RFQ type Status CB…" at bounding box center [784, 412] width 819 height 740
click at [389, 214] on span "CAZY" at bounding box center [396, 214] width 22 height 11
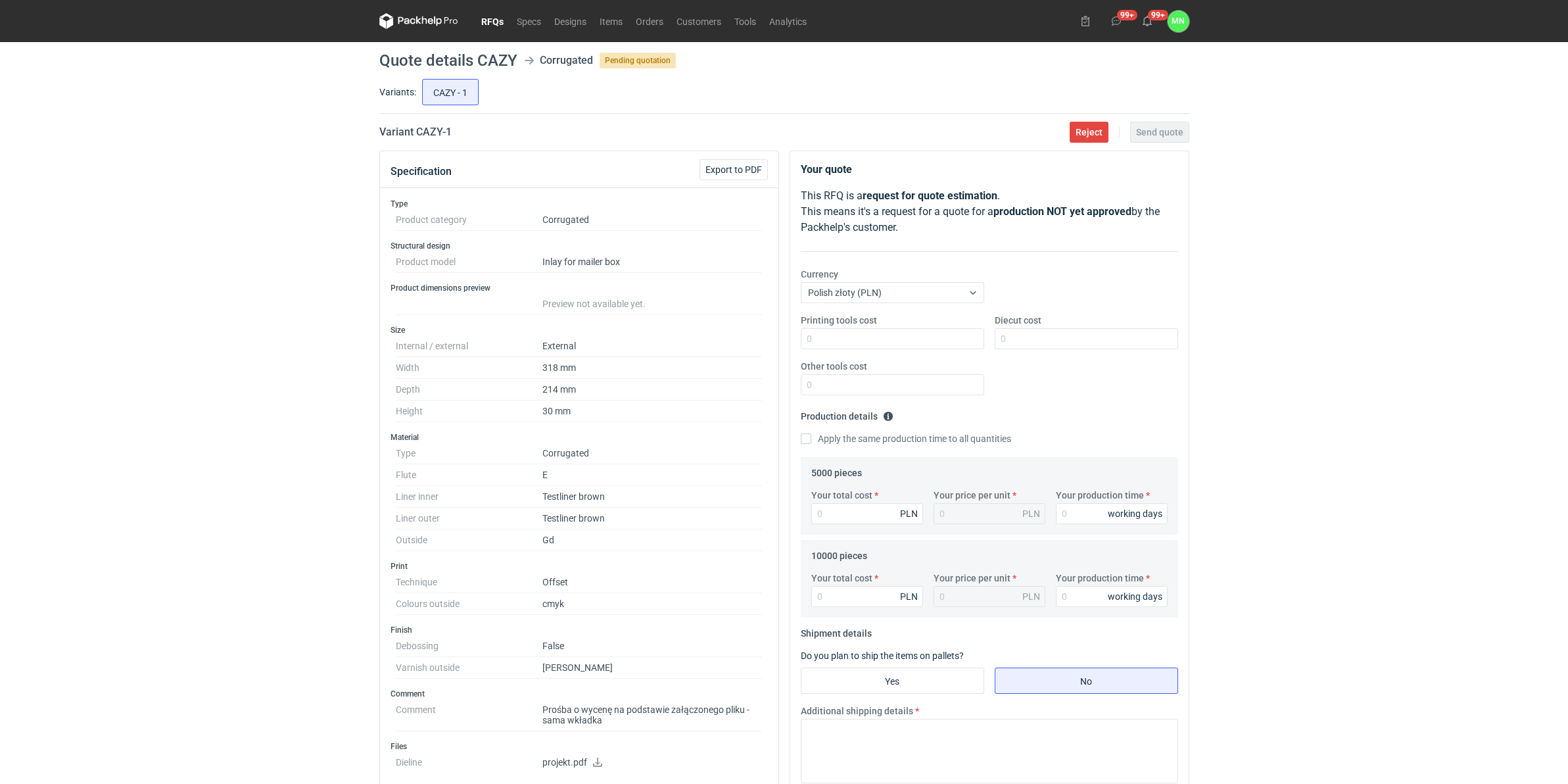
click at [491, 24] on link "RFQs" at bounding box center [492, 20] width 35 height 16
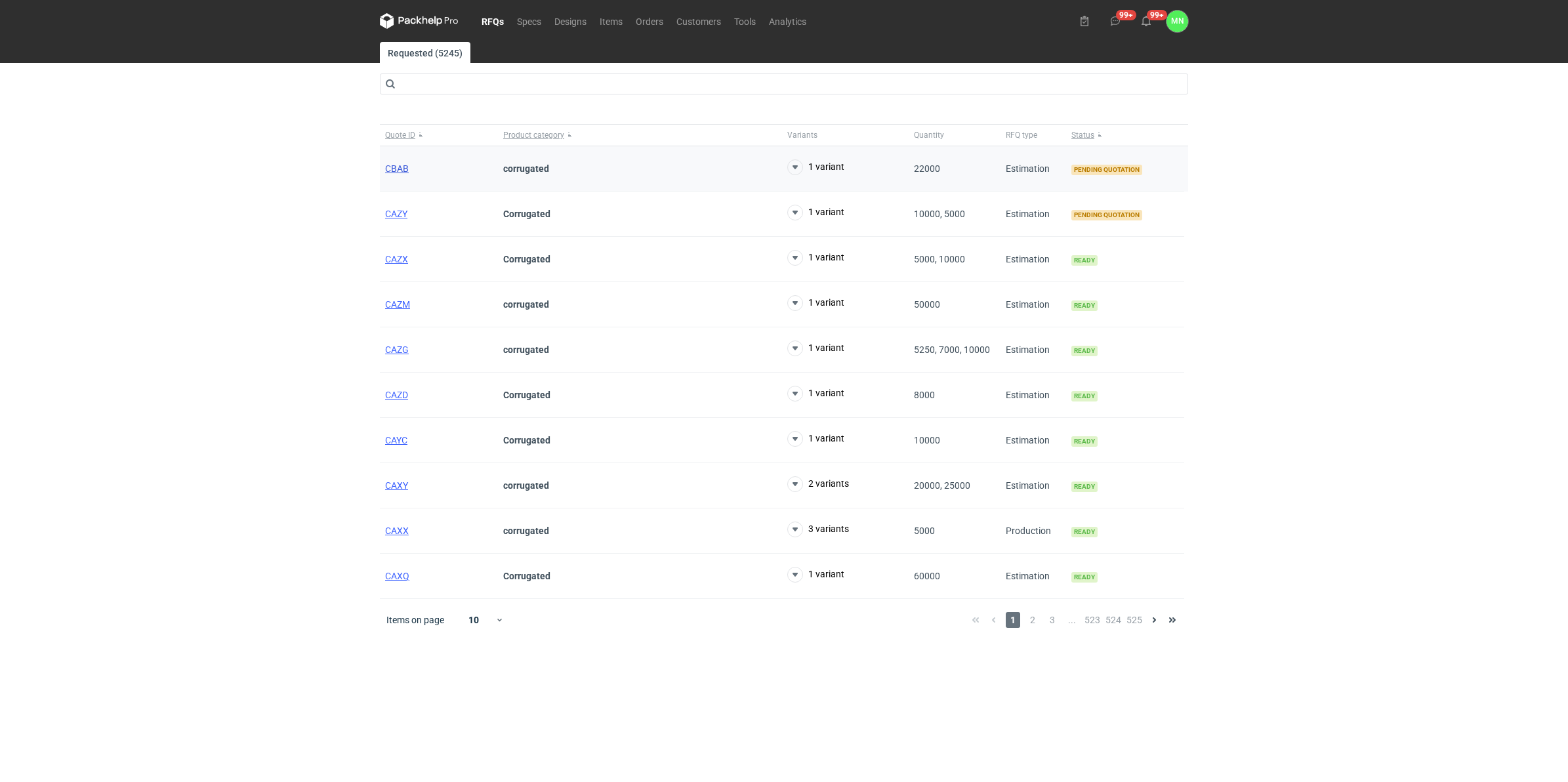
click at [399, 172] on span "CBAB" at bounding box center [397, 169] width 24 height 11
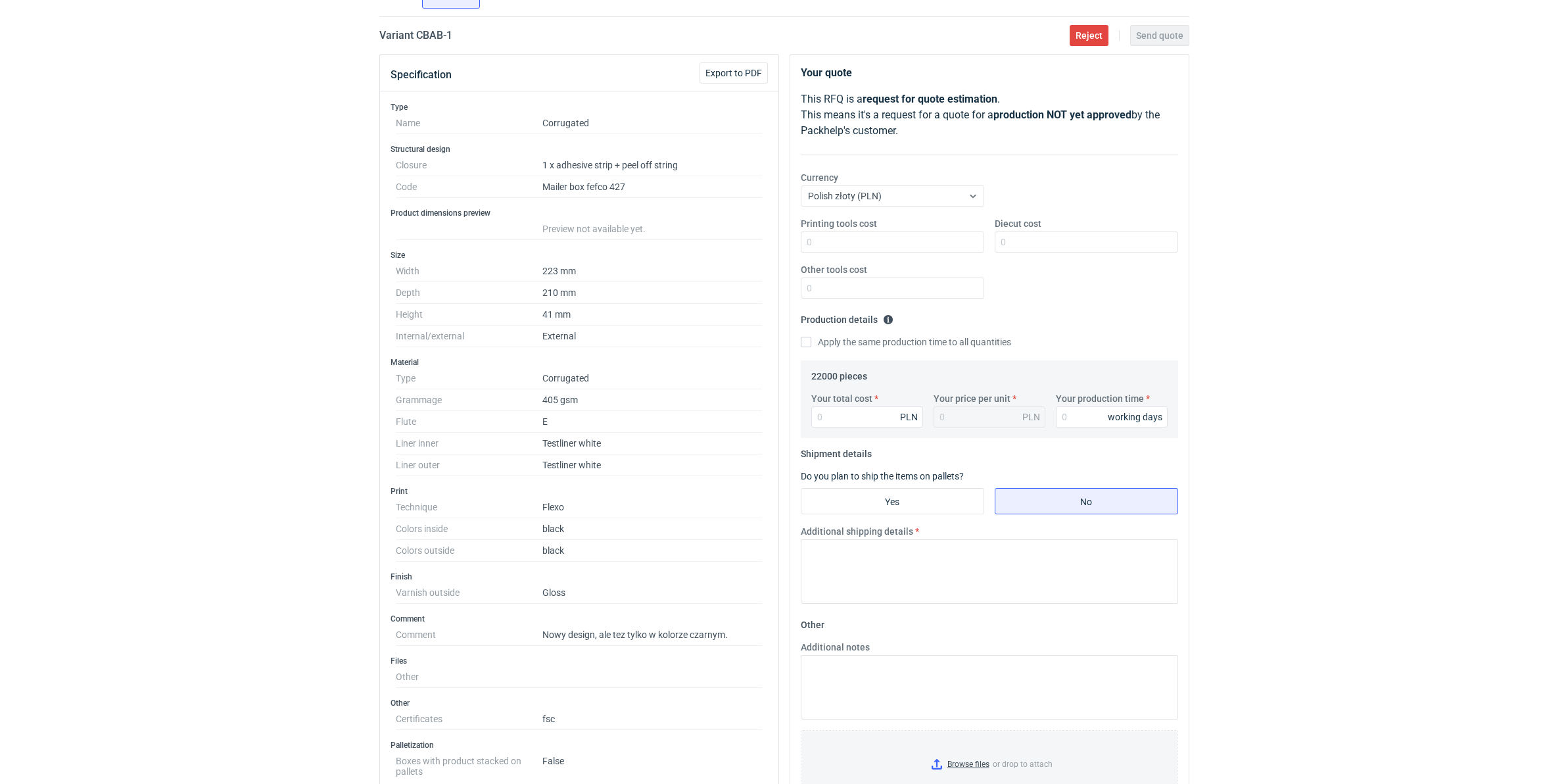
scroll to position [28, 0]
